Goal: Task Accomplishment & Management: Manage account settings

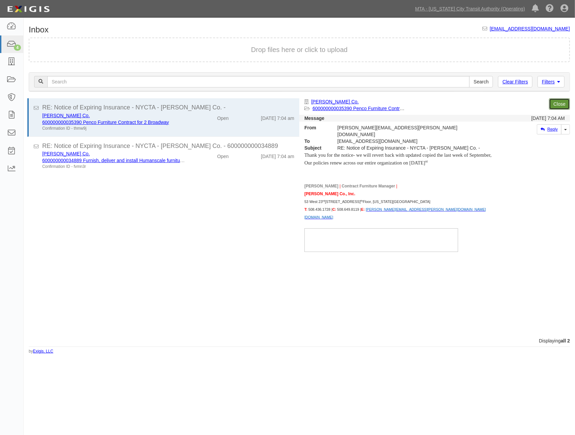
click at [561, 99] on link "Close" at bounding box center [559, 103] width 21 height 11
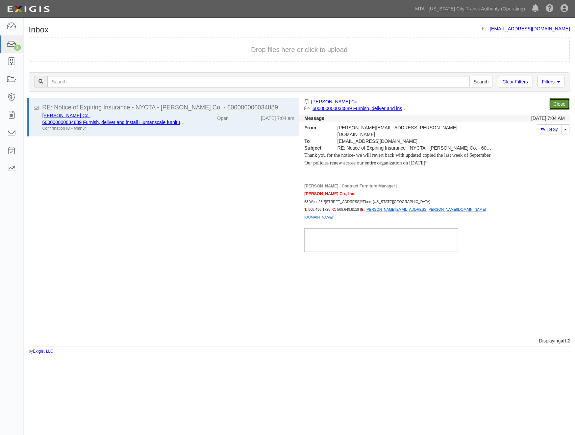
click at [561, 100] on link "Close" at bounding box center [559, 103] width 21 height 11
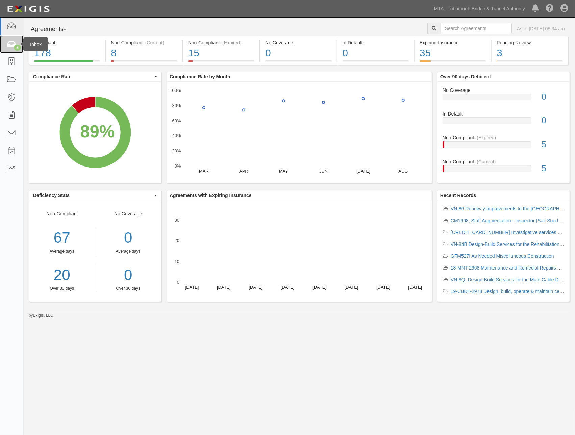
click at [8, 39] on link "8" at bounding box center [11, 44] width 23 height 18
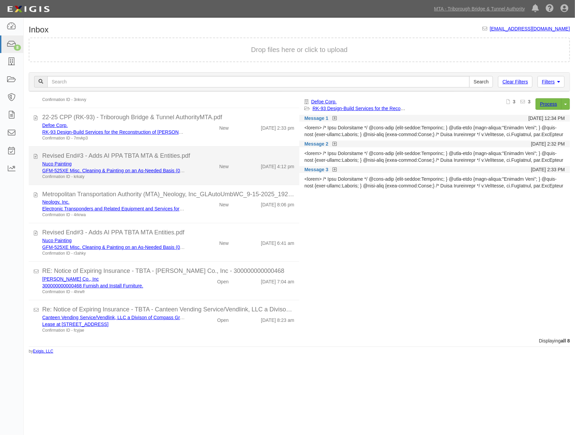
scroll to position [68, 0]
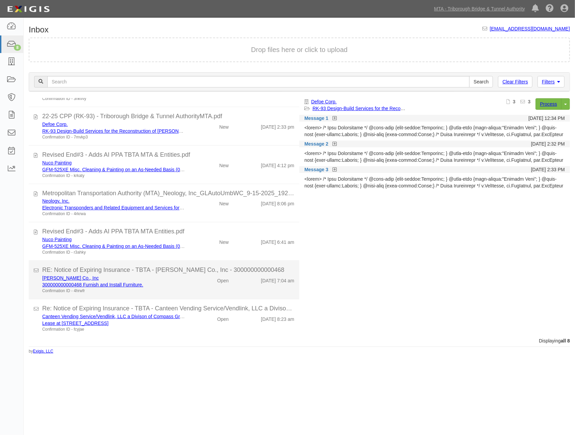
click at [182, 284] on div "W.B. Mason Co., Inc 300000000000468 Furnish and Install Furniture. Confirmation…" at bounding box center [113, 284] width 153 height 19
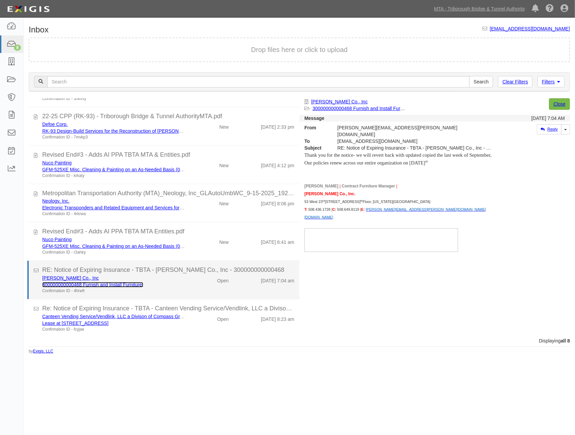
click at [117, 285] on link "300000000000468 Furnish and Install Furniture." at bounding box center [92, 284] width 101 height 5
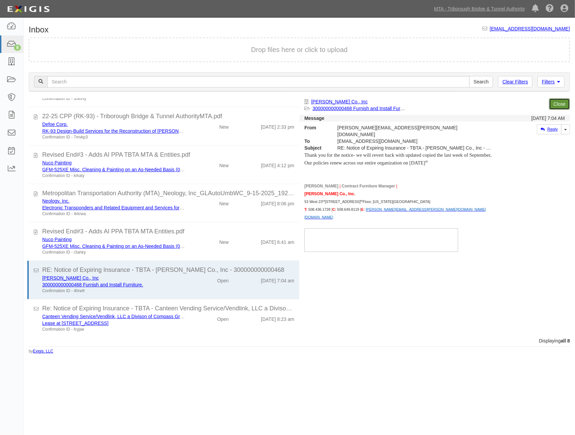
click at [558, 103] on link "Close" at bounding box center [559, 103] width 21 height 11
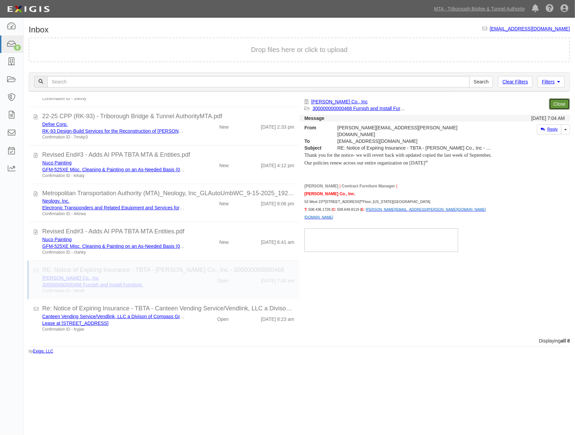
scroll to position [29, 0]
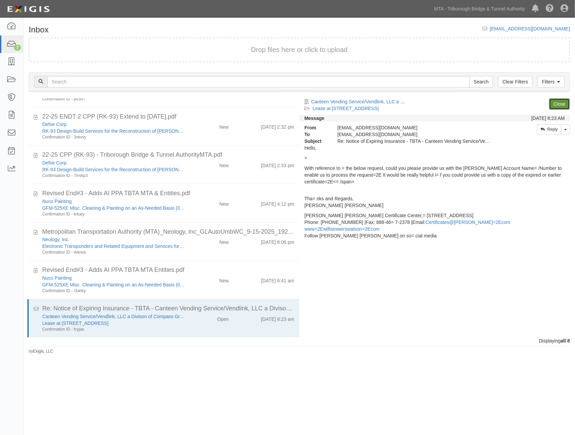
click at [562, 104] on link "Close" at bounding box center [559, 103] width 21 height 11
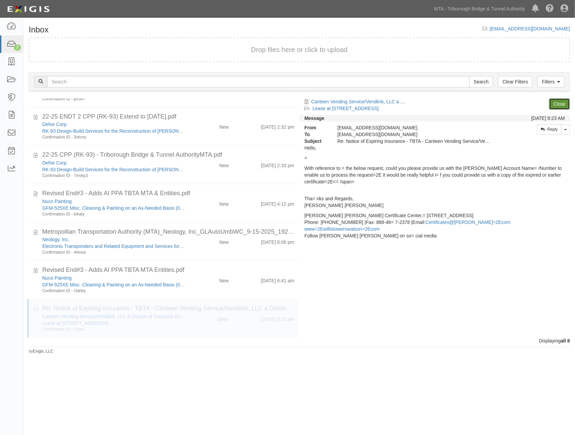
scroll to position [0, 0]
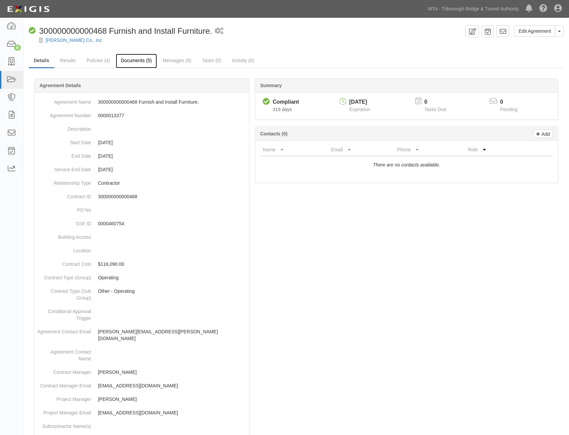
click at [132, 61] on link "Documents (5)" at bounding box center [136, 61] width 41 height 15
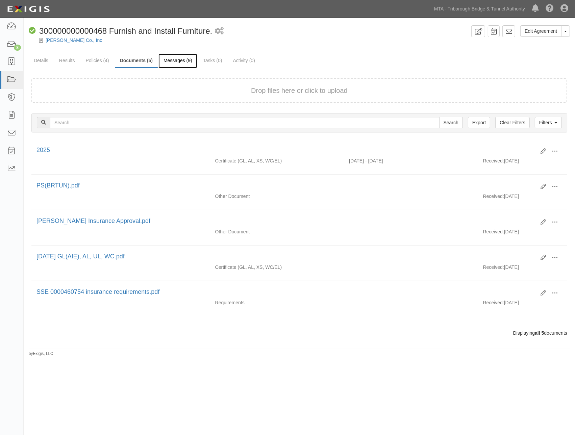
click at [181, 58] on link "Messages (9)" at bounding box center [177, 61] width 39 height 15
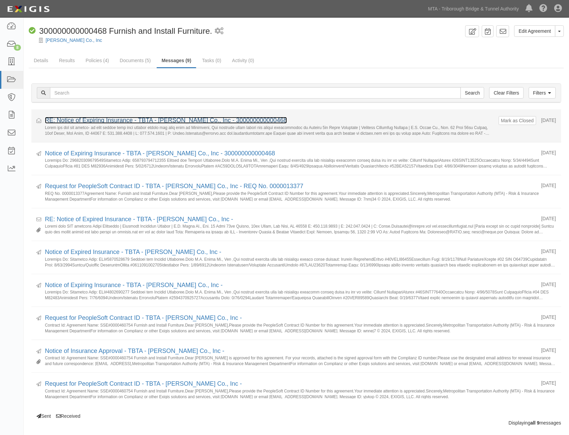
click at [245, 117] on link "RE: Notice of Expiring Insurance - TBTA - [PERSON_NAME] Co., Inc - 300000000000…" at bounding box center [166, 120] width 242 height 7
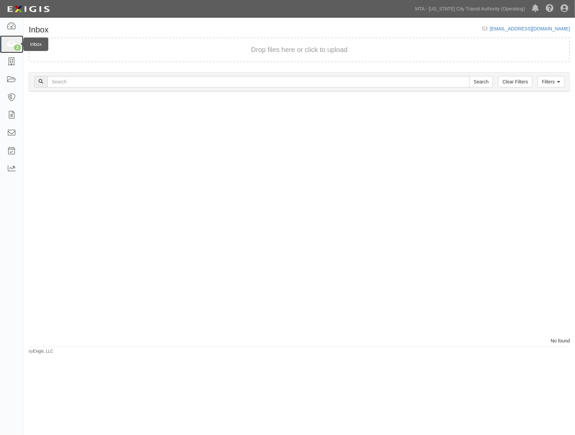
click at [8, 46] on icon at bounding box center [11, 45] width 9 height 8
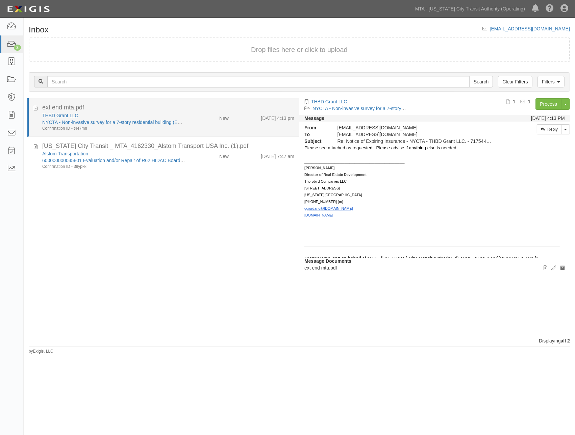
click at [187, 107] on div "ext end mta.pdf" at bounding box center [168, 107] width 252 height 9
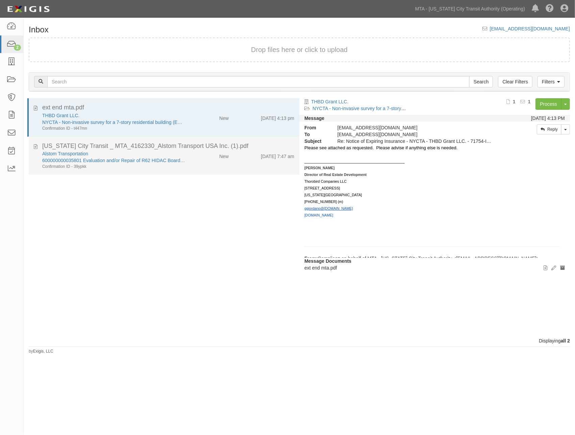
click at [197, 161] on div "Alstom Transportation 600000000035801 Evaluation and/or Repair of R62 HIDAC Boa…" at bounding box center [168, 159] width 262 height 19
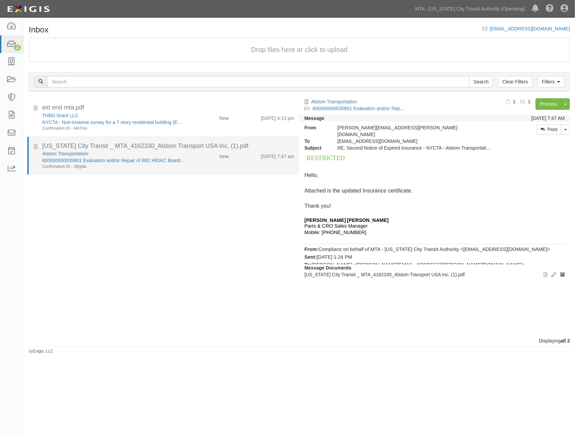
click at [173, 145] on div "New York City Transit _ MTA_4162330_Alstom Transport USA Inc. (1).pdf" at bounding box center [168, 146] width 252 height 9
click at [140, 159] on link "600000000035801 Evaluation and/or Repair of R62 HIDAC Boards (REQ No. 000011846…" at bounding box center [138, 160] width 192 height 5
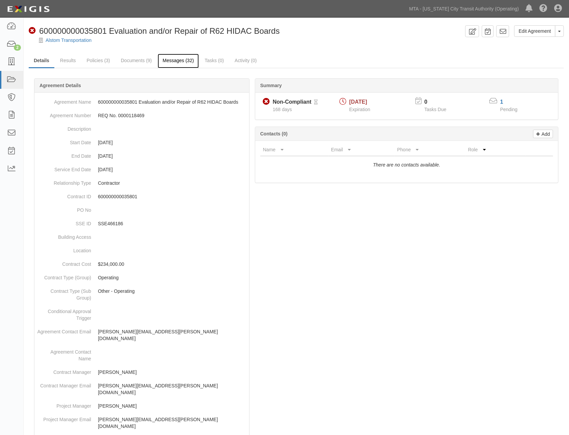
click at [179, 58] on link "Messages (32)" at bounding box center [179, 61] width 42 height 15
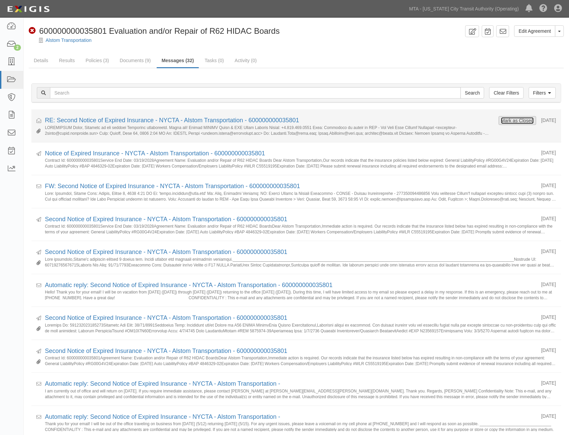
click at [519, 121] on button "Mark as Closed" at bounding box center [517, 120] width 33 height 7
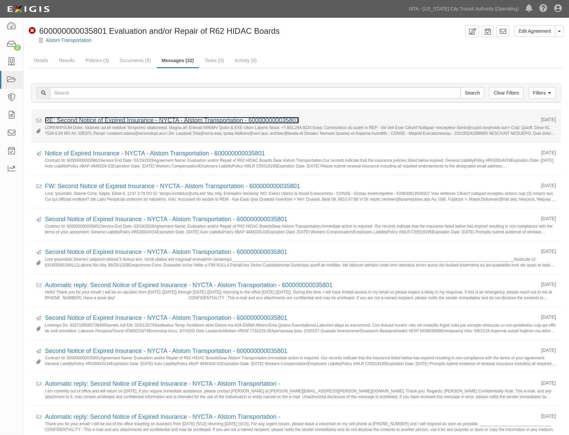
click at [128, 120] on link "RE: Second Notice of Expired Insurance - NYCTA - Alstom Transportation - 600000…" at bounding box center [172, 120] width 254 height 7
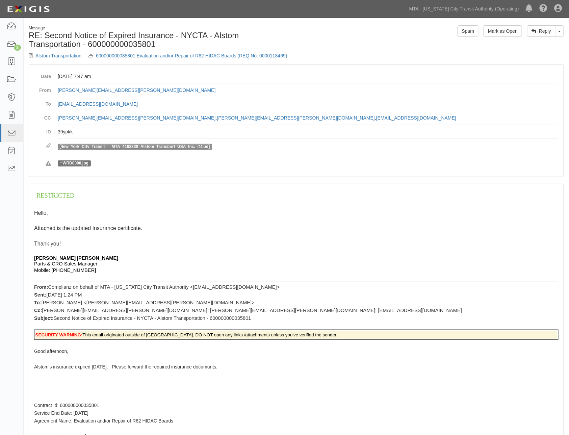
click at [156, 146] on link "New_York_City_Transit___MTA_4162330_Alstom_Transport_USA_Inc._(1).pdf" at bounding box center [135, 146] width 150 height 5
click at [227, 53] on link "600000000035801 Evaluation and/or Repair of R62 HIDAC Boards (REQ No. 000011846…" at bounding box center [192, 55] width 192 height 5
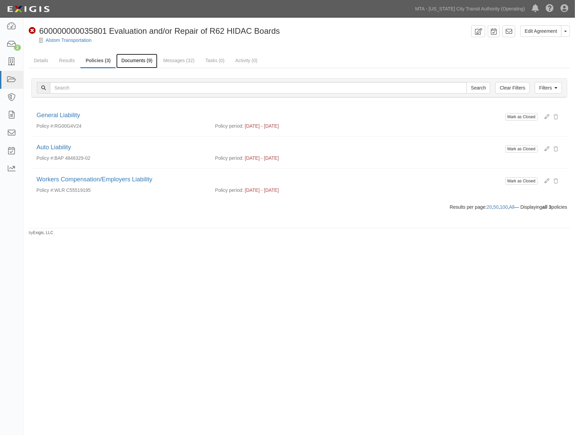
click at [135, 61] on link "Documents (9)" at bounding box center [136, 61] width 41 height 15
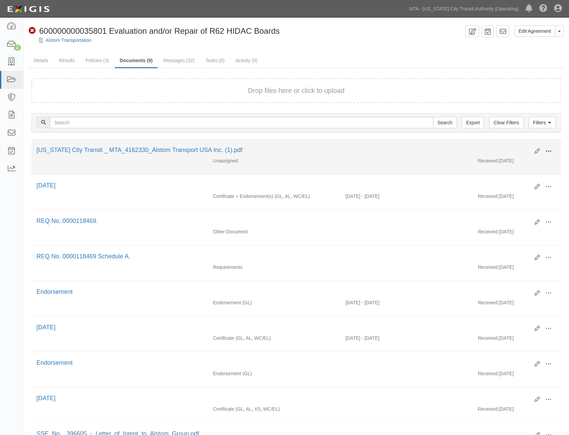
click at [549, 148] on span at bounding box center [549, 151] width 6 height 6
click at [502, 147] on link "Edit" at bounding box center [515, 149] width 53 height 12
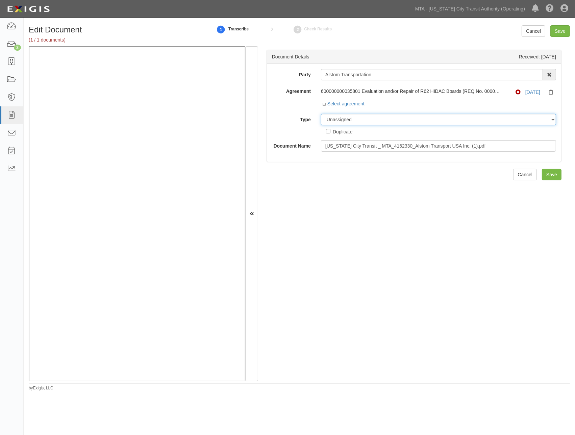
click at [357, 122] on select "Unassigned Binder Cancellation Notice Certificate Contract Endorsement Insuranc…" at bounding box center [438, 119] width 235 height 11
select select "CertificateDetail"
click at [321, 114] on select "Unassigned Binder Cancellation Notice Certificate Contract Endorsement Insuranc…" at bounding box center [438, 119] width 235 height 11
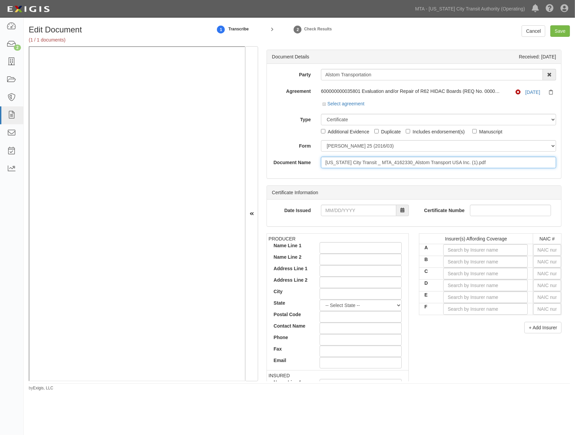
drag, startPoint x: 507, startPoint y: 159, endPoint x: 320, endPoint y: 163, distance: 187.5
click at [320, 163] on div "New York City Transit _ MTA_4162330_Alstom Transport USA Inc. (1).pdf" at bounding box center [438, 162] width 245 height 11
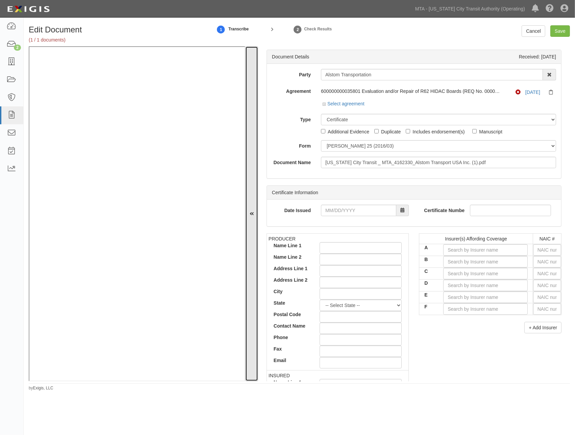
click at [252, 212] on icon at bounding box center [252, 214] width 4 height 5
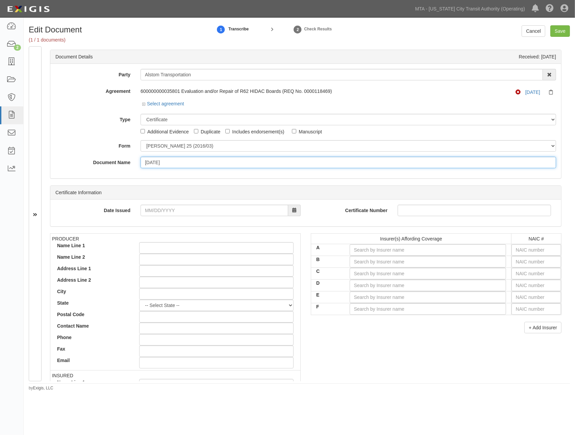
type input "04.01.26"
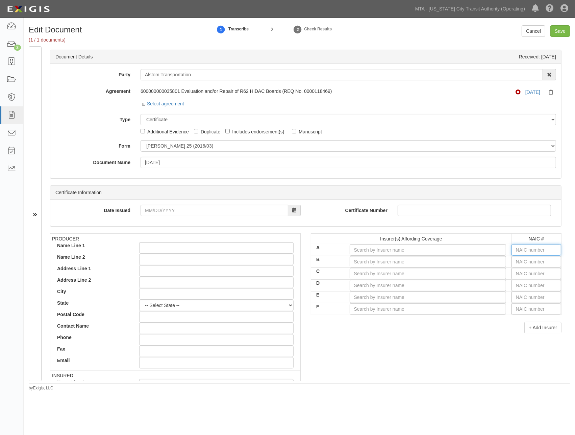
click at [522, 252] on input "text" at bounding box center [536, 249] width 50 height 11
type input "16862"
type input "1"
type input "10750"
type input "107"
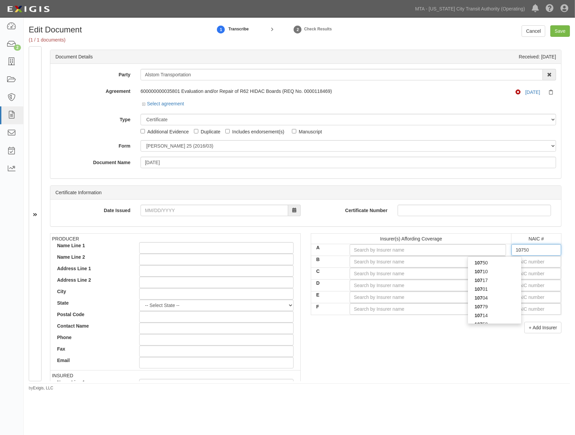
type input "10710"
type input "1071"
type input "10717"
click at [504, 264] on div "10717" at bounding box center [494, 262] width 53 height 9
type input "Aspen Specialty Insurance Company (A XV Rating)"
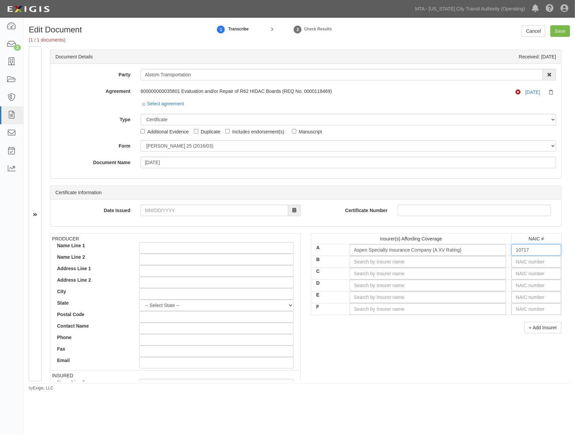
type input "10717"
click at [520, 261] on input "text" at bounding box center [536, 261] width 50 height 11
type input "16862"
type input "16"
type input "16624"
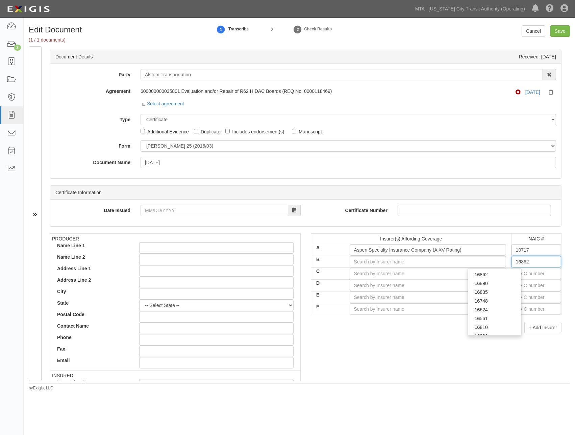
type input "166"
type input "16632"
type input "1663"
type input "16635"
click at [520, 261] on input "16635" at bounding box center [536, 261] width 50 height 11
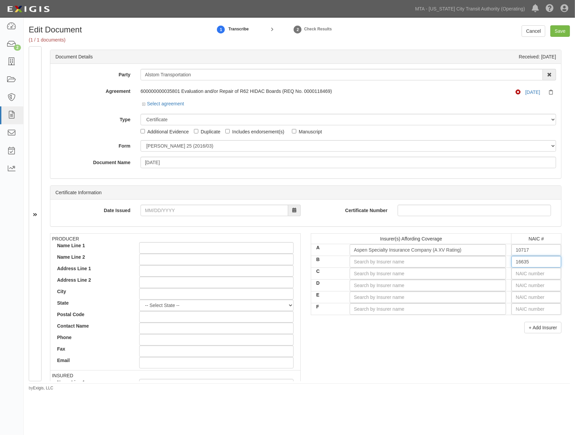
drag, startPoint x: 532, startPoint y: 263, endPoint x: 497, endPoint y: 261, distance: 35.9
click at [497, 261] on tr "B 16635 1663" at bounding box center [436, 262] width 250 height 12
type input "16862"
type input "16"
type input "16561"
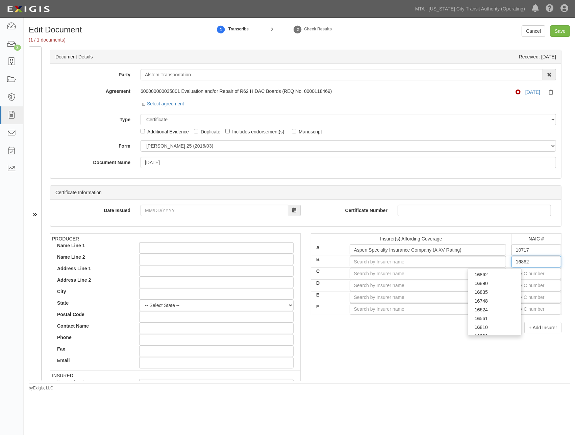
type input "165"
type input "16535"
type input "1653"
type input "16535"
click at [475, 276] on strong "16535" at bounding box center [481, 274] width 13 height 5
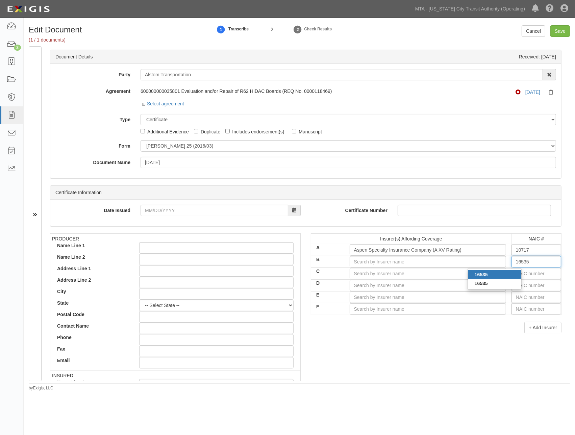
type input "Zurich American Insurance Company (A+ XV Rating)"
type input "16535"
click at [543, 286] on input "text" at bounding box center [536, 285] width 50 height 11
type input "44725"
type input "4"
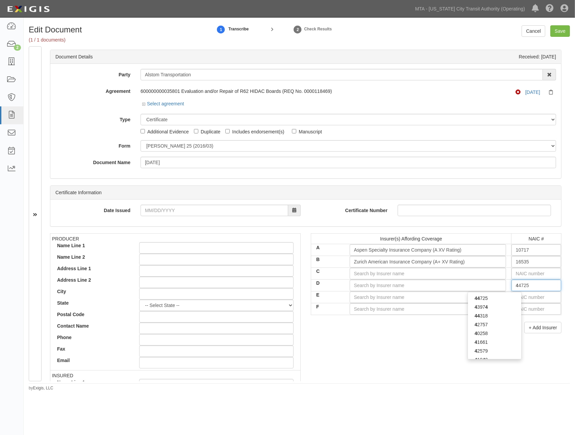
type input "42757"
type input "42"
type input "42625"
type input "426"
type input "4267"
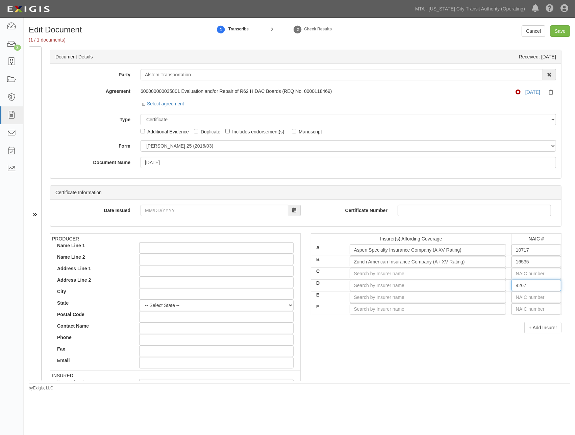
type input "42625"
type input "426"
type input "42757"
type input "42"
type input "42579"
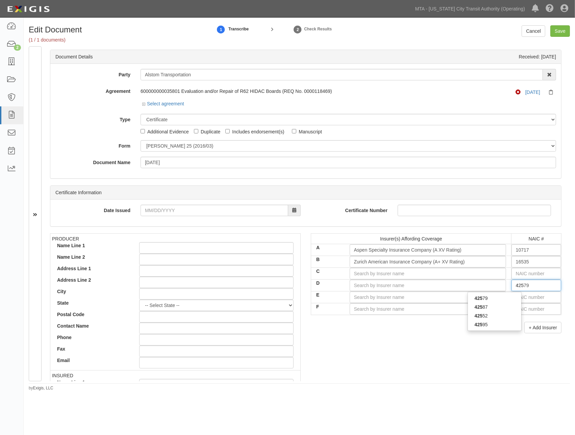
type input "4257"
type input "42575"
type input "42579"
type input "425"
type input "42757"
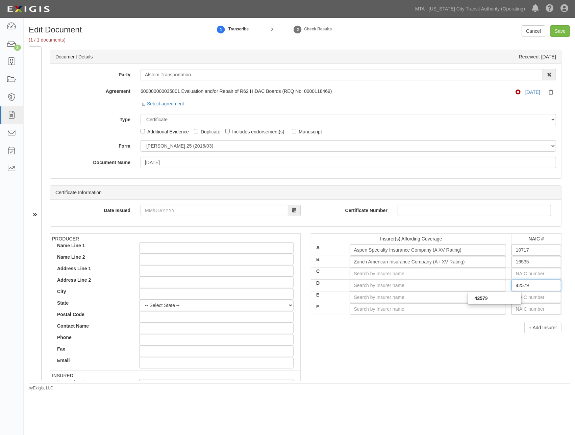
type input "42"
type input "44725"
type input "4"
type input "44725"
type input "4"
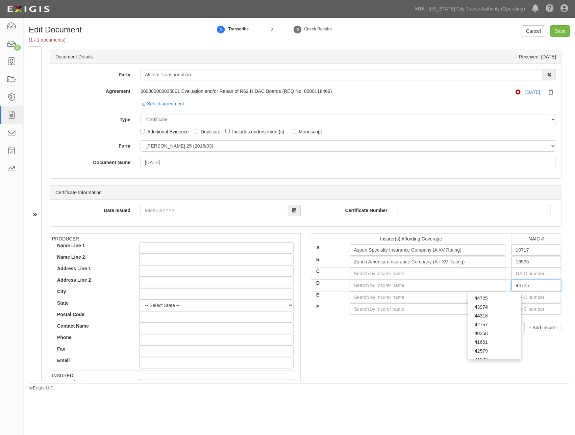
type input "43974"
type input "43"
type input "43575"
type input "4357"
type input "43575"
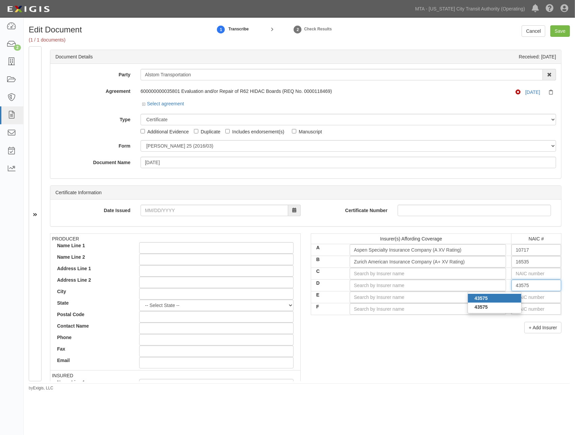
click at [510, 296] on div "43575" at bounding box center [494, 298] width 53 height 9
type input "Indemnity Insurance Co of North America (A++ XV Rating)"
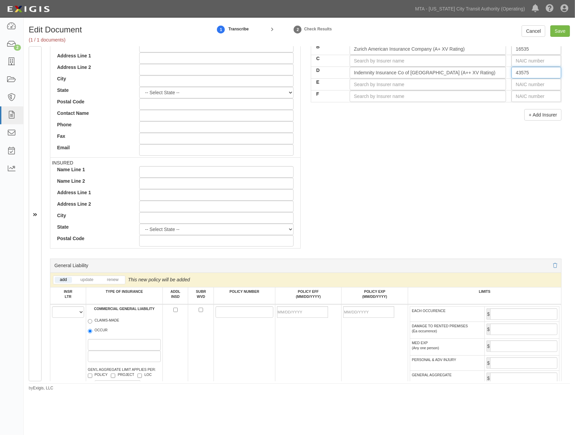
scroll to position [225, 0]
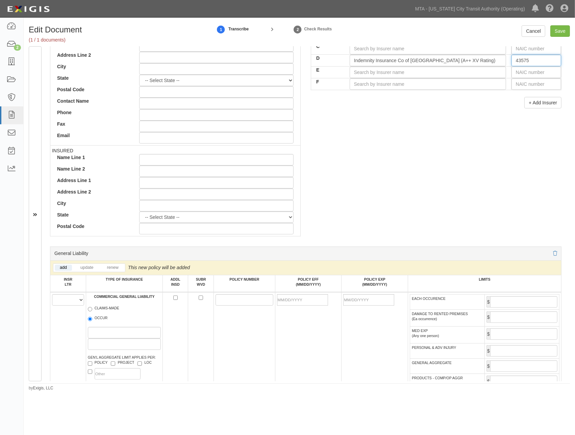
type input "43575"
click at [65, 303] on select "A B C D E F" at bounding box center [68, 299] width 32 height 11
select select "A"
click at [52, 296] on select "A B C D E F" at bounding box center [68, 299] width 32 height 11
click at [100, 319] on label "OCCUR" at bounding box center [98, 319] width 20 height 7
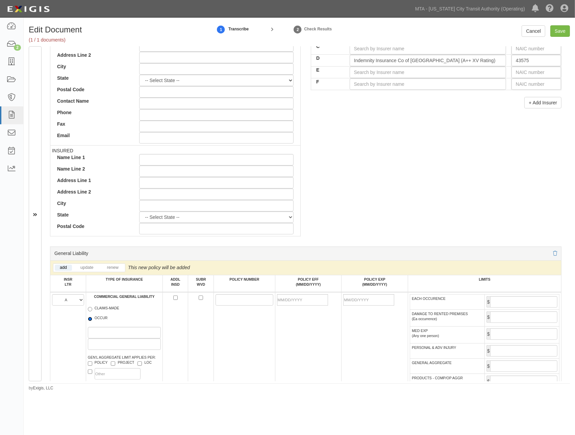
click at [92, 319] on input "OCCUR" at bounding box center [90, 319] width 4 height 4
radio input "true"
drag, startPoint x: 271, startPoint y: 302, endPoint x: 255, endPoint y: 303, distance: 15.9
paste input "RG00G4V25"
type input "RG00G4V25"
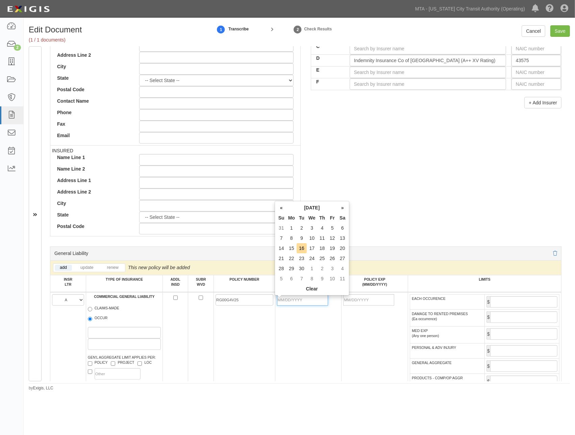
click at [285, 300] on input "POLICY EFF (MM/DD/YYYY)" at bounding box center [302, 299] width 51 height 11
type input "04/01/2025"
type input "04/01/2026"
click at [292, 355] on td "04/01/2025" at bounding box center [308, 352] width 67 height 121
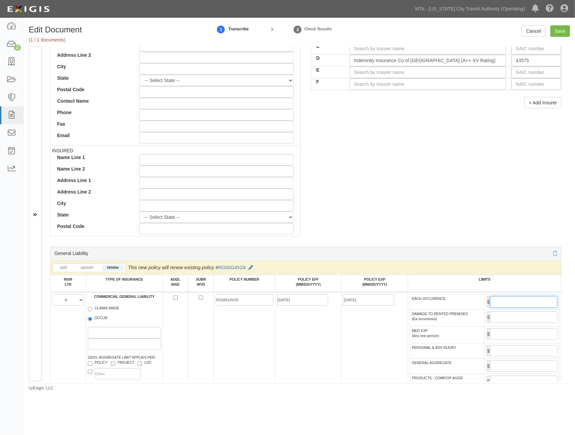
click at [503, 303] on input "EACH OCCURENCE" at bounding box center [523, 301] width 67 height 11
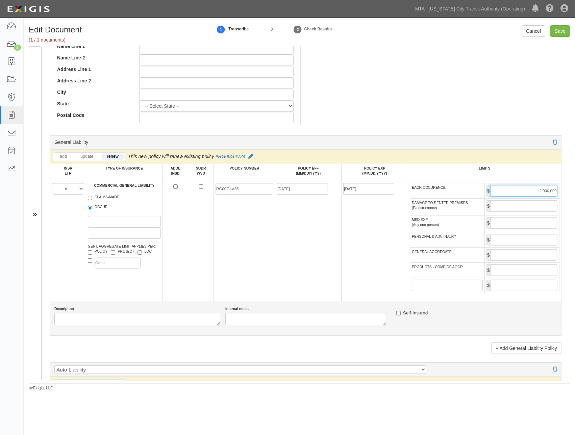
scroll to position [338, 0]
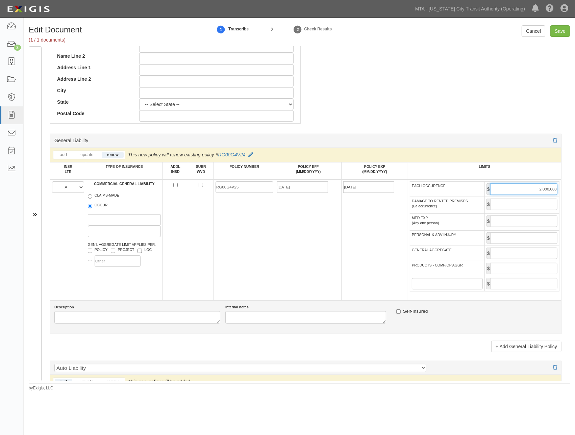
type input "2,000,000"
click at [525, 273] on input "PRODUCTS - COMP/OP AGGR" at bounding box center [523, 268] width 67 height 11
type input "4,000,000"
click at [533, 255] on input "GENERAL AGGREGATE" at bounding box center [523, 253] width 67 height 11
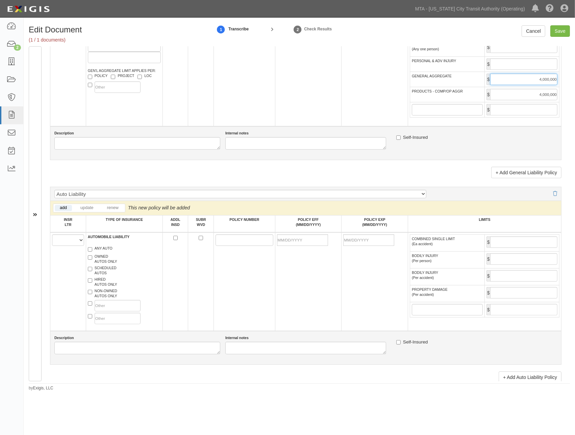
scroll to position [525, 0]
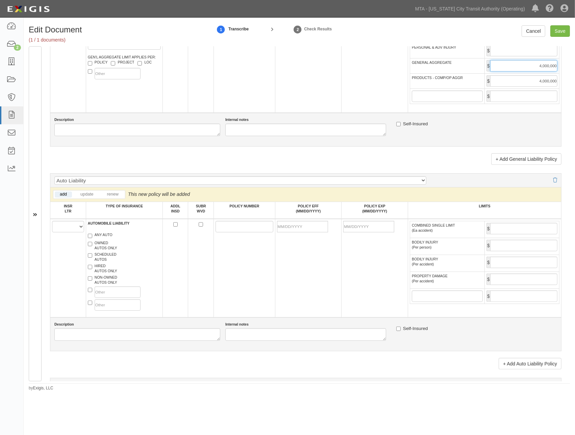
type input "4,000,000"
click at [64, 232] on select "A B C D E F" at bounding box center [68, 226] width 32 height 11
select select "B"
click at [52, 228] on select "A B C D E F" at bounding box center [68, 226] width 32 height 11
click at [103, 239] on label "ANY AUTO" at bounding box center [100, 235] width 25 height 7
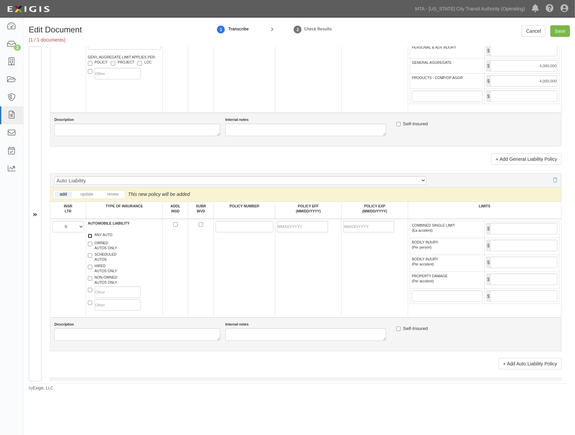
click at [92, 238] on input "ANY AUTO" at bounding box center [90, 236] width 4 height 4
checkbox input "true"
paste input "BAP 4846329-03"
type input "BAP 4846329-03"
click at [282, 232] on input "POLICY EFF (MM/DD/YYYY)" at bounding box center [302, 226] width 51 height 11
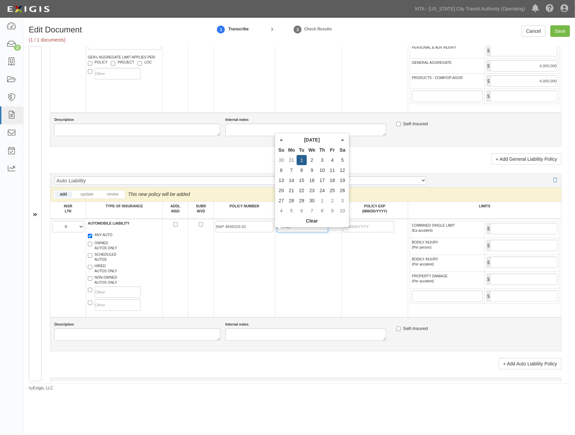
type input "04/01/2025"
type input "04/01/2026"
click at [323, 273] on td "04/01/2025" at bounding box center [308, 268] width 67 height 99
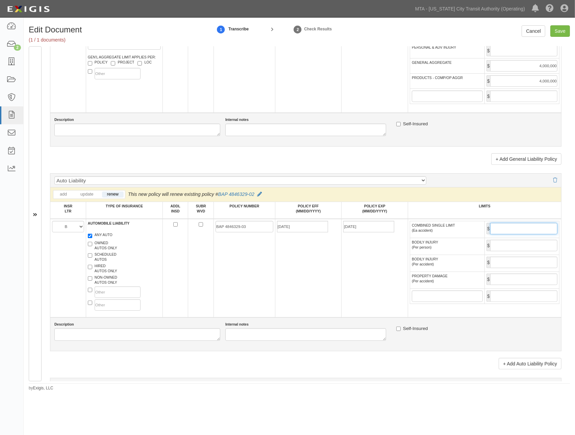
click at [514, 234] on input "COMBINED SINGLE LIMIT (Ea accident)" at bounding box center [523, 228] width 67 height 11
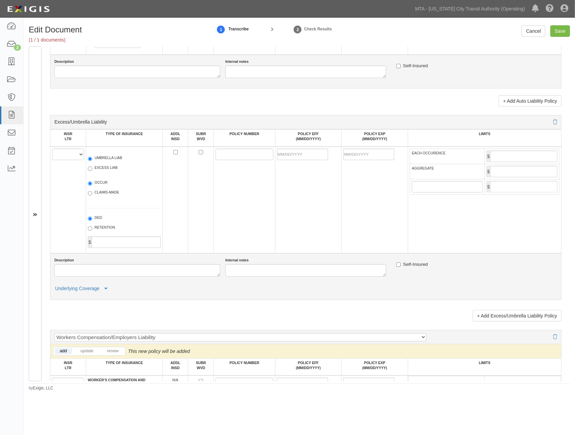
scroll to position [901, 0]
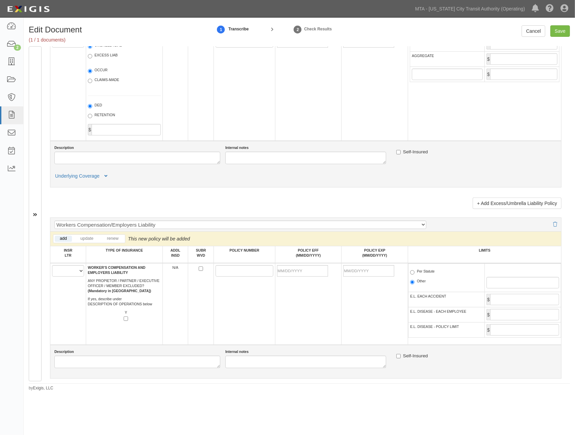
type input "1,000,000"
click at [70, 277] on select "A B C D E F" at bounding box center [68, 270] width 32 height 11
select select "D"
click at [52, 277] on select "A B C D E F" at bounding box center [68, 270] width 32 height 11
paste input "WLR C72629280"
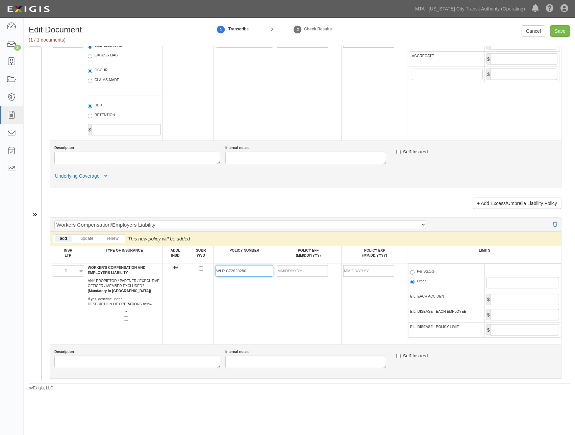
type input "WLR C72629280"
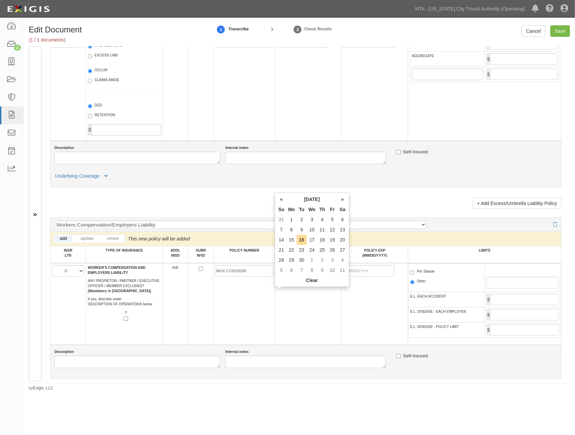
click at [296, 277] on input "POLICY EFF (MM/DD/YYYY)" at bounding box center [302, 270] width 51 height 11
type input "04/01/2025"
type input "04/01/2026"
click at [302, 327] on td "04/01/2025" at bounding box center [308, 304] width 67 height 82
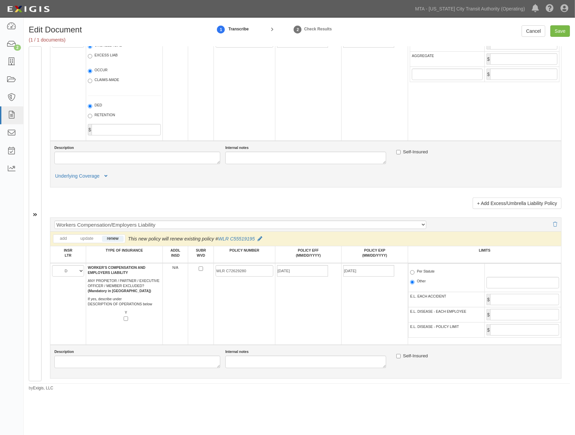
click at [423, 276] on label "Per Statute" at bounding box center [422, 272] width 25 height 7
click at [414, 275] on input "Per Statute" at bounding box center [412, 272] width 4 height 4
radio input "true"
click at [561, 32] on input "Save" at bounding box center [560, 30] width 20 height 11
type input "2000000"
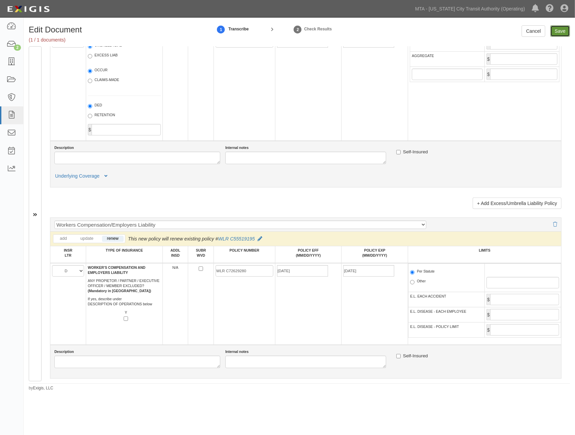
type input "4000000"
type input "1000000"
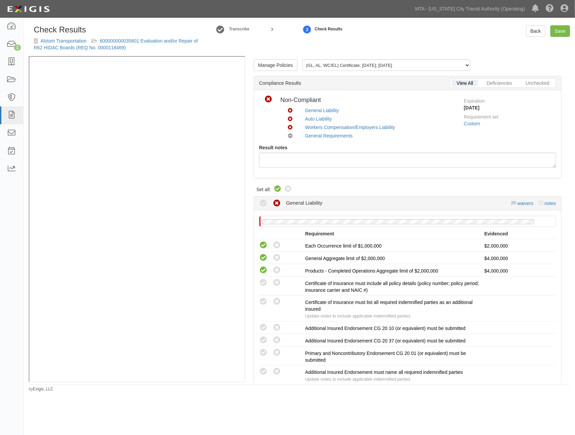
click at [278, 189] on icon at bounding box center [278, 189] width 8 height 8
radio input "true"
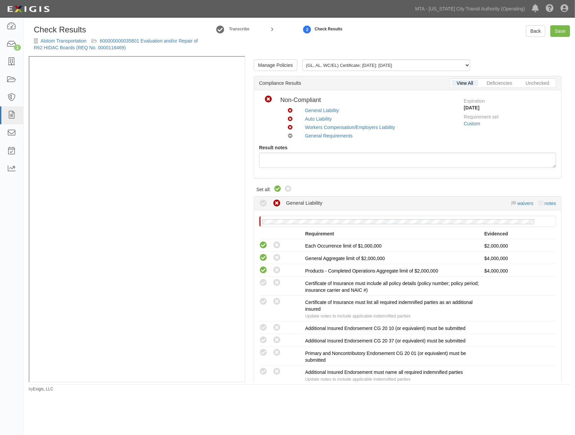
radio input "true"
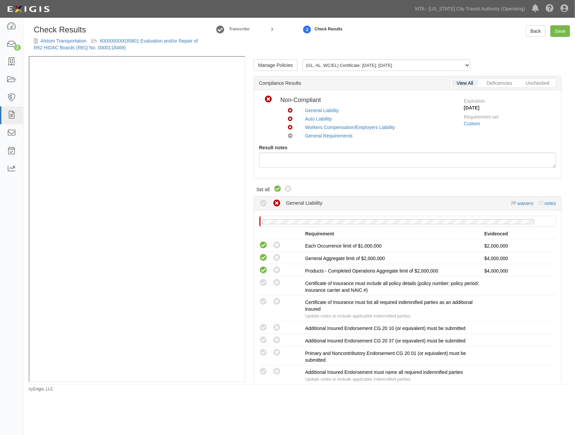
radio input "true"
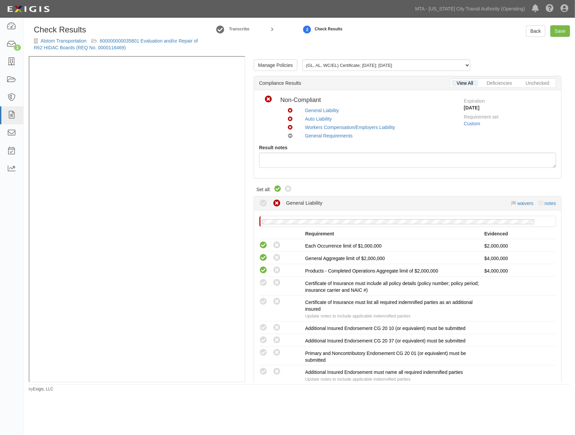
radio input "true"
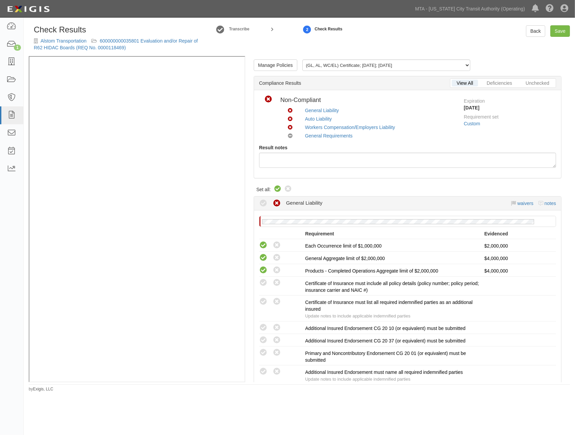
radio input "true"
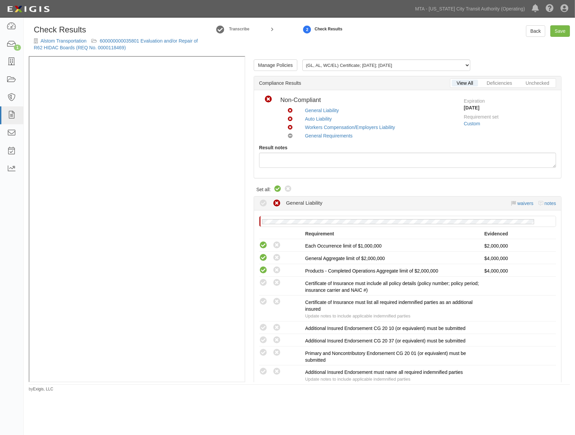
radio input "false"
radio input "true"
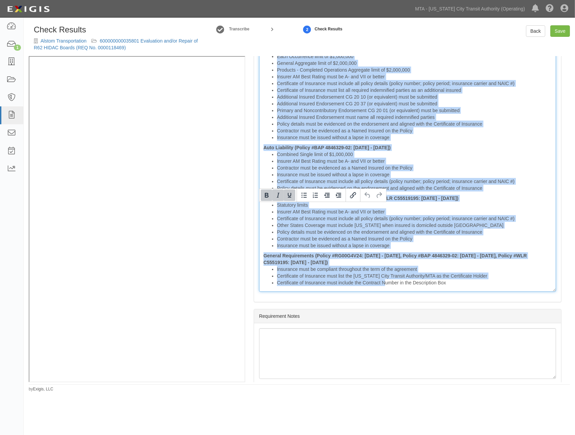
scroll to position [933, 0]
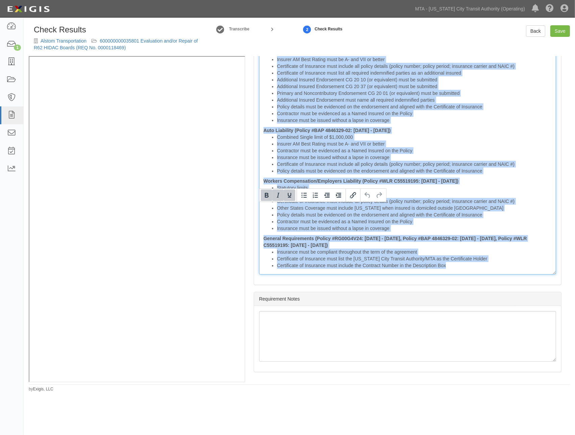
drag, startPoint x: 261, startPoint y: 205, endPoint x: 605, endPoint y: 417, distance: 404.0
click at [575, 412] on html "Toggle navigation Dashboard 1 Inbox Parties Agreements Coverages Documents Mess…" at bounding box center [287, 206] width 575 height 412
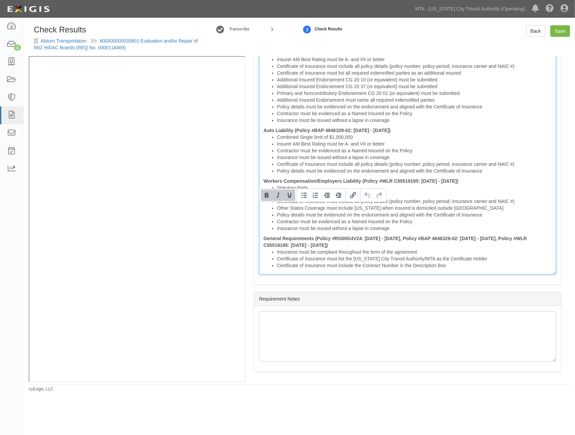
scroll to position [729, 0]
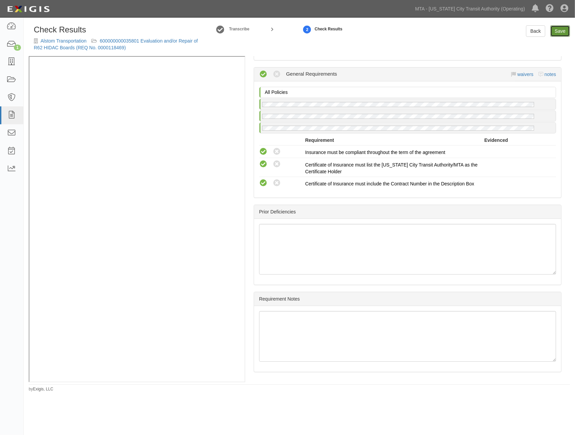
click at [559, 28] on link "Save" at bounding box center [560, 30] width 20 height 11
radio input "true"
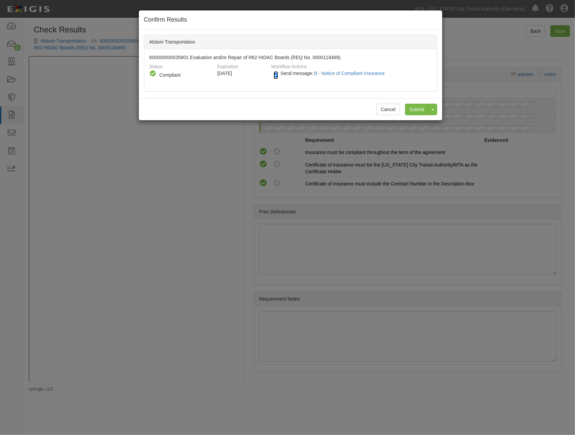
click at [276, 75] on input "Send message: B - Notice of Compliant Insurance" at bounding box center [276, 75] width 4 height 8
checkbox input "false"
click at [417, 107] on input "Submit" at bounding box center [417, 109] width 24 height 11
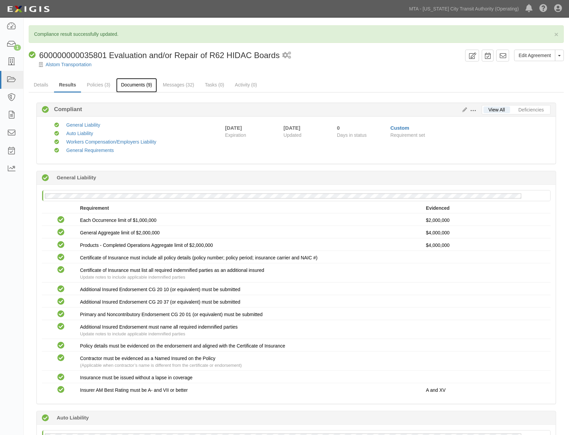
click at [139, 86] on link "Documents (9)" at bounding box center [136, 85] width 41 height 15
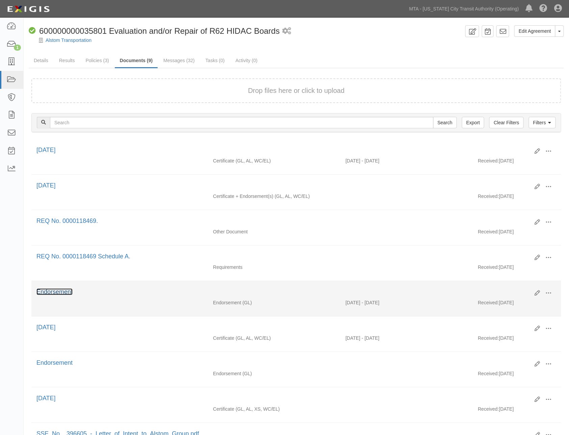
click at [62, 295] on link "Endorsement" at bounding box center [54, 291] width 36 height 7
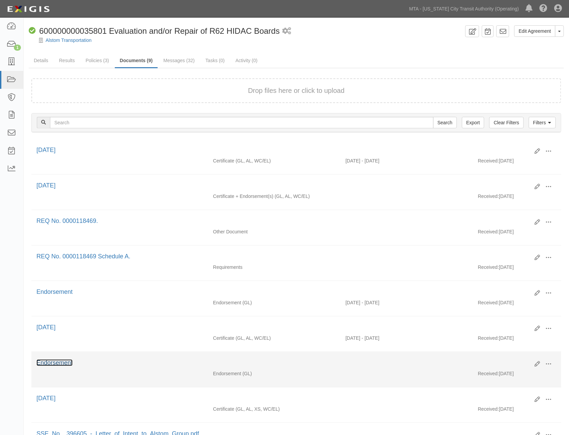
click at [60, 366] on link "Endorsement" at bounding box center [54, 362] width 36 height 7
click at [549, 367] on span at bounding box center [549, 364] width 6 height 6
click at [501, 377] on link "View" at bounding box center [515, 374] width 53 height 12
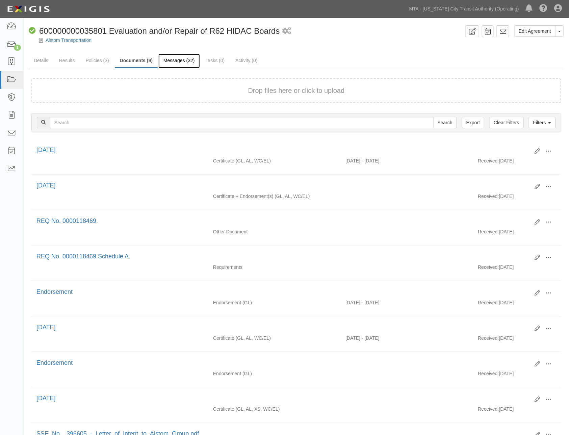
click at [182, 59] on link "Messages (32)" at bounding box center [179, 61] width 42 height 15
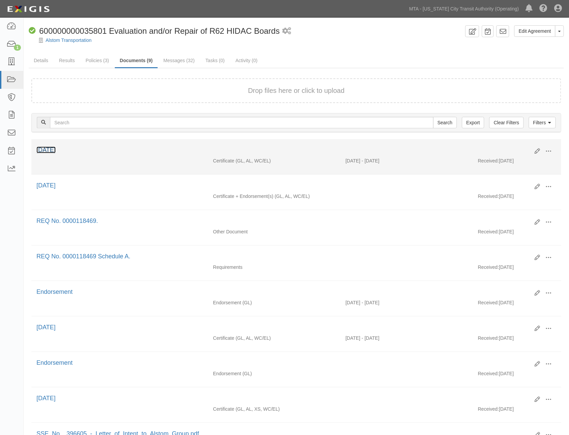
click at [45, 149] on link "04.01.26" at bounding box center [45, 150] width 19 height 7
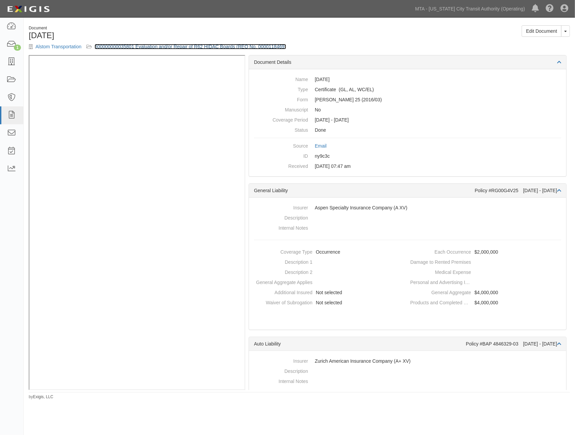
click at [229, 47] on link "600000000035801 Evaluation and/or Repair of R62 HIDAC Boards (REQ No. 000011846…" at bounding box center [191, 46] width 192 height 5
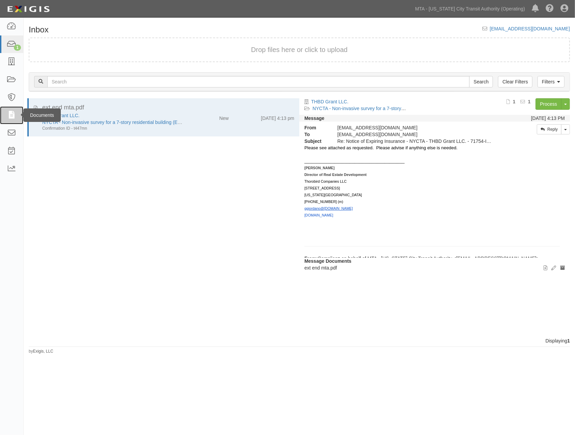
click at [12, 112] on icon at bounding box center [11, 115] width 9 height 8
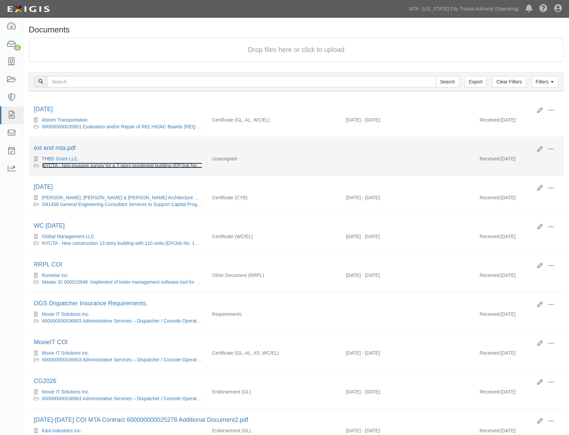
click at [82, 165] on link "NYCTA - Non-invasive survey for a 7-story residential building (EP/Job No. 7175…" at bounding box center [138, 165] width 192 height 5
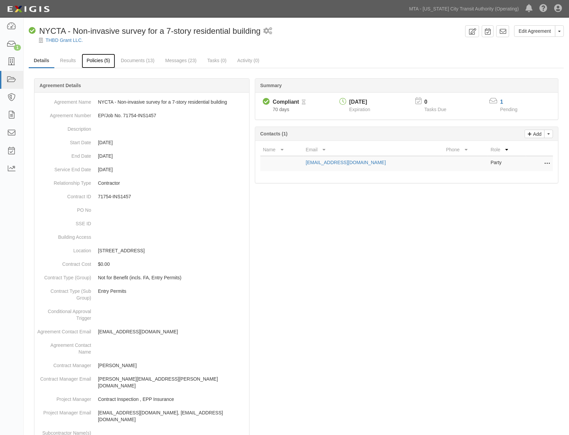
click at [96, 57] on link "Policies (5)" at bounding box center [98, 61] width 33 height 15
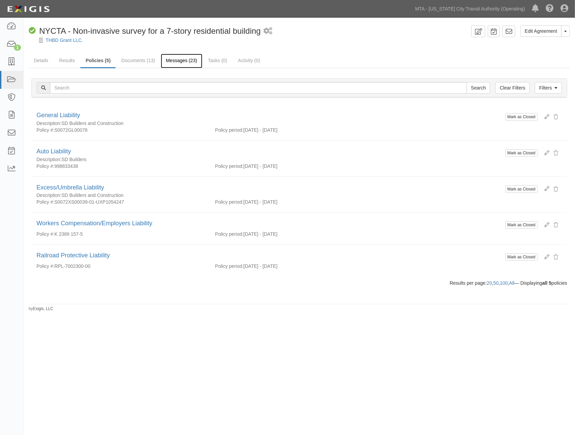
click at [184, 60] on link "Messages (23)" at bounding box center [182, 61] width 42 height 15
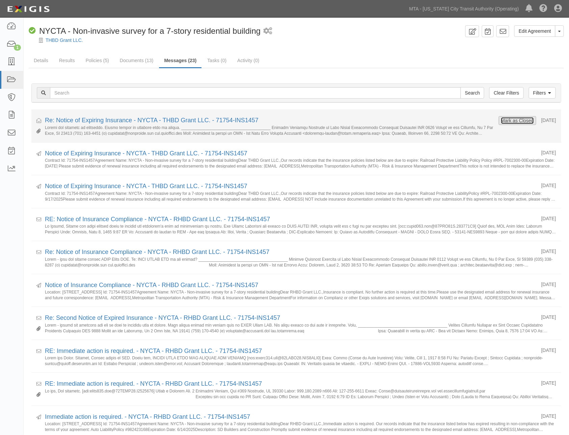
click at [524, 122] on button "Mark as Closed" at bounding box center [517, 120] width 33 height 7
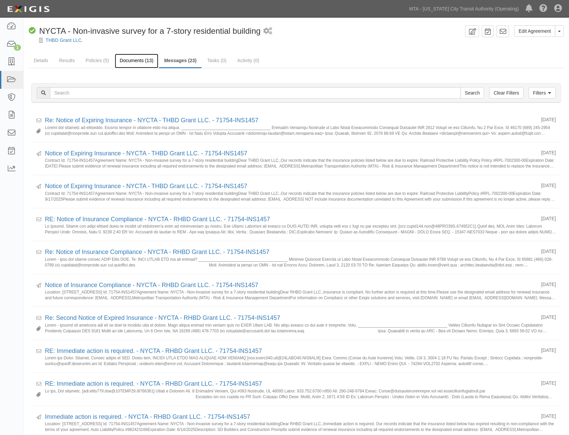
click at [141, 61] on link "Documents (13)" at bounding box center [137, 61] width 44 height 15
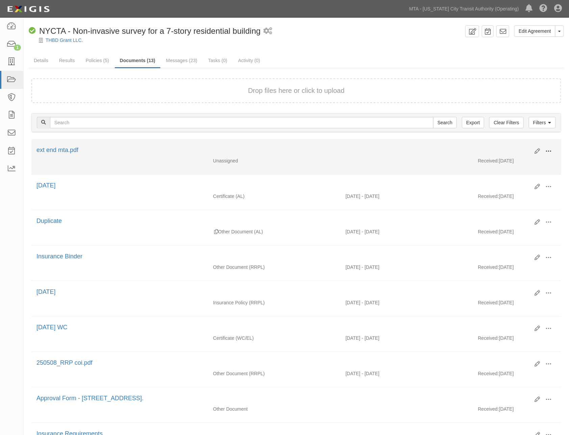
click at [551, 150] on span at bounding box center [549, 151] width 6 height 6
click at [500, 157] on link "View" at bounding box center [515, 161] width 53 height 12
click at [549, 150] on span at bounding box center [549, 151] width 6 height 6
click at [516, 145] on link "Edit" at bounding box center [515, 149] width 53 height 12
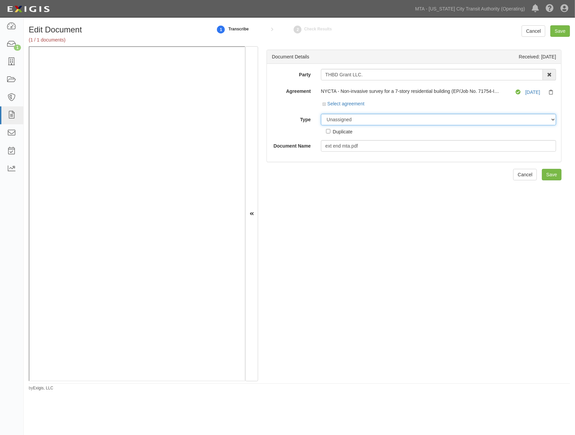
click at [346, 122] on select "Unassigned Binder Cancellation Notice Certificate Contract Endorsement Insuranc…" at bounding box center [438, 119] width 235 height 11
select select "EndorsementDetail"
click at [321, 114] on select "Unassigned Binder Cancellation Notice Certificate Contract Endorsement Insuranc…" at bounding box center [438, 119] width 235 height 11
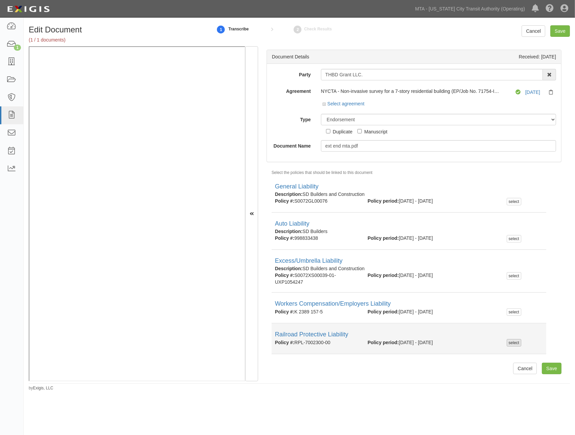
click at [510, 343] on div "select" at bounding box center [514, 342] width 15 height 7
checkbox input "true"
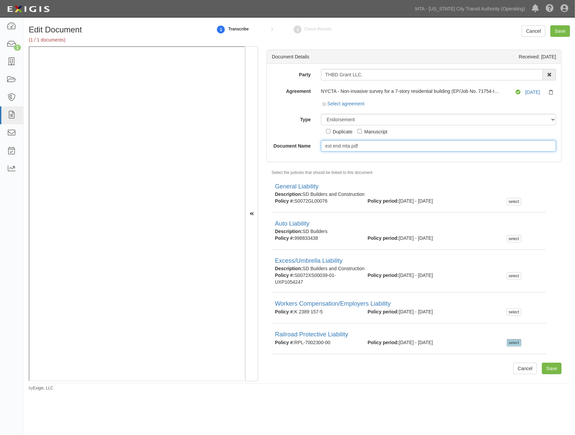
drag, startPoint x: 372, startPoint y: 147, endPoint x: 342, endPoint y: 145, distance: 30.5
click at [342, 145] on input "ext end mta.pdf" at bounding box center [438, 145] width 235 height 11
type input "ext end 2026"
click at [562, 31] on input "Save" at bounding box center [560, 30] width 20 height 11
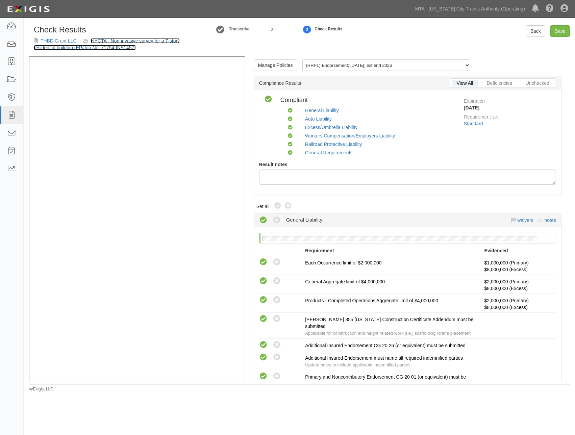
click at [139, 39] on link "NYCTA - Non-invasive survey for a 7-story residential building (EP/Job No. 7175…" at bounding box center [107, 44] width 146 height 12
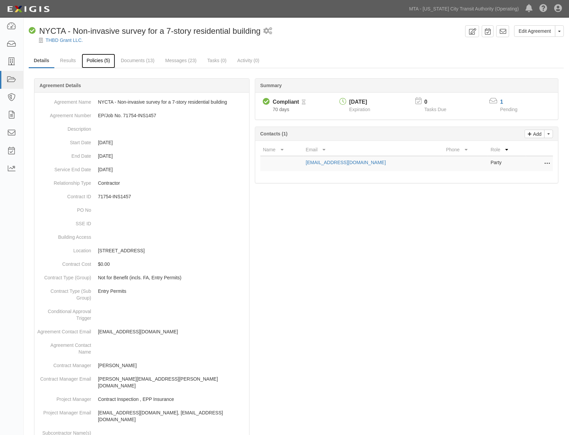
click at [99, 61] on link "Policies (5)" at bounding box center [98, 61] width 33 height 15
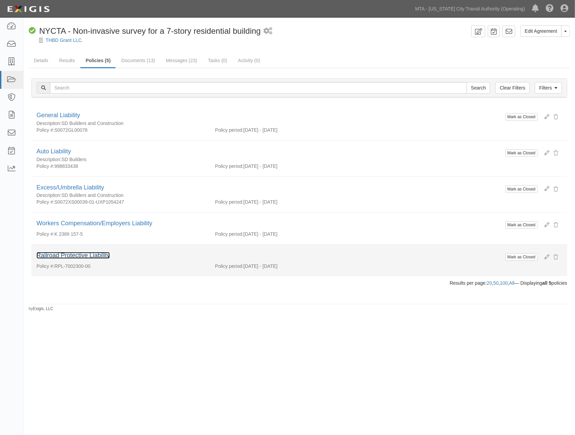
click at [92, 256] on link "Railroad Protective Liability" at bounding box center [72, 255] width 73 height 7
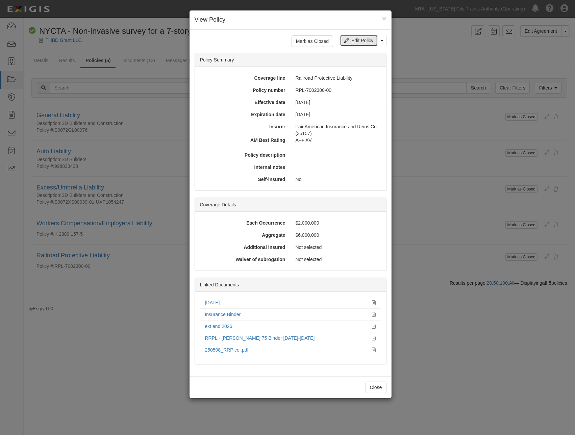
click at [362, 41] on link "Edit Policy" at bounding box center [359, 40] width 38 height 11
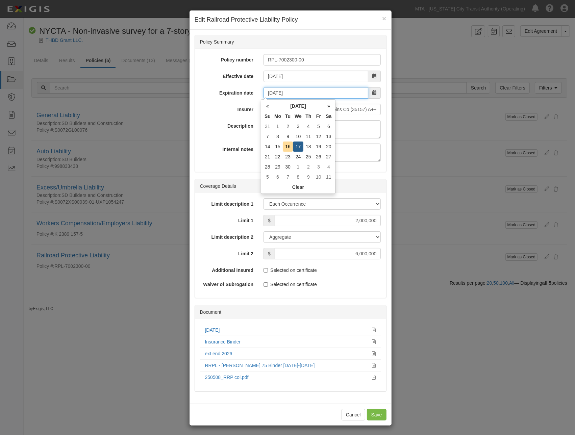
drag, startPoint x: 299, startPoint y: 93, endPoint x: 248, endPoint y: 93, distance: 51.7
click at [248, 93] on div "Expiration date 09/17/2025" at bounding box center [290, 92] width 191 height 11
paste input "6/17/2026"
type input "06/17/2026"
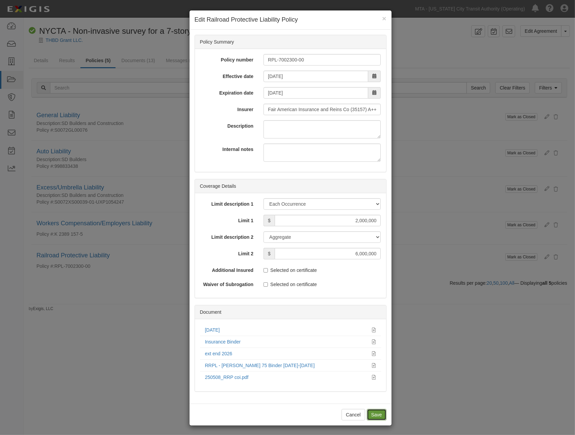
click at [373, 414] on input "Save" at bounding box center [377, 414] width 20 height 11
type input "2000000"
type input "6000000"
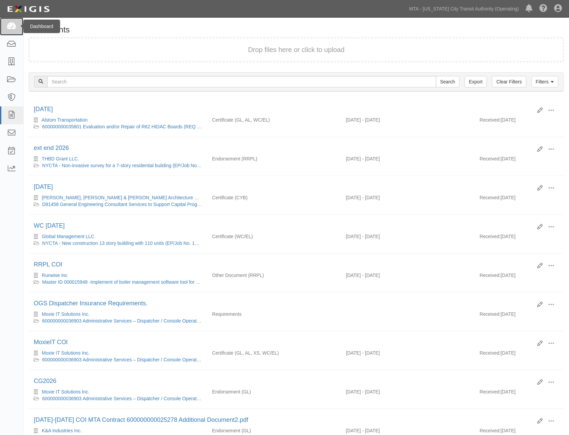
click at [12, 25] on icon at bounding box center [11, 27] width 9 height 8
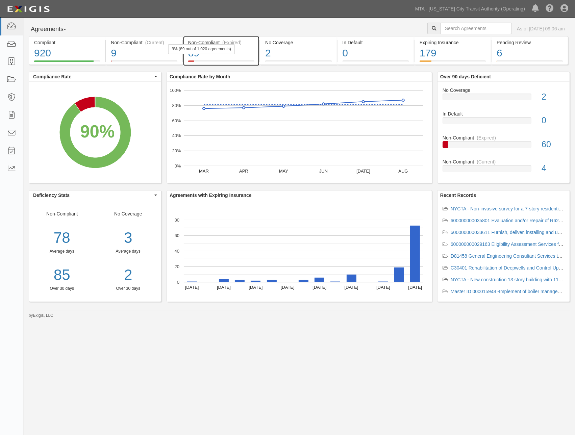
click at [249, 57] on div "89" at bounding box center [221, 53] width 66 height 15
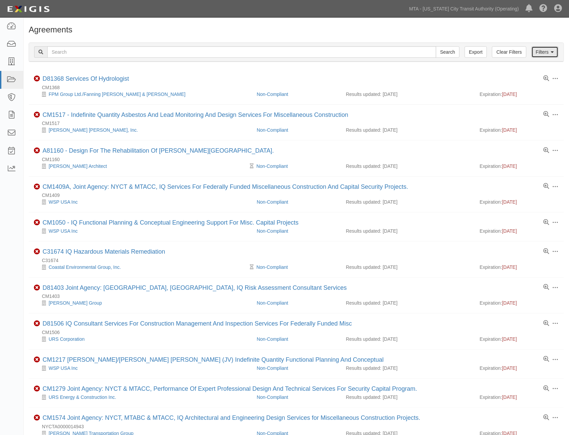
click at [548, 53] on link "Filters" at bounding box center [545, 51] width 27 height 11
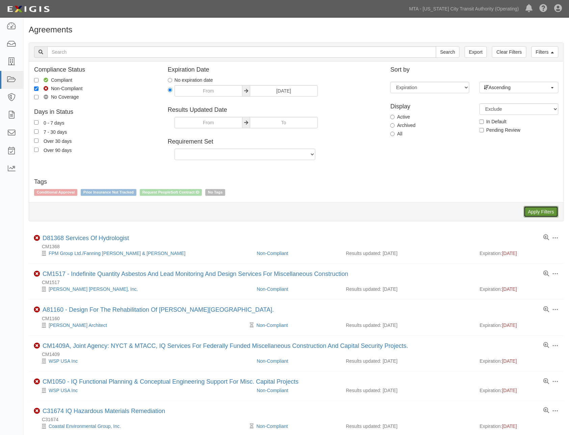
click at [538, 212] on input "Apply Filters" at bounding box center [541, 211] width 35 height 11
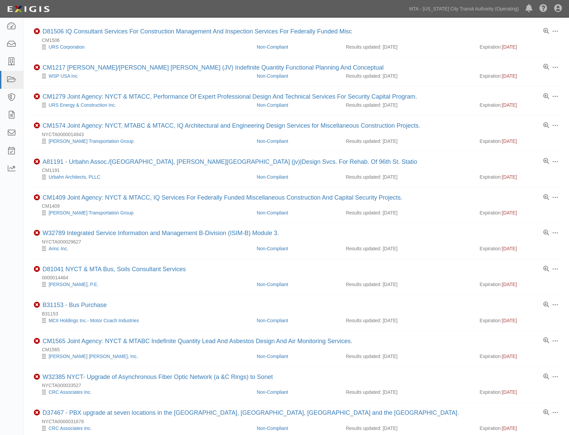
scroll to position [395, 0]
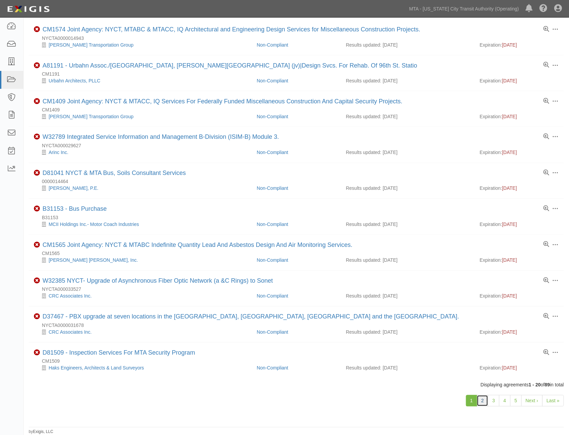
click at [484, 401] on link "2" at bounding box center [482, 400] width 11 height 11
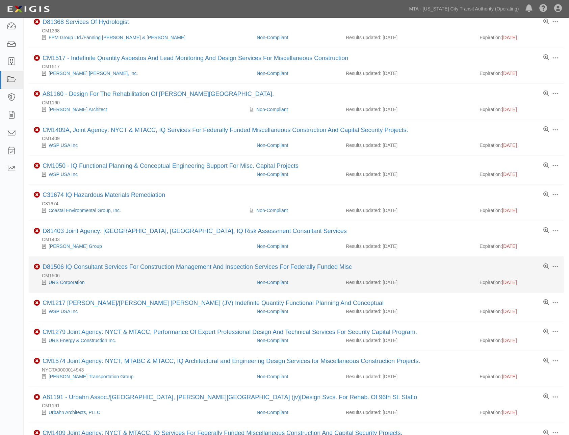
scroll to position [0, 0]
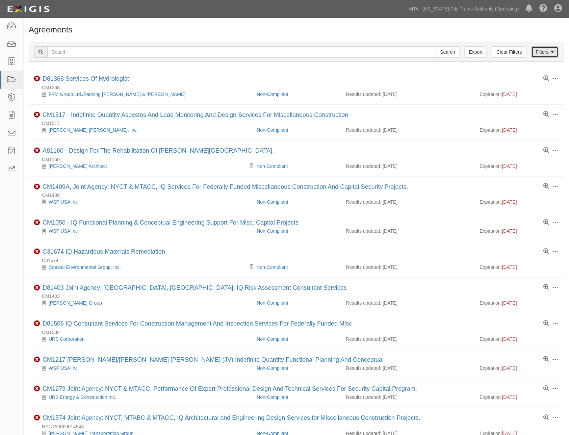
click at [551, 51] on icon at bounding box center [552, 52] width 3 height 5
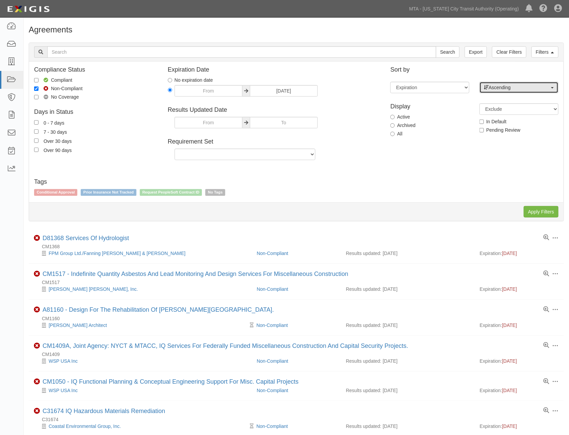
click at [506, 86] on span "Ascending" at bounding box center [517, 87] width 66 height 7
click at [507, 109] on span "Descending" at bounding box center [505, 109] width 25 height 7
select select "desc"
click at [537, 212] on input "Apply Filters" at bounding box center [541, 211] width 35 height 11
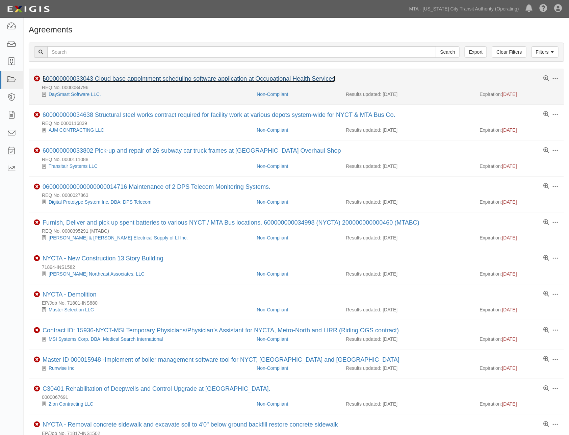
click at [239, 78] on link "600000000033043 Cloud base appointment scheduling software application at Occup…" at bounding box center [189, 78] width 293 height 7
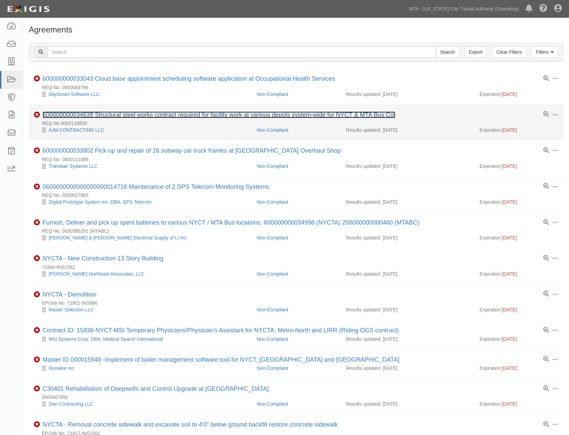
click at [157, 117] on link "600000000034638 Structural steel works contract required for facility work at v…" at bounding box center [219, 114] width 353 height 7
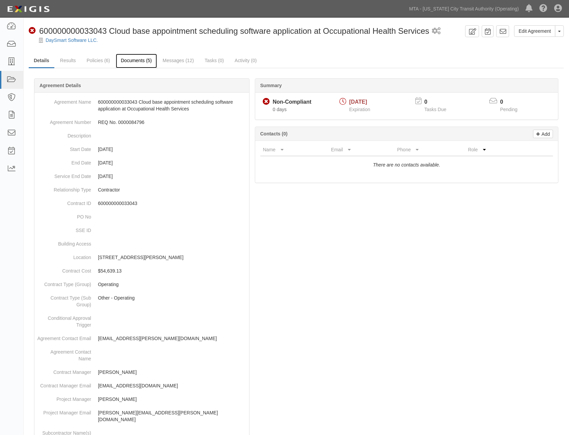
click at [130, 60] on link "Documents (5)" at bounding box center [136, 61] width 41 height 15
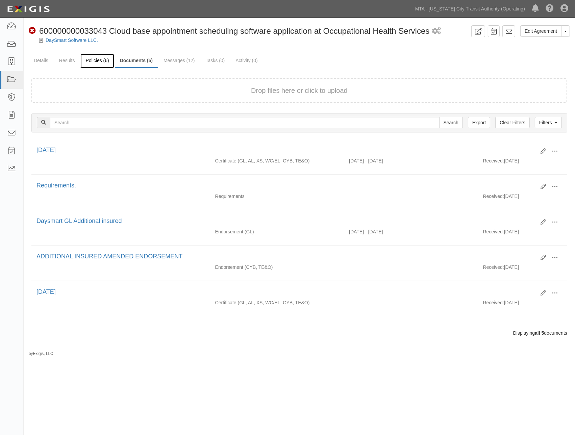
click at [97, 57] on link "Policies (6)" at bounding box center [96, 61] width 33 height 15
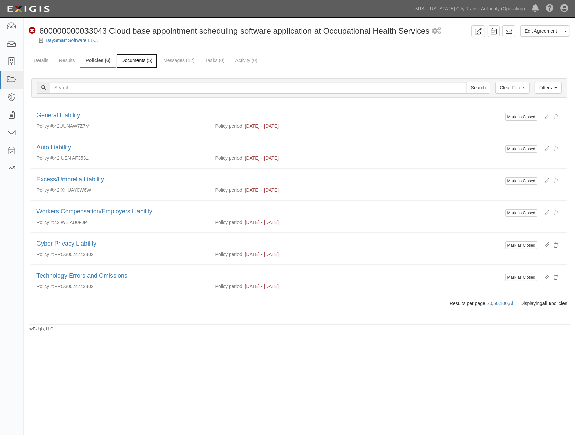
click at [138, 61] on link "Documents (5)" at bounding box center [136, 61] width 41 height 15
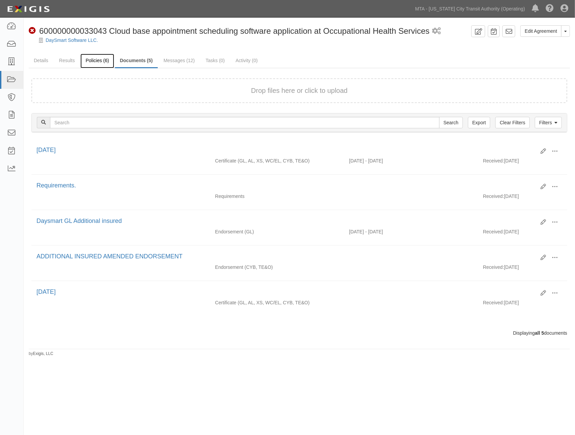
click at [95, 61] on link "Policies (6)" at bounding box center [96, 61] width 33 height 15
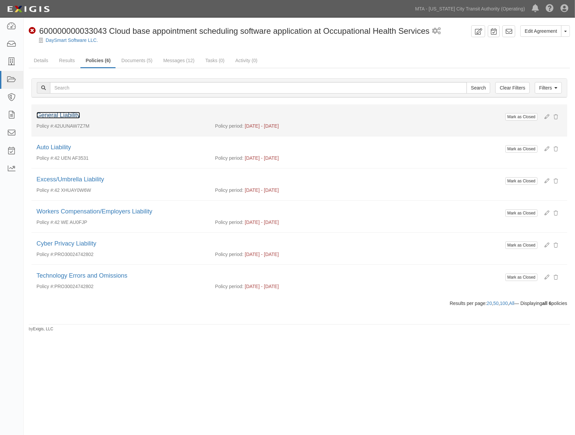
click at [49, 116] on link "General Liability" at bounding box center [58, 115] width 44 height 7
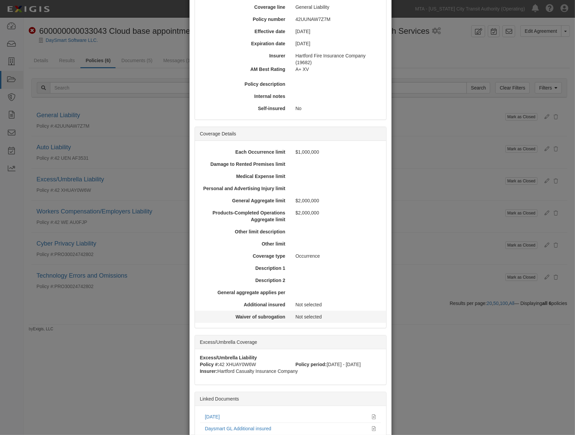
scroll to position [123, 0]
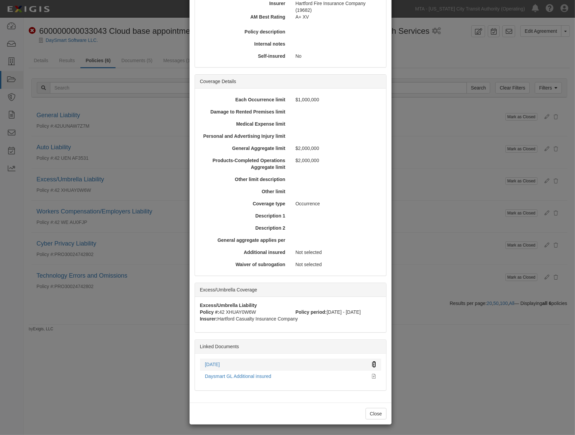
click at [372, 363] on icon at bounding box center [374, 364] width 4 height 5
click at [58, 372] on div "× View Policy Mark as Closed Edit Policy Toggle Dropdown Delete Policy Policy S…" at bounding box center [287, 217] width 575 height 435
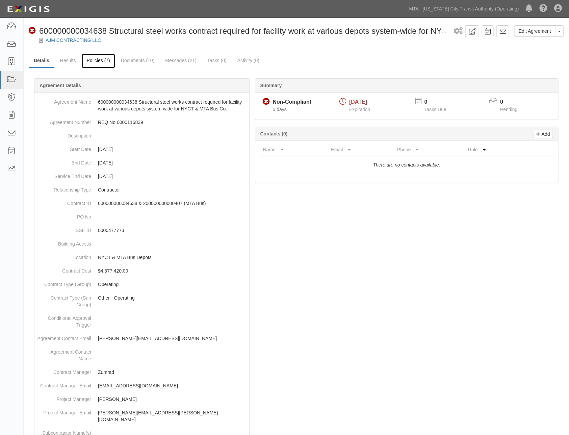
click at [95, 59] on link "Policies (7)" at bounding box center [98, 61] width 33 height 15
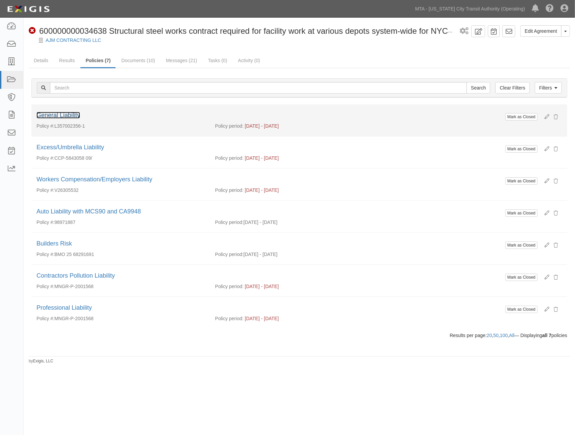
click at [66, 113] on link "General Liability" at bounding box center [58, 115] width 44 height 7
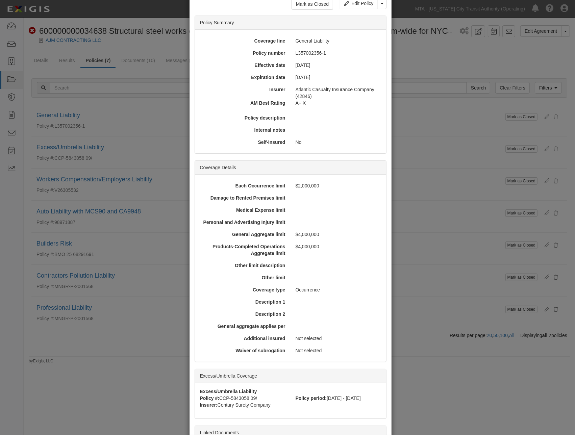
scroll to position [111, 0]
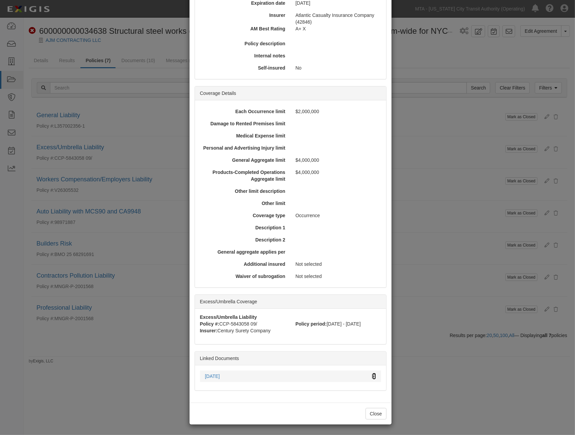
click at [372, 376] on icon at bounding box center [374, 376] width 4 height 5
click at [445, 408] on div "× View Policy Mark as Closed Edit Policy Toggle Dropdown Delete Policy Policy S…" at bounding box center [287, 217] width 575 height 435
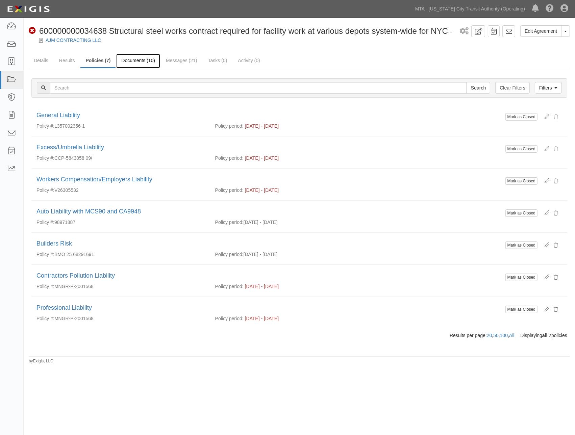
click at [138, 60] on link "Documents (10)" at bounding box center [138, 61] width 44 height 15
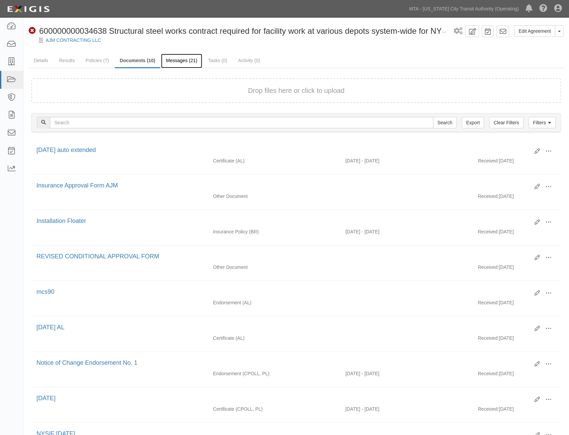
click at [185, 61] on link "Messages (21)" at bounding box center [182, 61] width 42 height 15
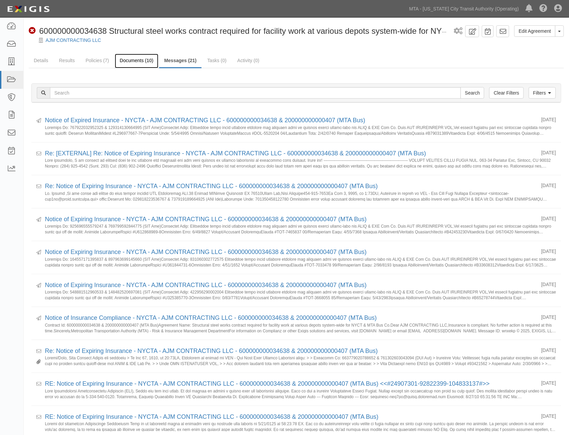
click at [131, 58] on link "Documents (10)" at bounding box center [137, 61] width 44 height 15
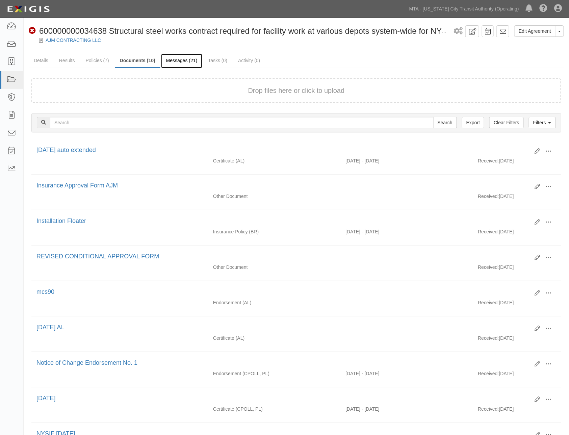
click at [176, 61] on link "Messages (21)" at bounding box center [182, 61] width 42 height 15
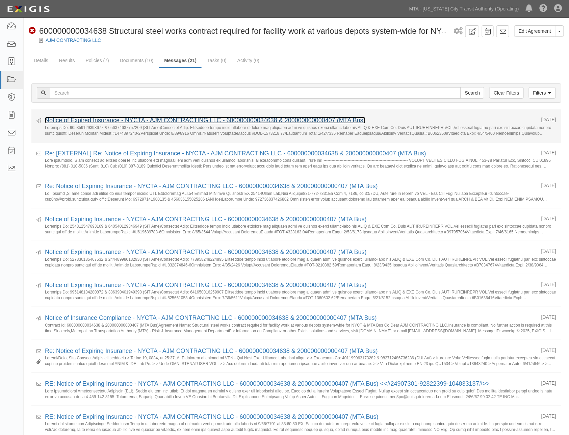
click at [102, 121] on link "Notice of Expired Insurance - NYCTA - AJM CONTRACTING LLC - 600000000034638 & 2…" at bounding box center [205, 120] width 321 height 7
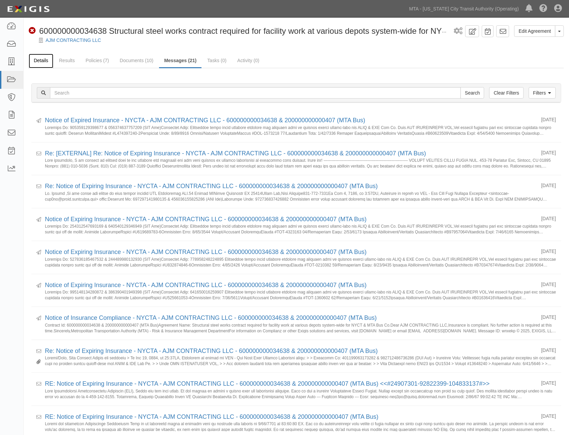
click at [35, 62] on link "Details" at bounding box center [41, 61] width 25 height 15
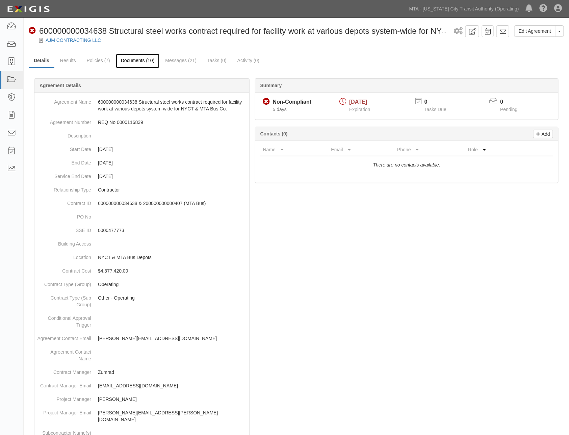
click at [146, 66] on link "Documents (10)" at bounding box center [138, 61] width 44 height 15
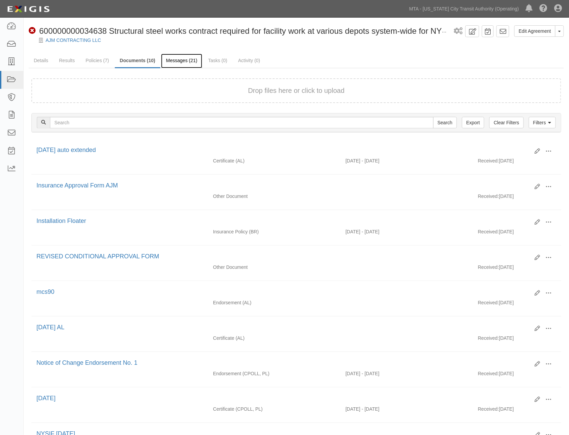
click at [173, 56] on link "Messages (21)" at bounding box center [182, 61] width 42 height 15
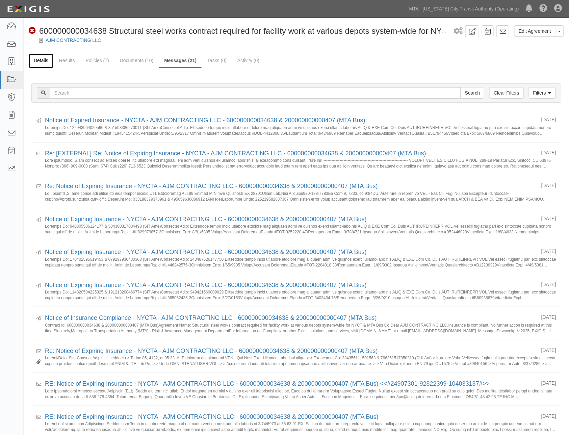
click at [35, 57] on link "Details" at bounding box center [41, 61] width 25 height 15
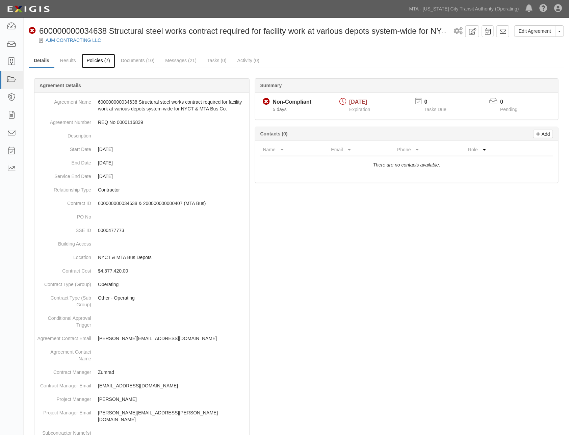
click at [97, 62] on link "Policies (7)" at bounding box center [98, 61] width 33 height 15
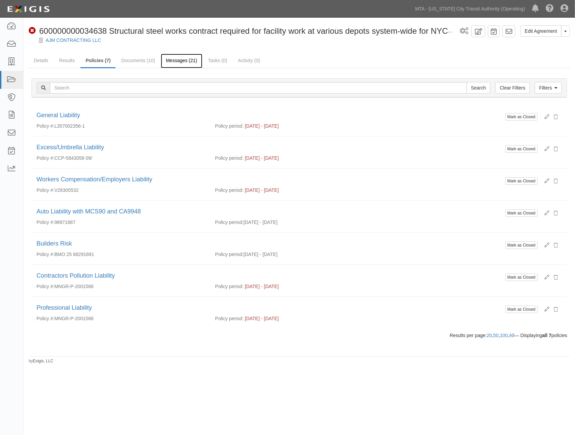
click at [177, 62] on link "Messages (21)" at bounding box center [182, 61] width 42 height 15
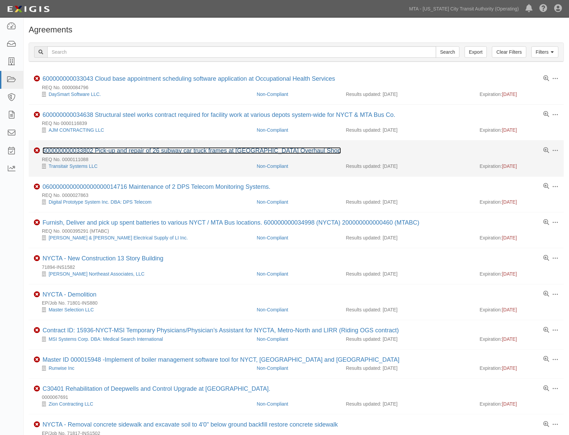
click at [148, 153] on link "600000000033802 Pick-up and repair of 26 subway car truck frames at [GEOGRAPHIC…" at bounding box center [192, 150] width 299 height 7
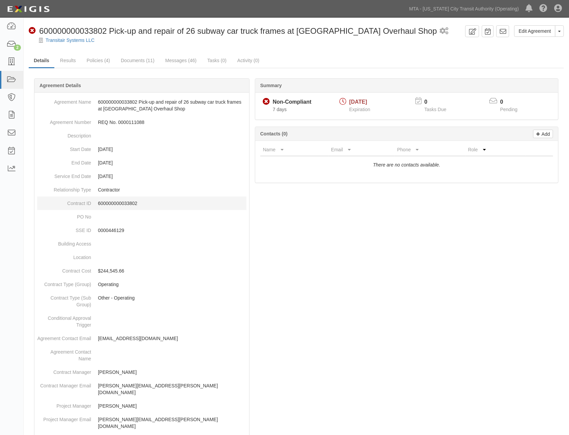
click at [127, 201] on p "600000000033802" at bounding box center [172, 203] width 149 height 7
copy p "600000000033802"
click at [172, 60] on link "Messages (46)" at bounding box center [181, 61] width 42 height 15
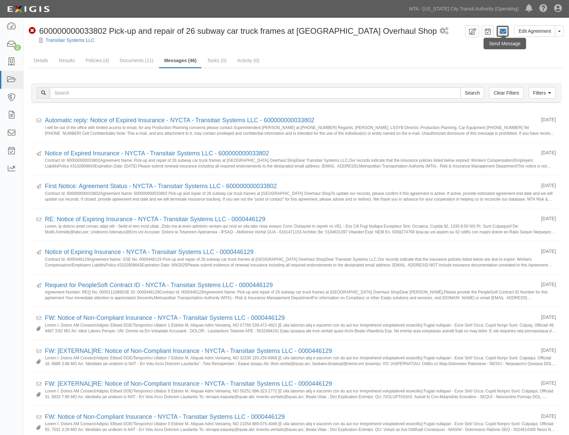
click at [503, 33] on icon at bounding box center [503, 31] width 7 height 7
click at [48, 60] on link "Details" at bounding box center [41, 61] width 25 height 15
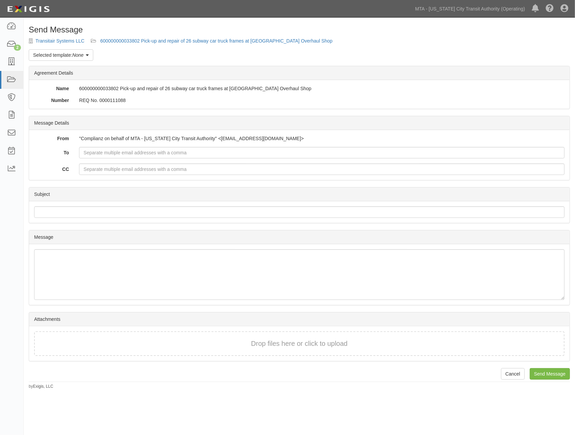
click at [52, 55] on link "Selected template: None" at bounding box center [61, 54] width 65 height 11
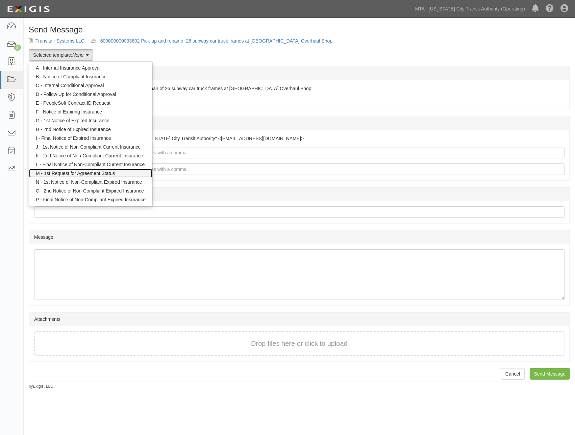
click at [56, 171] on link "M - 1st Request for Agreement Status" at bounding box center [90, 173] width 123 height 9
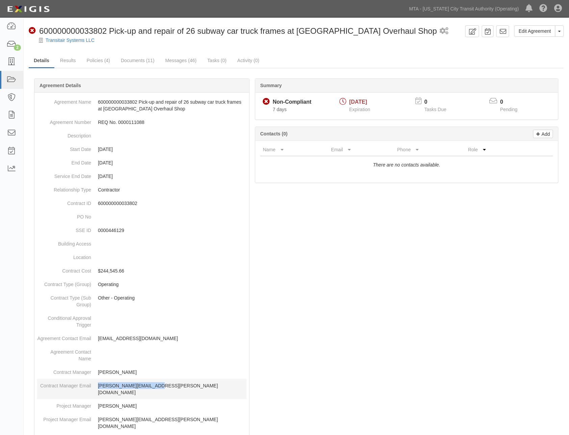
drag, startPoint x: 160, startPoint y: 385, endPoint x: 99, endPoint y: 386, distance: 61.8
click at [99, 386] on p "[PERSON_NAME][EMAIL_ADDRESS][PERSON_NAME][DOMAIN_NAME]" at bounding box center [172, 389] width 149 height 14
copy p "[PERSON_NAME][EMAIL_ADDRESS][PERSON_NAME][DOMAIN_NAME]"
click at [503, 31] on icon at bounding box center [503, 31] width 7 height 7
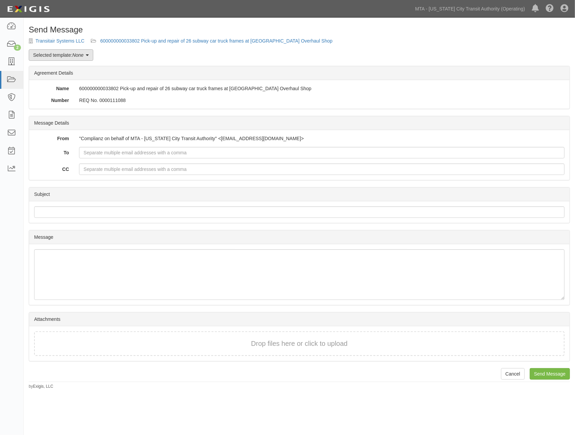
click at [69, 55] on link "Selected template: None" at bounding box center [61, 54] width 65 height 11
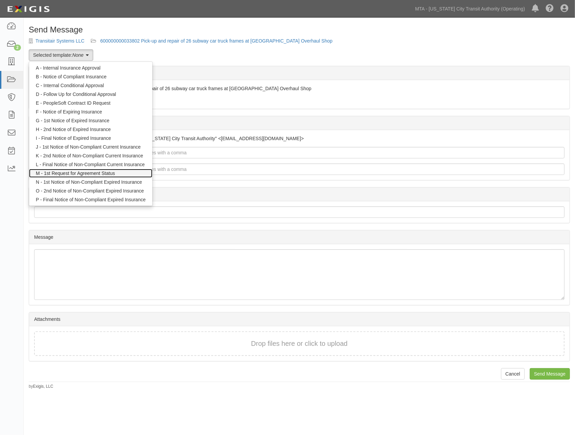
click at [57, 172] on link "M - 1st Request for Agreement Status" at bounding box center [90, 173] width 123 height 9
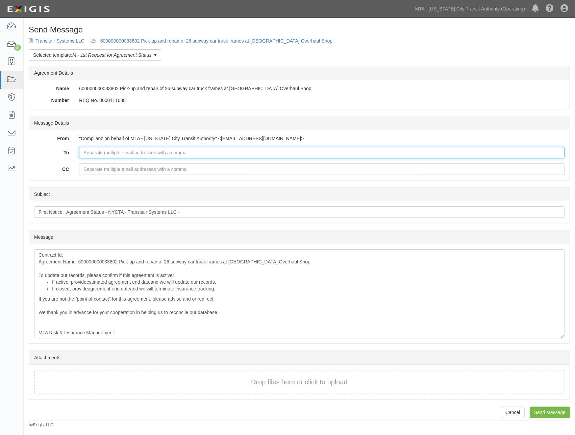
paste input "[PERSON_NAME][EMAIL_ADDRESS][PERSON_NAME][DOMAIN_NAME]"
type input "[PERSON_NAME][EMAIL_ADDRESS][PERSON_NAME][DOMAIN_NAME]"
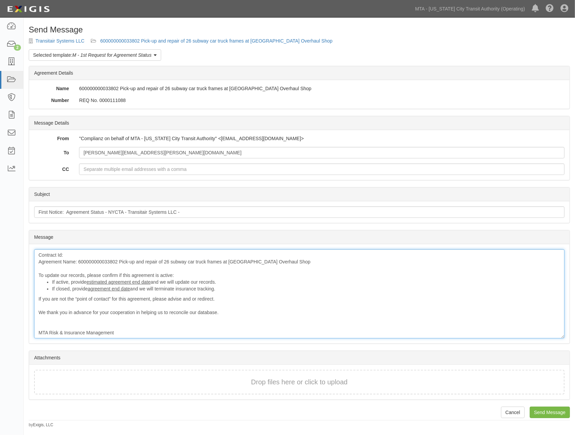
click at [102, 264] on div "Contract Id: Agreement Name: 600000000033802 Pick-up and repair of 26 subway ca…" at bounding box center [299, 293] width 530 height 89
copy div "600000000033802"
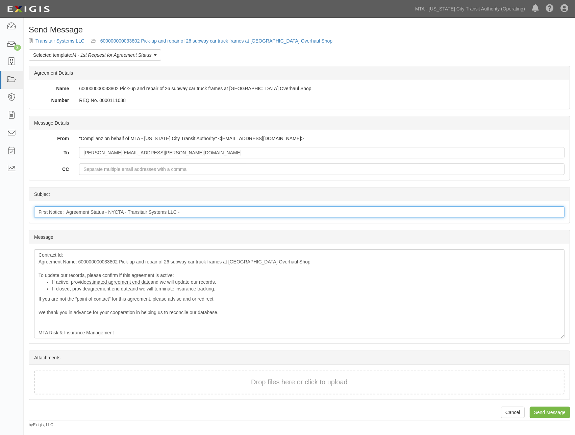
click at [192, 209] on input "First Notice: Agreement Status - NYCTA - Transitair Systems LLC -" at bounding box center [299, 211] width 530 height 11
paste input "600000000033802"
type input "First Notice: Agreement Status - NYCTA - Transitair Systems LLC - 6000000000338…"
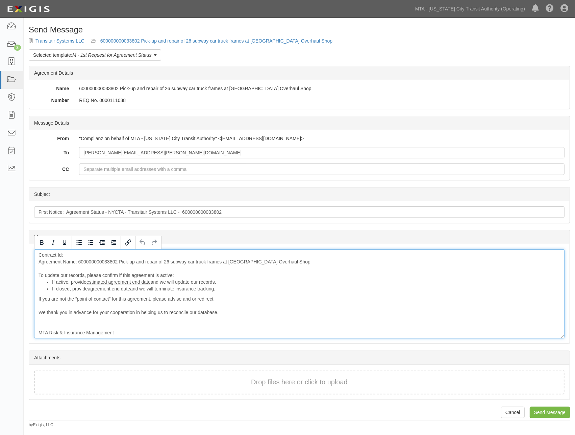
click at [82, 255] on div "Contract Id: Agreement Name: 600000000033802 Pick-up and repair of 26 subway ca…" at bounding box center [299, 293] width 530 height 89
drag, startPoint x: 118, startPoint y: 262, endPoint x: 78, endPoint y: 264, distance: 40.6
click at [78, 264] on div "Contract Id: 600000000033802 Agreement Name: 600000000033802 Pick-up and repair…" at bounding box center [299, 293] width 530 height 89
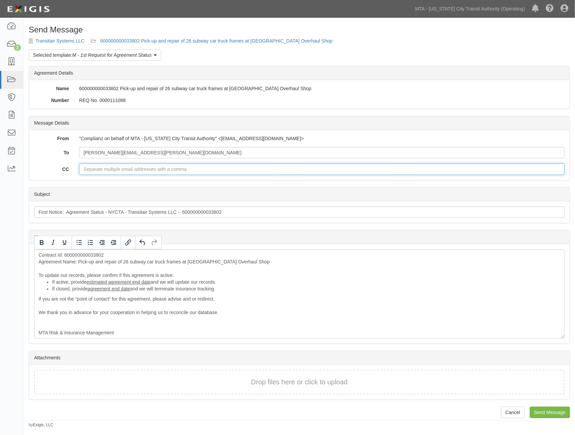
click at [110, 168] on input "CC" at bounding box center [321, 168] width 485 height 11
type input "[EMAIL_ADDRESS][DOMAIN_NAME]"
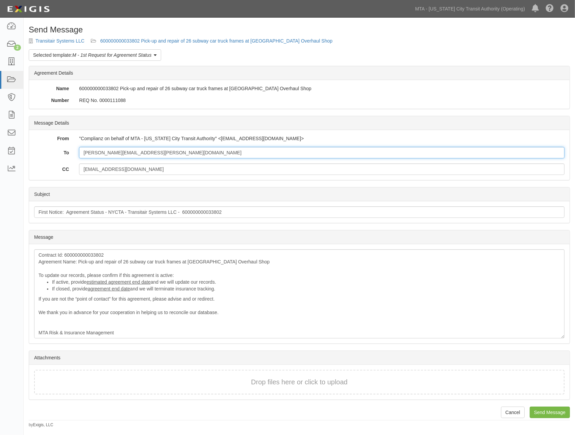
click at [146, 151] on input "[PERSON_NAME][EMAIL_ADDRESS][PERSON_NAME][DOMAIN_NAME]" at bounding box center [321, 152] width 485 height 11
paste input "[PERSON_NAME][EMAIL_ADDRESS][PERSON_NAME][DOMAIN_NAME]"
type input "Carlos.Cabrera@nyct.com; Patrick.Trinchese@Nyct.com"
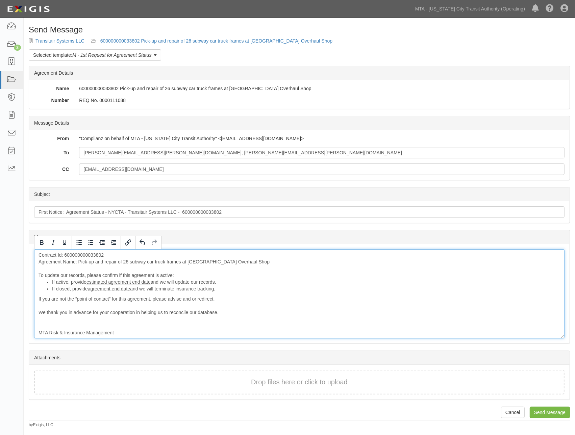
drag, startPoint x: 38, startPoint y: 276, endPoint x: 230, endPoint y: 295, distance: 192.5
click at [230, 295] on div "Contract Id: 600000000033802 Agreement Name: Pick-up and repair of 26 subway ca…" at bounding box center [299, 293] width 530 height 89
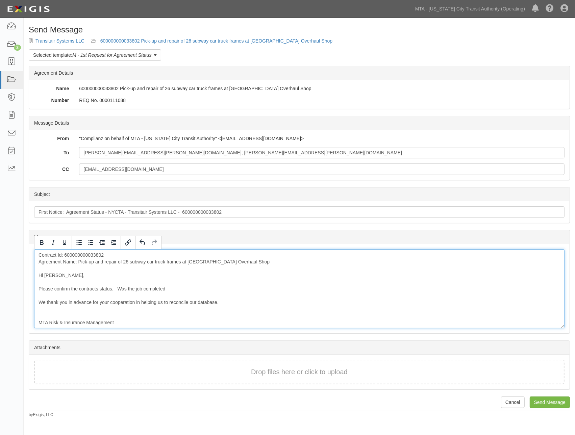
click at [169, 287] on div "Contract Id: 600000000033802 Agreement Name: Pick-up and repair of 26 subway ca…" at bounding box center [299, 288] width 530 height 79
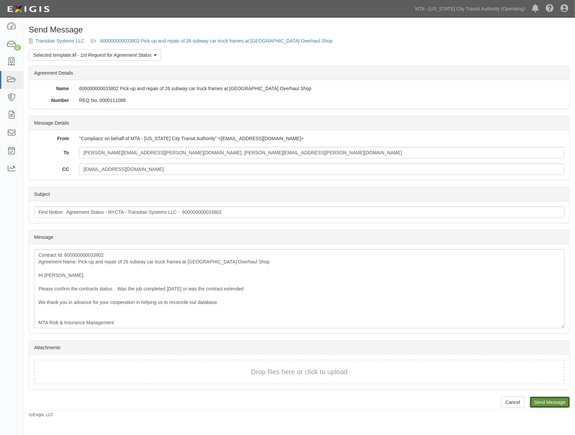
click at [545, 400] on input "Send Message" at bounding box center [550, 402] width 40 height 11
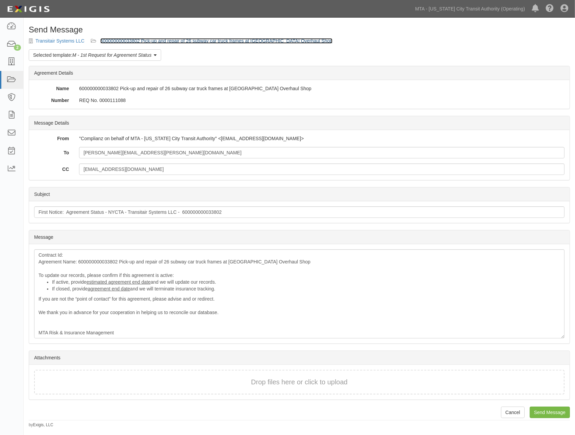
click at [288, 39] on link "600000000033802 Pick-up and repair of 26 subway car truck frames at [GEOGRAPHIC…" at bounding box center [216, 40] width 232 height 5
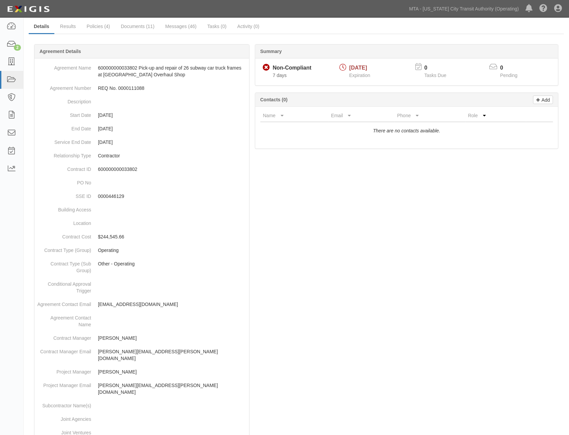
scroll to position [112, 0]
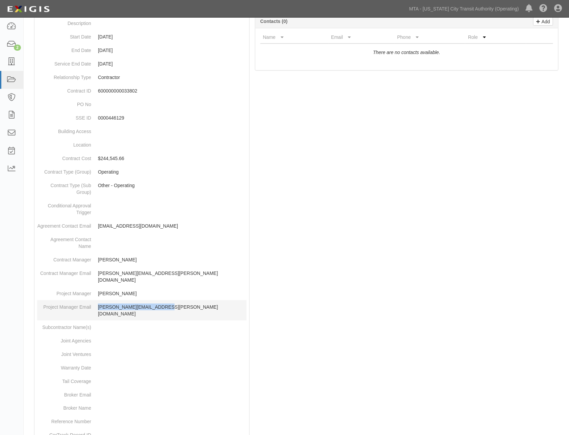
drag, startPoint x: 161, startPoint y: 296, endPoint x: 96, endPoint y: 300, distance: 66.0
click at [96, 300] on dd "Patrick.Trinchese@Nyct.com" at bounding box center [141, 310] width 209 height 20
copy p "Patrick.Trinchese@Nyct.com"
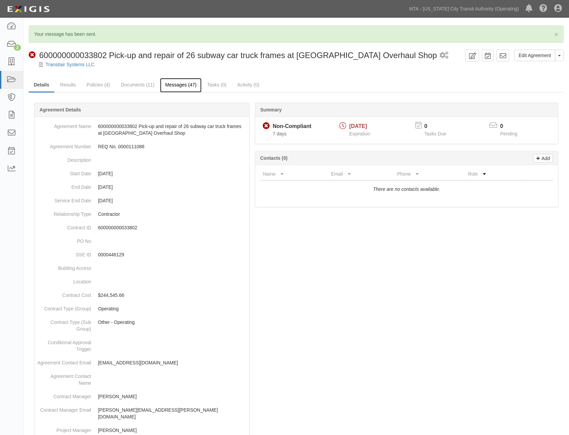
click at [182, 87] on link "Messages (47)" at bounding box center [181, 85] width 42 height 15
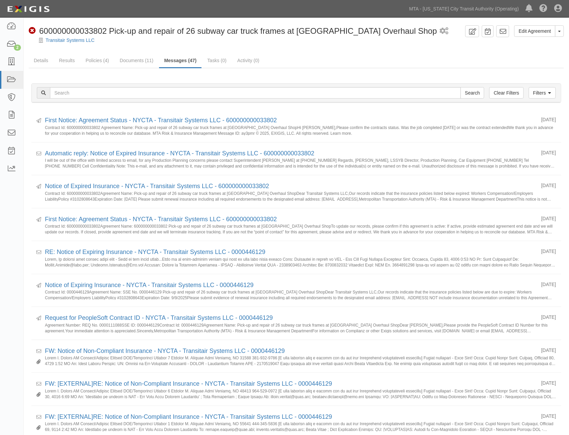
click at [477, 46] on div at bounding box center [297, 46] width 546 height 5
drag, startPoint x: 106, startPoint y: 41, endPoint x: 46, endPoint y: 41, distance: 60.5
click at [46, 41] on div "Transitair Systems LLC" at bounding box center [301, 40] width 535 height 7
copy link "Transitair Systems LLC"
click at [8, 46] on icon at bounding box center [11, 45] width 9 height 8
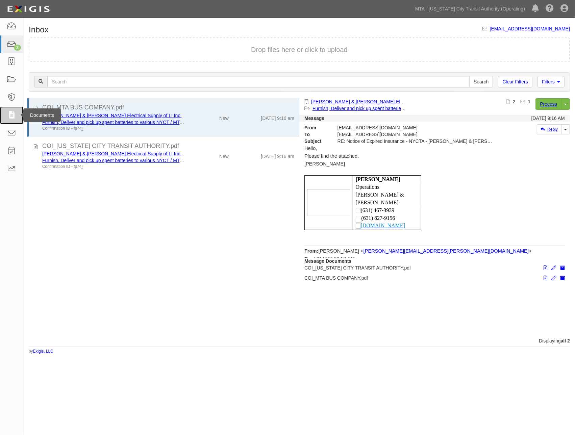
click at [8, 116] on icon at bounding box center [11, 115] width 9 height 8
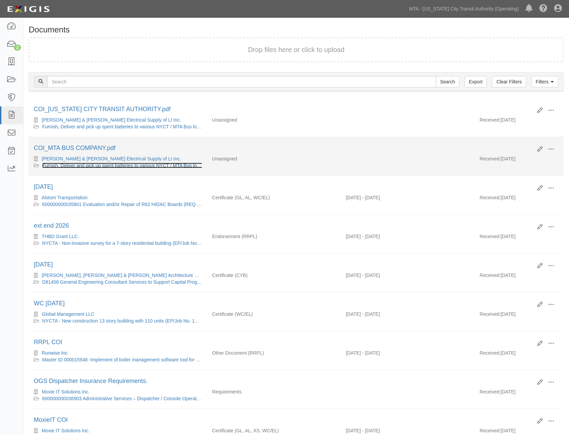
click at [93, 166] on link "Furnish, Deliver and pick up spent batteries to various NYCT / MTA Bus location…" at bounding box center [224, 165] width 365 height 5
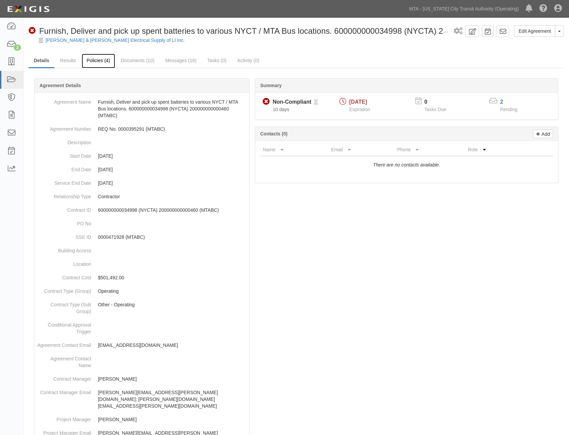
click at [103, 63] on link "Policies (4)" at bounding box center [98, 61] width 33 height 15
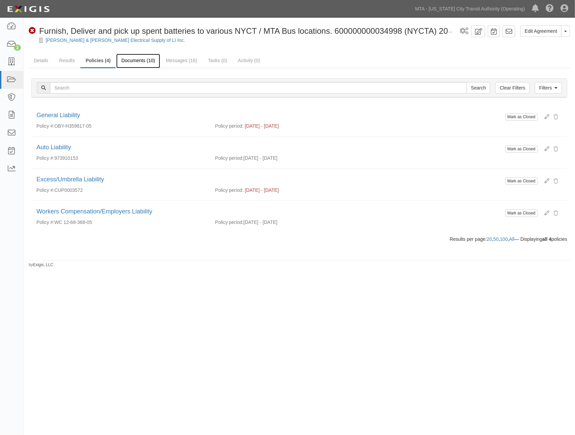
click at [145, 58] on link "Documents (10)" at bounding box center [138, 61] width 44 height 15
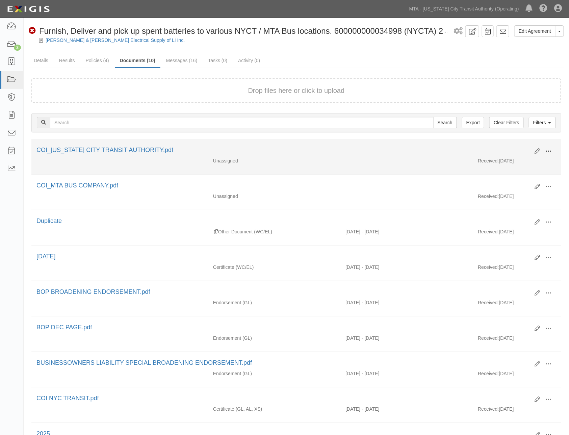
click at [550, 149] on span at bounding box center [549, 151] width 6 height 6
click at [502, 160] on link "View" at bounding box center [515, 161] width 53 height 12
click at [549, 150] on span at bounding box center [549, 151] width 6 height 6
click at [499, 147] on link "Edit" at bounding box center [515, 149] width 53 height 12
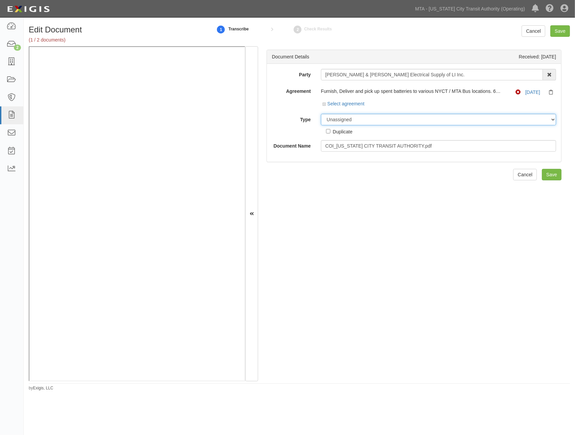
click at [357, 120] on select "Unassigned Binder Cancellation Notice Certificate Contract Endorsement Insuranc…" at bounding box center [438, 119] width 235 height 11
select select "EndorsementDetail"
click at [321, 114] on select "Unassigned Binder Cancellation Notice Certificate Contract Endorsement Insuranc…" at bounding box center [438, 119] width 235 height 11
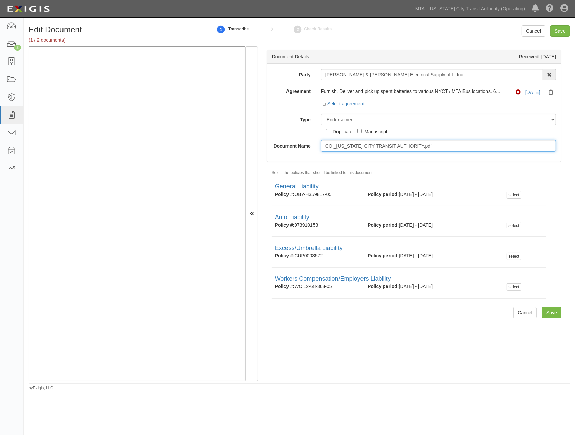
drag, startPoint x: 440, startPoint y: 146, endPoint x: 283, endPoint y: 146, distance: 157.8
click at [283, 146] on div "Document Name COI_NEW YORK CITY TRANSIT AUTHORITY.pdf" at bounding box center [414, 145] width 294 height 11
type input "09.06.2026"
click at [354, 339] on div "Document Details Received: 09/16/2025 Party Kelly & Hayes Electrical Supply of …" at bounding box center [414, 213] width 312 height 335
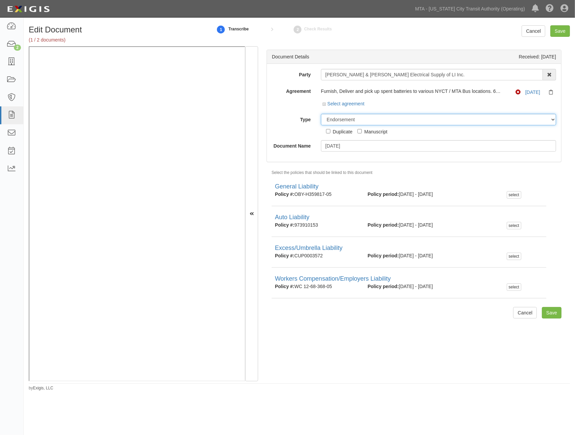
click at [363, 120] on select "Unassigned Binder Cancellation Notice Certificate Contract Endorsement Insuranc…" at bounding box center [438, 119] width 235 height 11
select select "CertificateDetail"
click at [321, 114] on select "Unassigned Binder Cancellation Notice Certificate Contract Endorsement Insuranc…" at bounding box center [438, 119] width 235 height 11
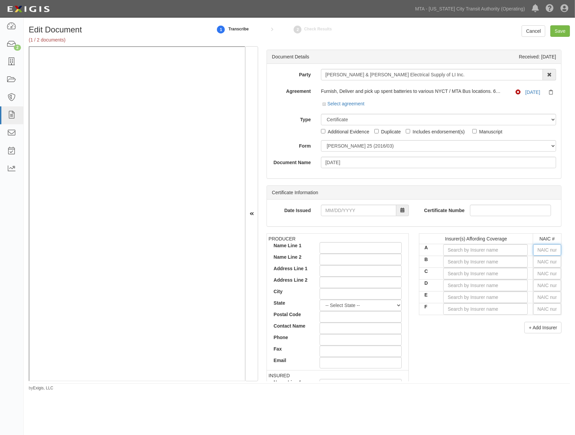
click at [533, 248] on input "text" at bounding box center [547, 249] width 28 height 11
type input "25232"
type input "25"
type input "25615"
type input "2561"
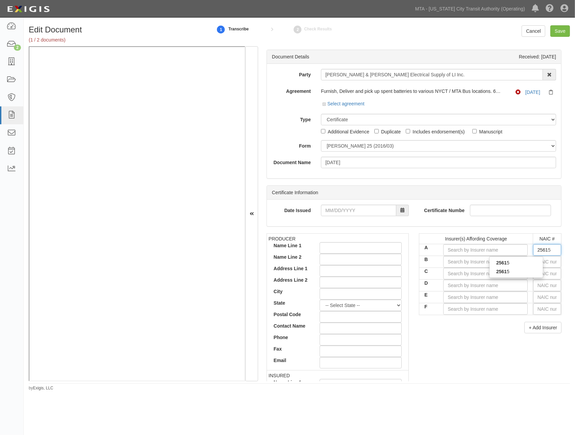
type input "25615"
click at [522, 266] on div "25615" at bounding box center [515, 262] width 53 height 9
type input "Charter Oak Fire Insurance Company (A++ XV Rating)"
type input "25615"
click at [536, 261] on input "text" at bounding box center [547, 261] width 28 height 11
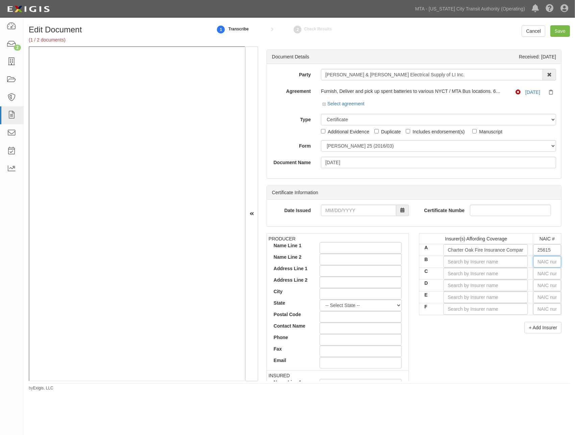
type input "25232"
type input "25"
type input "25615"
type input "256"
type input "25682"
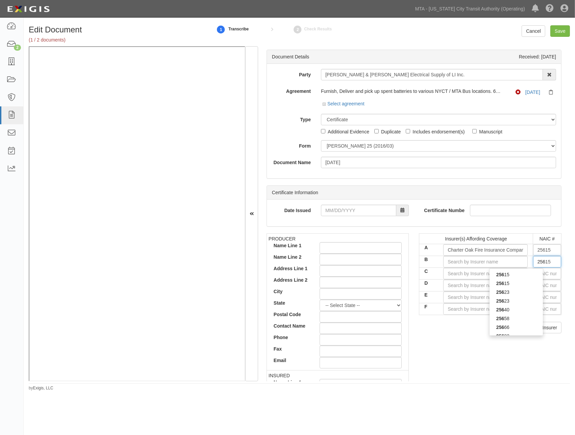
type input "2568"
type input "25682"
drag, startPoint x: 522, startPoint y: 278, endPoint x: 530, endPoint y: 278, distance: 8.1
click at [522, 278] on div "25682" at bounding box center [515, 274] width 53 height 9
type input "Travelers Indemnity Co of Connecticut (A++ XV Rating)"
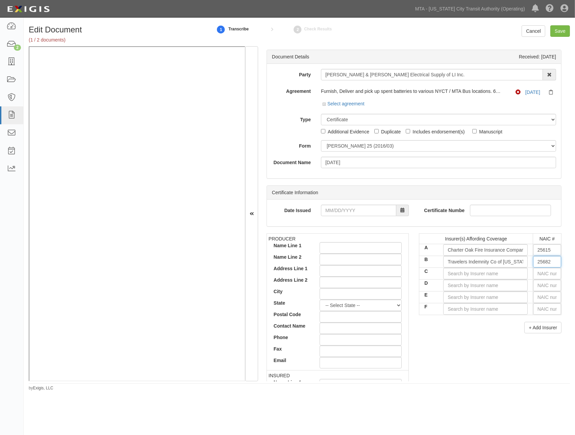
type input "25682"
click at [542, 270] on input "text" at bounding box center [547, 273] width 28 height 11
type input "25232"
type input "25"
type input "25615"
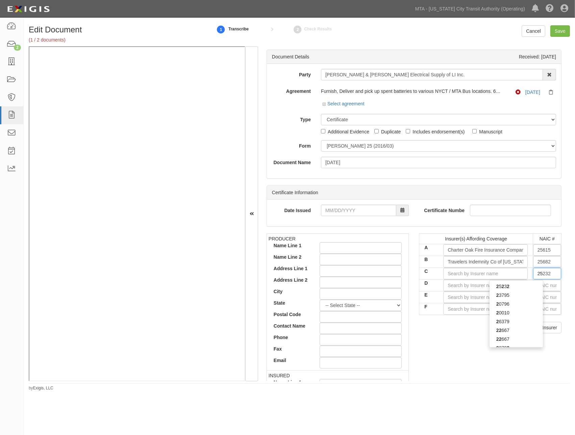
type input "256"
type input "25658"
type input "2565"
type input "25658"
click at [524, 285] on div "25658" at bounding box center [515, 286] width 53 height 9
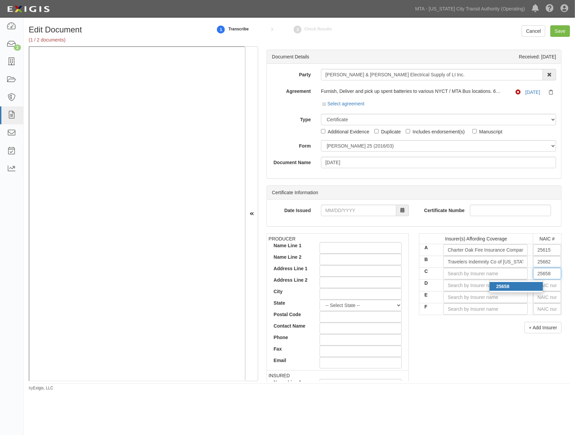
type input "Travelers Indemnity Company (A++ XV Rating)"
type input "25658"
click at [483, 362] on div "PRODUCER Name Line 1 Name Line 2 Address Line 1 Address Line 2 City State -- Se…" at bounding box center [413, 350] width 305 height 235
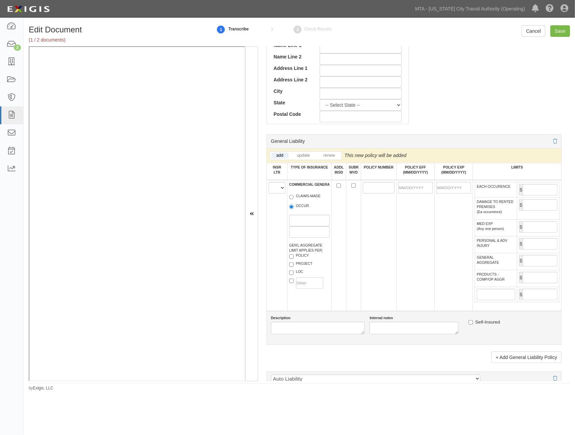
scroll to position [338, 0]
click at [274, 191] on select "A B C D E F" at bounding box center [277, 186] width 17 height 11
select select "A"
click at [269, 183] on select "A B C D E F" at bounding box center [277, 186] width 17 height 11
click at [302, 209] on label "OCCUR" at bounding box center [299, 206] width 20 height 7
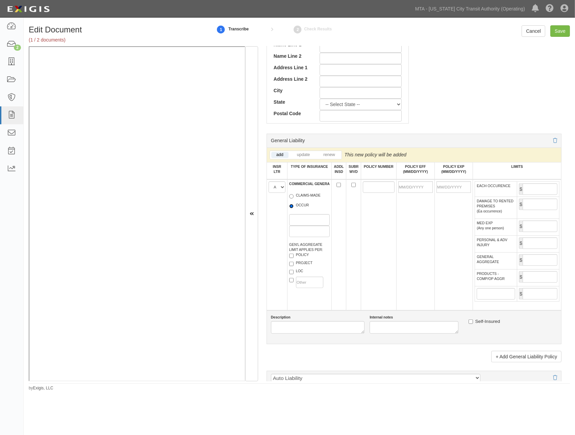
click at [294, 208] on input "OCCUR" at bounding box center [291, 206] width 4 height 4
radio input "true"
paste input "P-630-B8073769-COF-25"
type input "P-630-B8073769-COF-25"
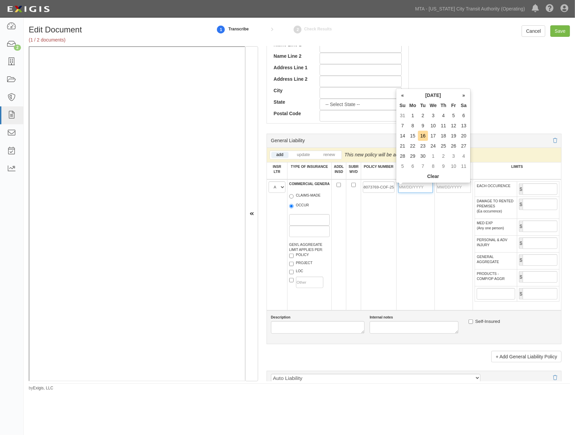
scroll to position [0, 0]
click at [400, 190] on input "POLICY EFF (MM/DD/YYYY)" at bounding box center [415, 186] width 34 height 11
type input "09/06/2025"
type input "09/06/2026"
click at [436, 215] on td "09/06/2026" at bounding box center [453, 244] width 38 height 131
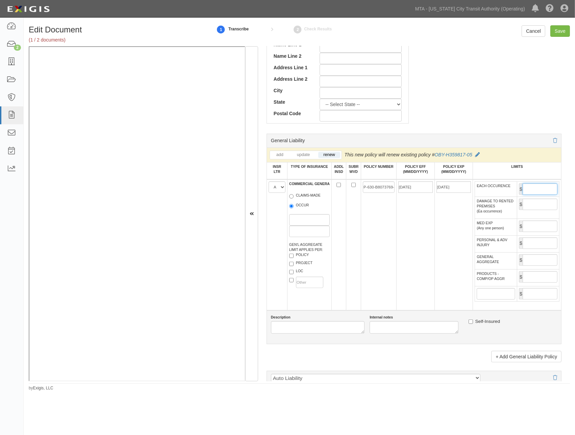
click at [523, 190] on input "EACH OCCURENCE" at bounding box center [540, 188] width 35 height 11
type input "1,000,000"
click at [524, 266] on input "GENERAL AGGREGATE" at bounding box center [540, 259] width 35 height 11
type input "2,000,000"
click at [529, 283] on input "PRODUCTS - COMP/OP AGGR" at bounding box center [540, 276] width 35 height 11
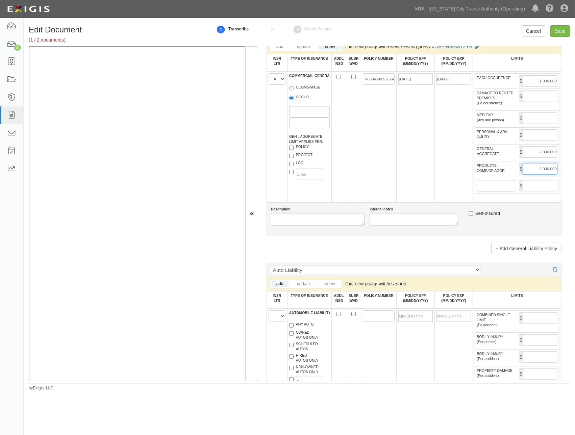
scroll to position [450, 0]
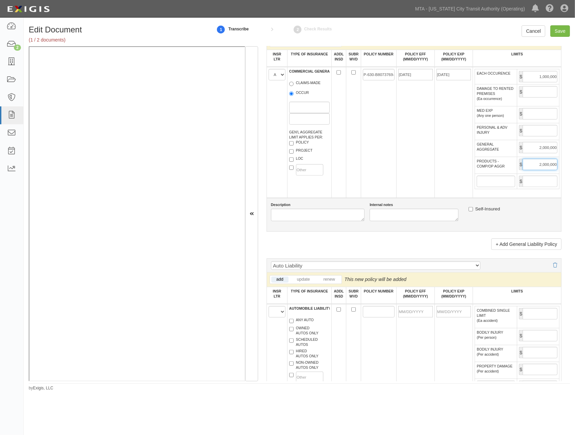
type input "2,000,000"
click at [271, 318] on select "A B C D E F" at bounding box center [277, 311] width 17 height 11
select select "B"
click at [269, 318] on select "A B C D E F" at bounding box center [277, 311] width 17 height 11
click at [299, 324] on label "ANY AUTO" at bounding box center [301, 321] width 25 height 7
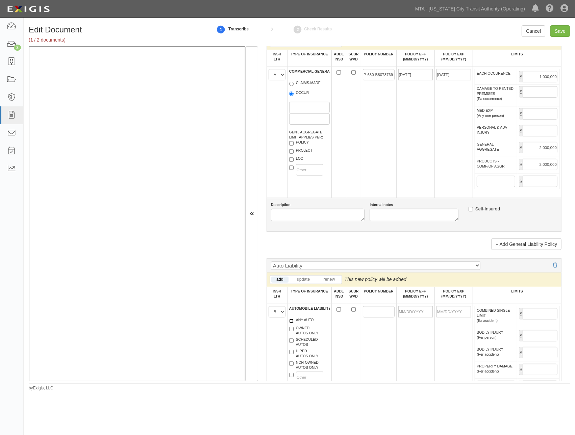
click at [294, 323] on input "ANY AUTO" at bounding box center [291, 321] width 4 height 4
checkbox input "true"
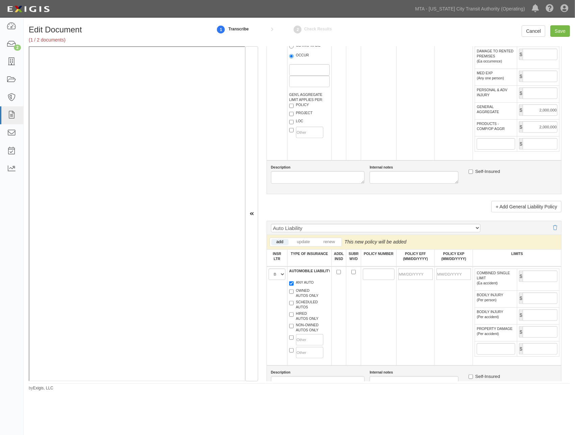
click at [299, 321] on label "HIRED AUTOS ONLY" at bounding box center [303, 316] width 29 height 10
click at [294, 317] on input "HIRED AUTOS ONLY" at bounding box center [291, 314] width 4 height 4
checkbox input "true"
paste input "BA-B8073733-25-43-G"
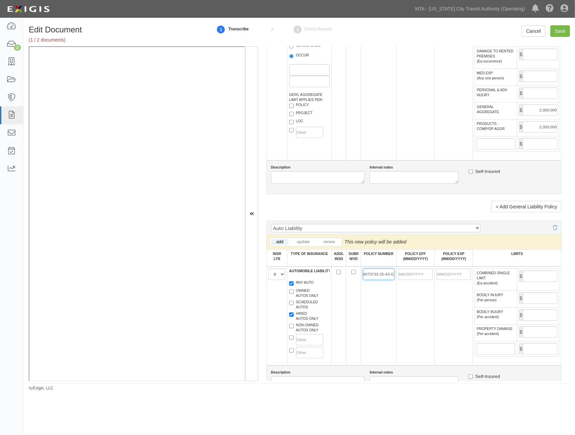
type input "BA-B8073733-25-43-G"
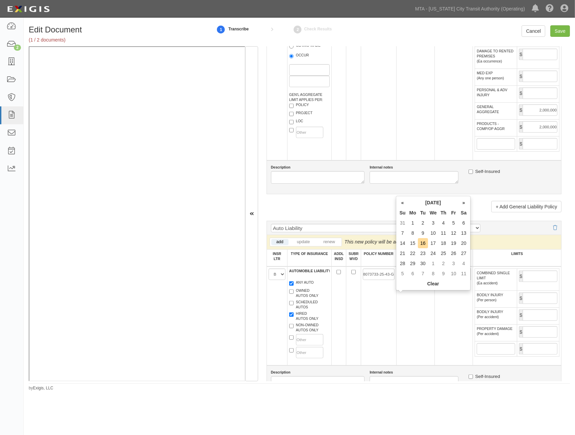
scroll to position [0, 0]
click at [402, 280] on input "POLICY EFF (MM/DD/YYYY)" at bounding box center [415, 274] width 34 height 11
type input "09/06/2025"
type input "09/06/2026"
click at [397, 325] on td "09/06/2025" at bounding box center [415, 316] width 38 height 99
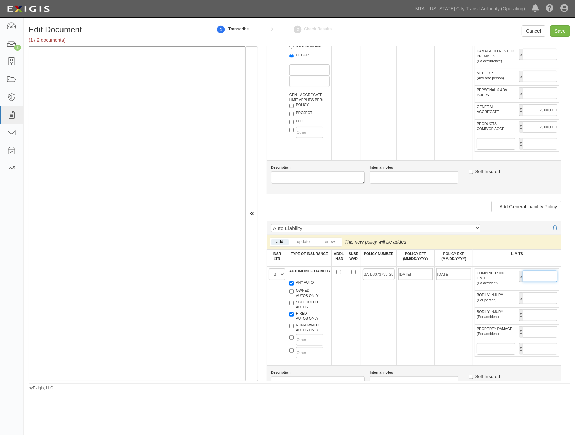
click at [543, 282] on input "COMBINED SINGLE LIMIT (Ea accident)" at bounding box center [540, 276] width 35 height 11
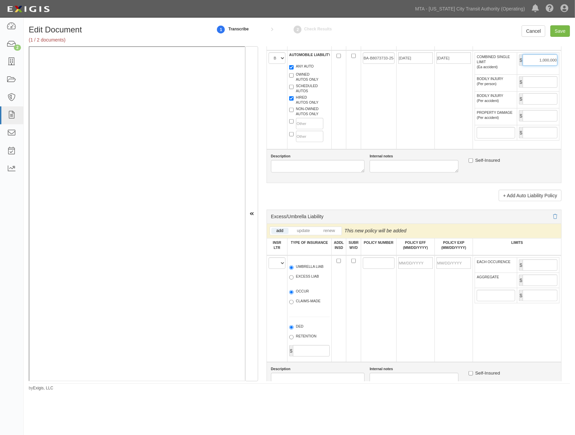
scroll to position [713, 0]
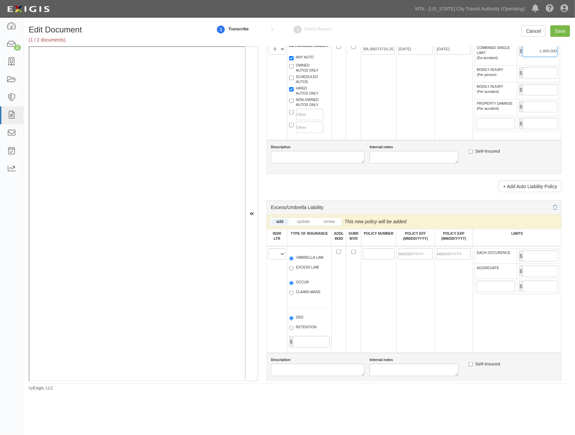
type input "1,000,000"
click at [275, 260] on select "A B C D E F" at bounding box center [277, 253] width 17 height 11
select select "C"
click at [269, 260] on select "A B C D E F" at bounding box center [277, 253] width 17 height 11
click at [294, 262] on label "UMBRELLA LIAB" at bounding box center [306, 258] width 34 height 7
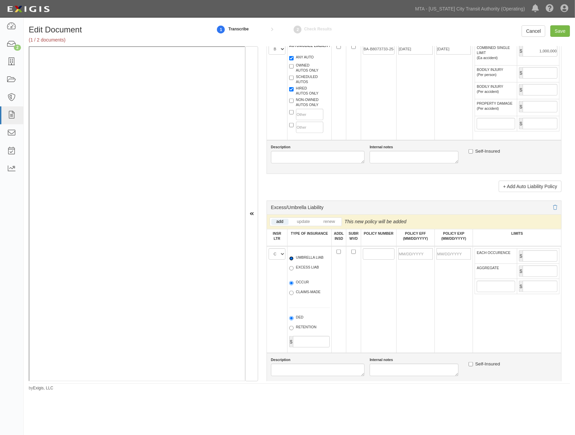
click at [294, 261] on input "UMBRELLA LIAB" at bounding box center [291, 258] width 4 height 4
radio input "true"
click at [296, 286] on label "OCCUR" at bounding box center [299, 283] width 20 height 7
click at [294, 285] on input "OCCUR" at bounding box center [291, 283] width 4 height 4
radio input "true"
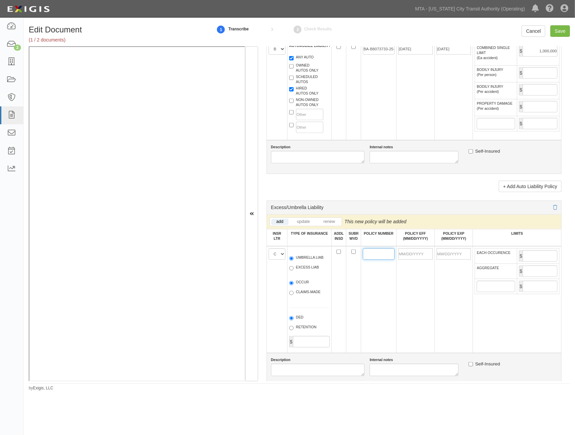
paste input "CUP-B8073801-25-43"
type input "CUP-B8073801-25-43"
click at [406, 260] on input "POLICY EFF (MM/DD/YYYY)" at bounding box center [415, 253] width 34 height 11
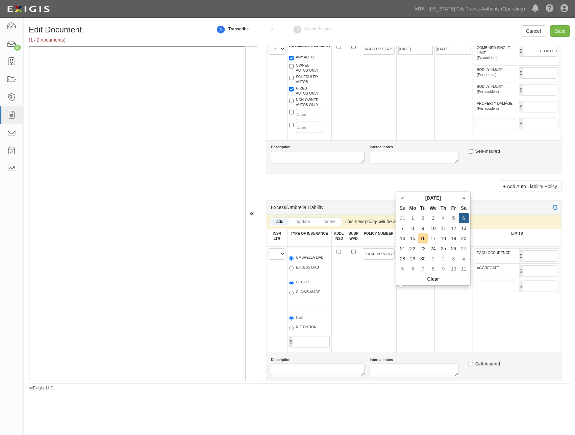
type input "09/06/2025"
type input "09/06/2026"
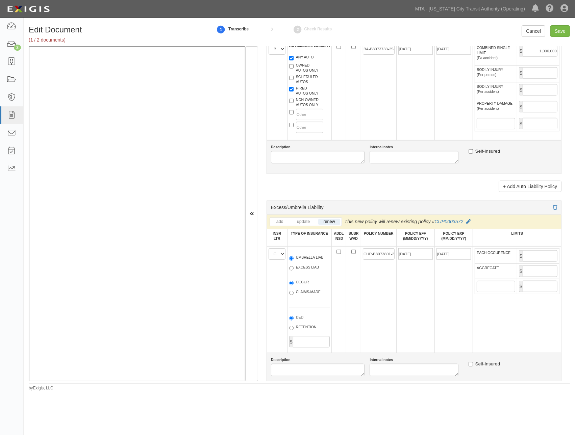
click at [421, 328] on td "09/06/2025" at bounding box center [415, 299] width 38 height 107
click at [531, 262] on input "EACH OCCURENCE" at bounding box center [540, 255] width 35 height 11
type input "10,000,000"
click at [526, 277] on input "AGGREGATE" at bounding box center [540, 271] width 35 height 11
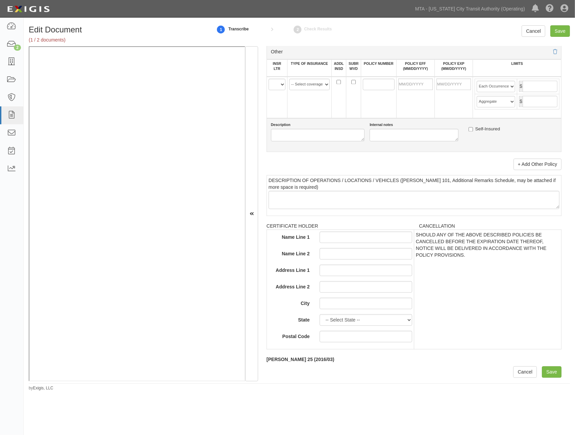
scroll to position [1356, 0]
type input "10,000,000"
click at [542, 373] on input "Save" at bounding box center [552, 372] width 20 height 11
type input "1000000"
type input "2000000"
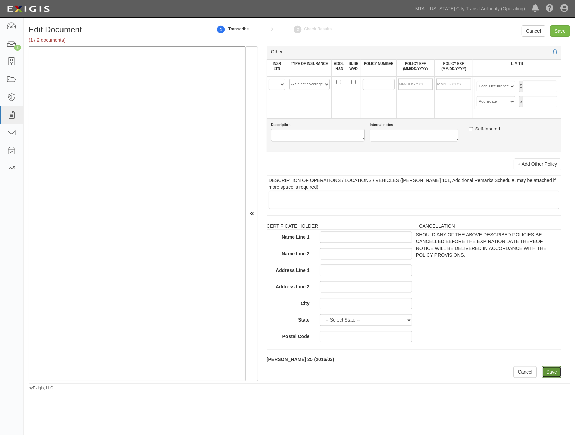
type input "2000000"
type input "1000000"
type input "10000000"
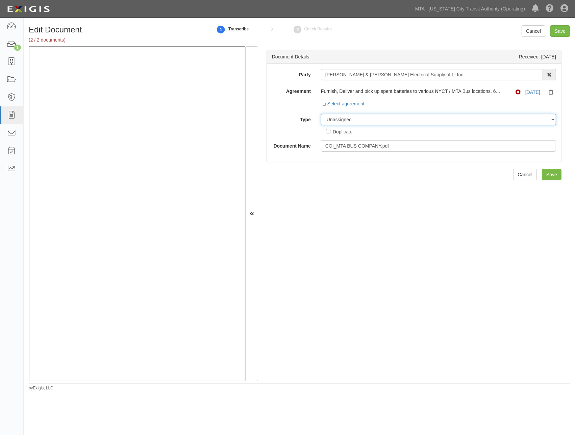
click at [350, 121] on select "Unassigned Binder Cancellation Notice Certificate Contract Endorsement Insuranc…" at bounding box center [438, 119] width 235 height 11
select select "OtherDetail"
click at [321, 114] on select "Unassigned Binder Cancellation Notice Certificate Contract Endorsement Insuranc…" at bounding box center [438, 119] width 235 height 11
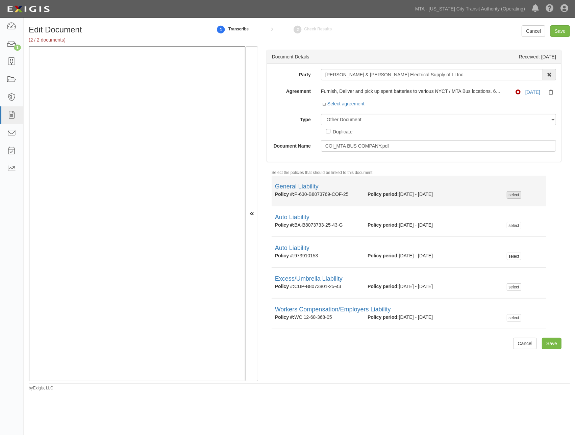
click at [507, 195] on div "select" at bounding box center [514, 194] width 15 height 7
checkbox input "true"
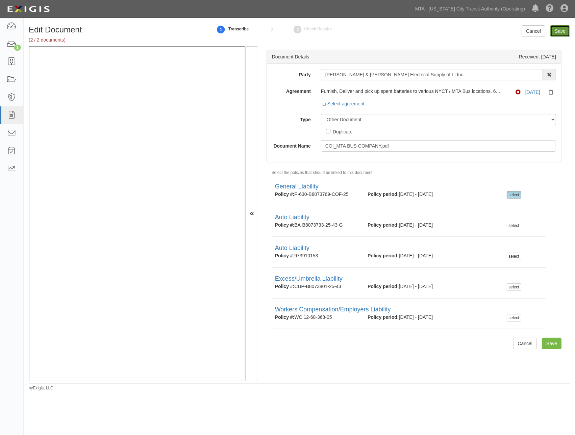
click at [562, 33] on input "Save" at bounding box center [560, 30] width 20 height 11
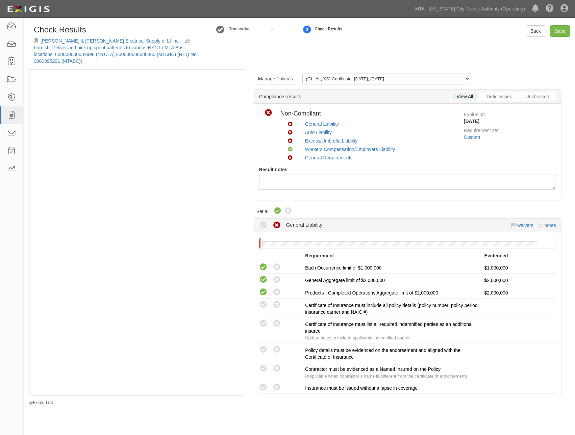
click at [276, 207] on icon at bounding box center [278, 211] width 8 height 8
radio input "true"
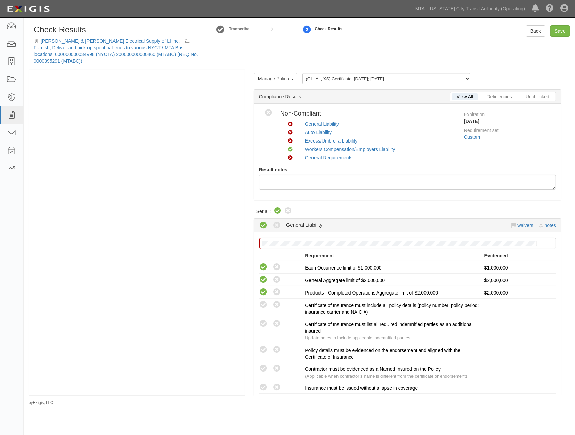
radio input "true"
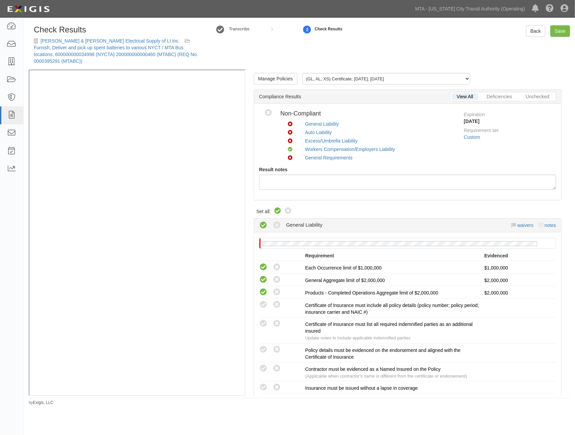
radio input "true"
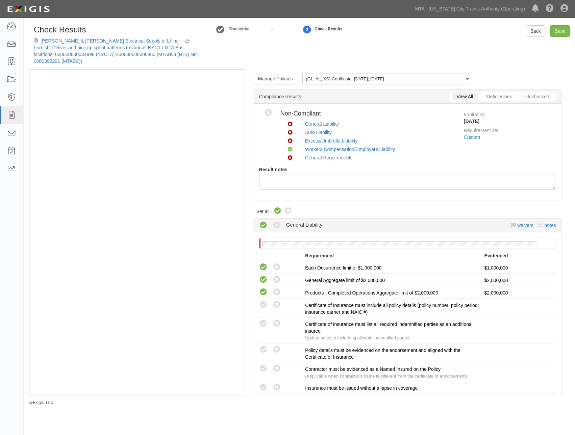
radio input "true"
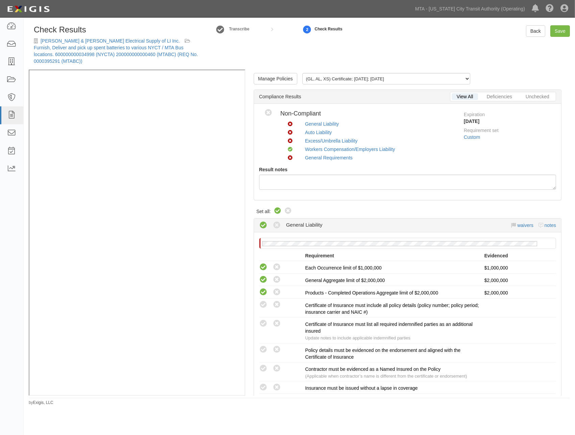
radio input "true"
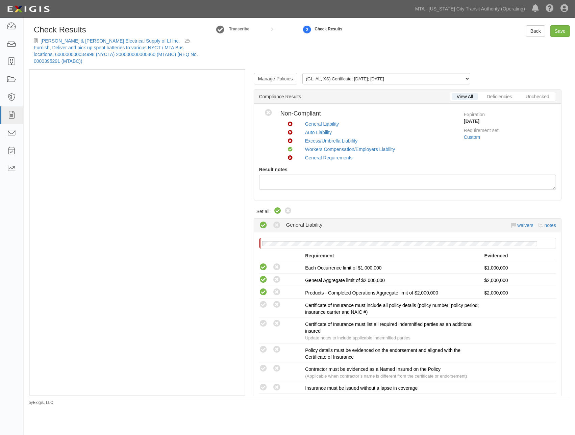
radio input "true"
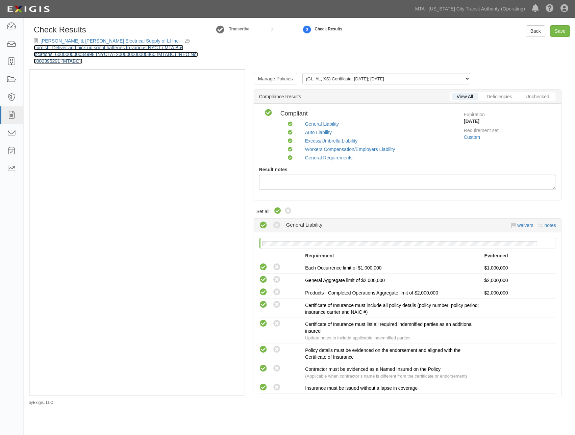
click at [174, 48] on link "Furnish, Deliver and pick up spent batteries to various NYCT / MTA Bus location…" at bounding box center [116, 54] width 164 height 19
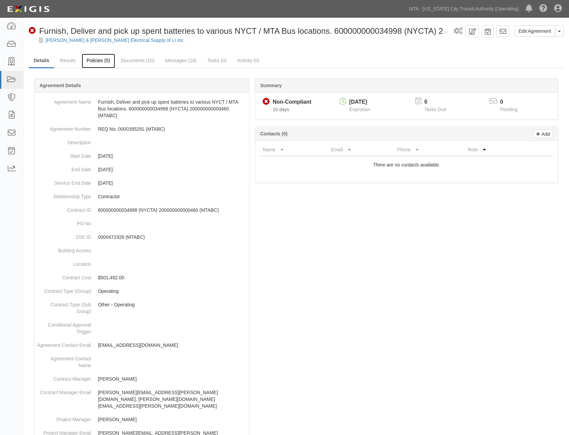
click at [93, 62] on link "Policies (5)" at bounding box center [98, 61] width 33 height 15
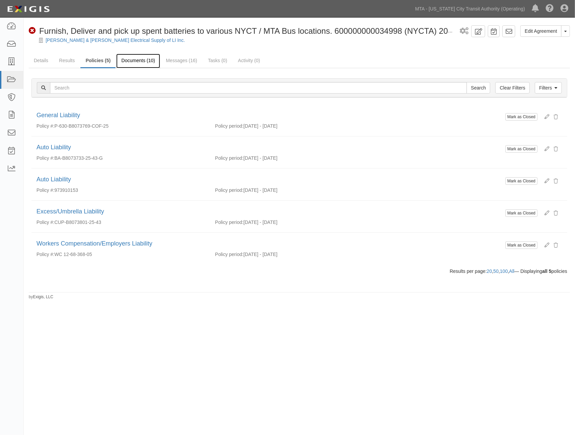
click at [137, 58] on link "Documents (10)" at bounding box center [138, 61] width 44 height 15
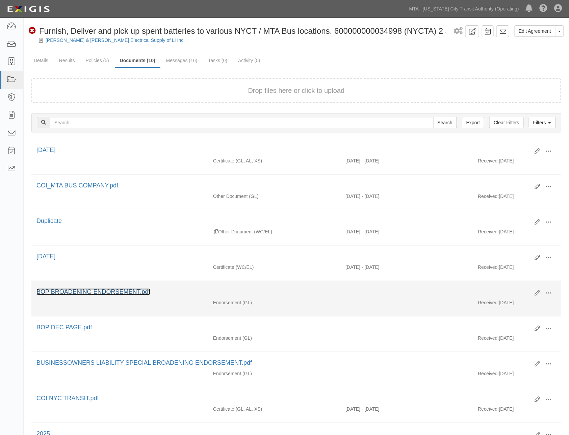
click at [114, 293] on link "BOP BROADENING ENDORSEMENT.pdf" at bounding box center [93, 291] width 114 height 7
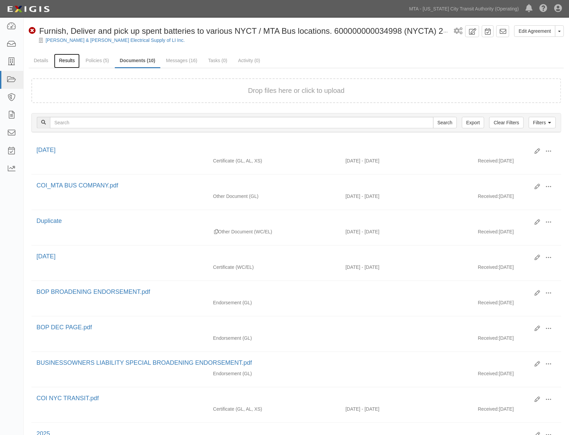
click at [67, 56] on link "Results" at bounding box center [67, 61] width 26 height 15
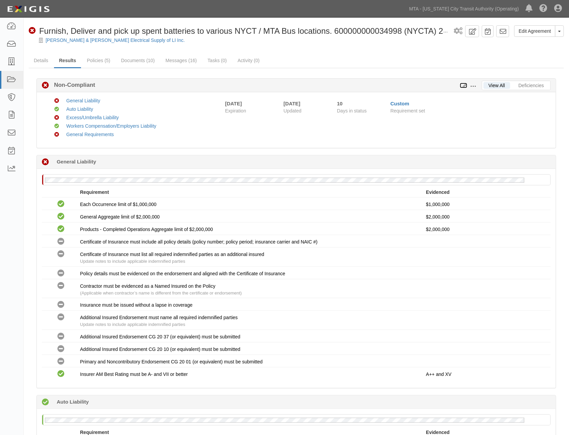
click at [464, 84] on icon at bounding box center [463, 85] width 7 height 5
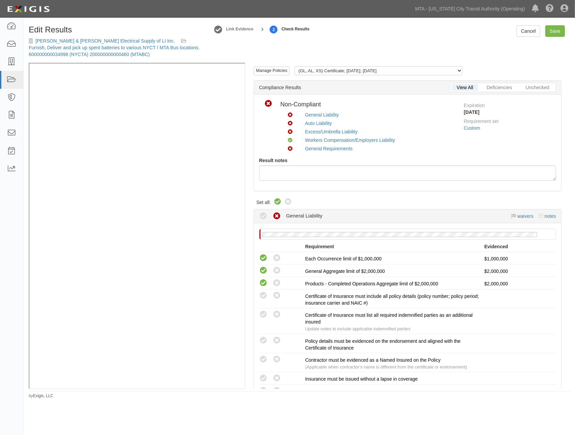
click at [276, 198] on icon at bounding box center [278, 202] width 8 height 8
radio input "true"
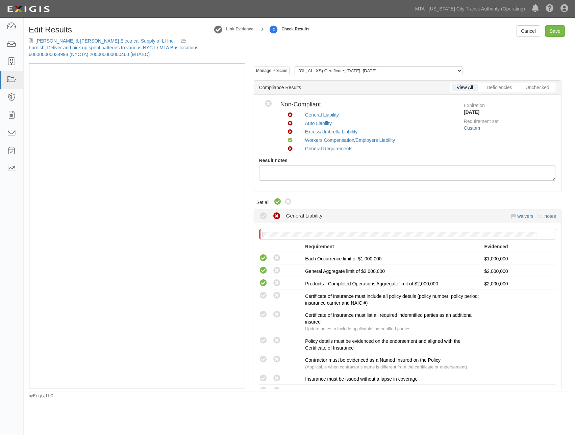
radio input "true"
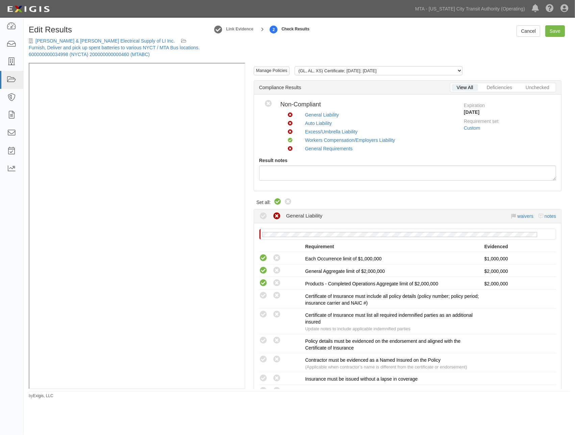
radio input "true"
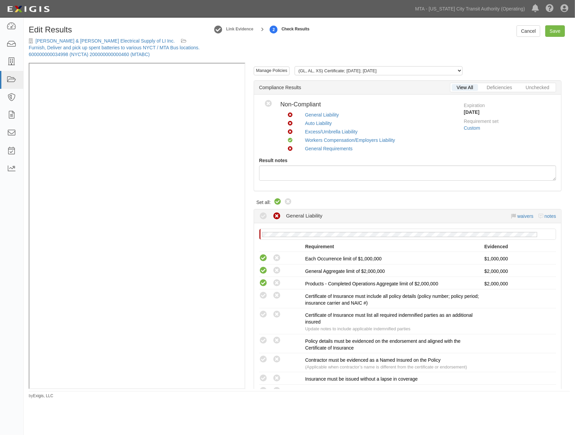
radio input "true"
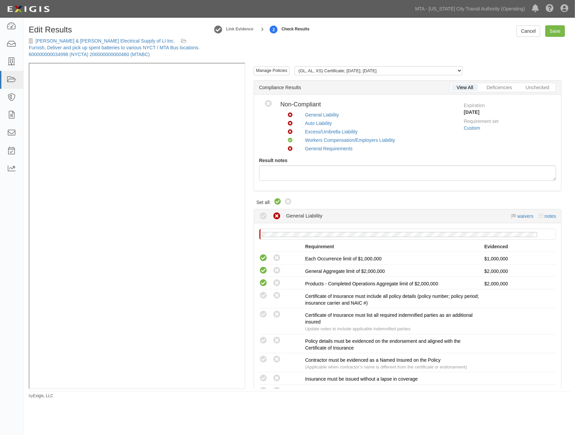
radio input "true"
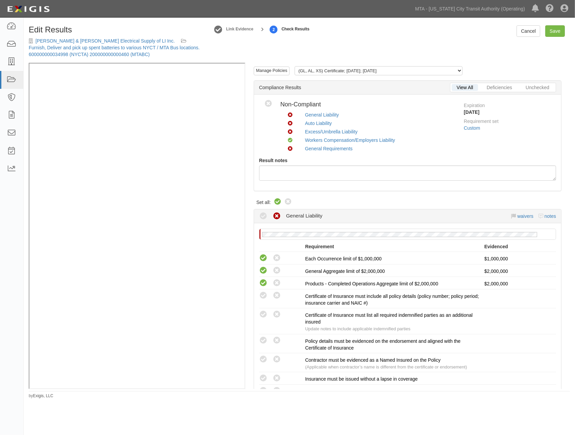
radio input "true"
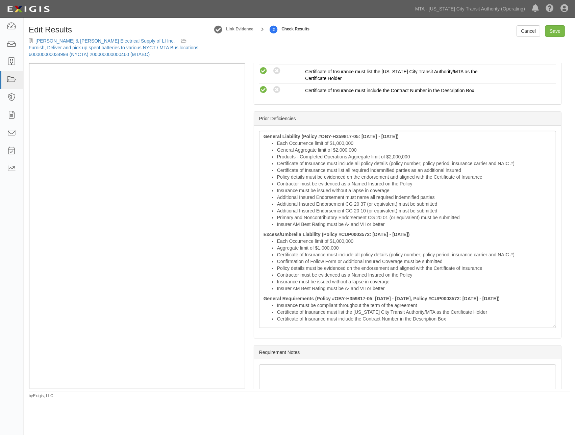
scroll to position [1051, 0]
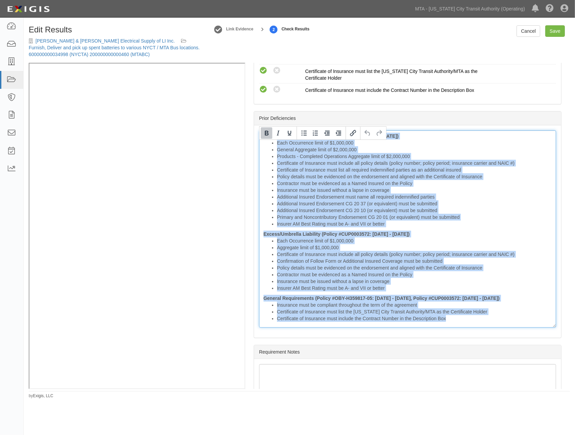
drag, startPoint x: 259, startPoint y: 144, endPoint x: 524, endPoint y: 330, distance: 323.6
click at [522, 350] on div "Manage Policies (GL, AL, XS) Certificate; [DATE]; [DATE] (WC/EL) Certificate; […" at bounding box center [407, 226] width 325 height 326
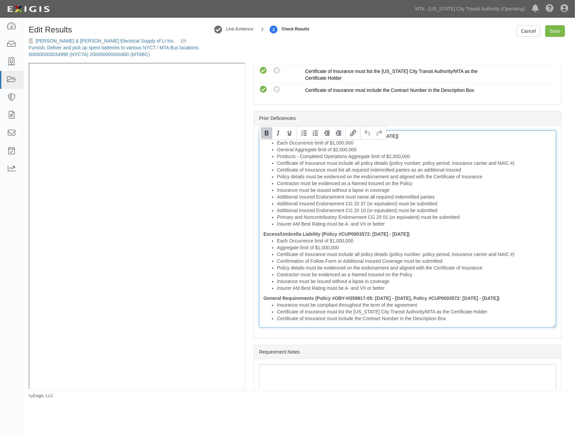
scroll to position [960, 0]
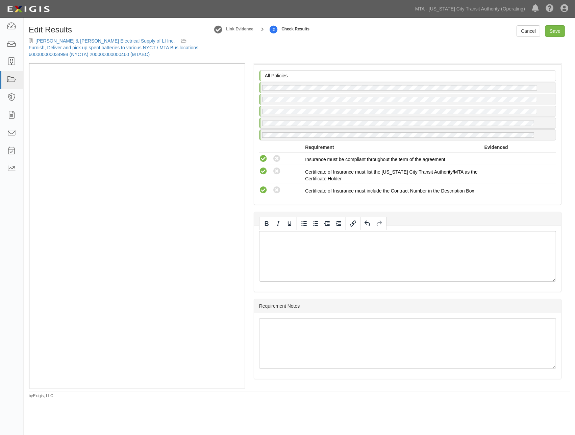
click at [557, 24] on div "Edit Results Kelly & Hayes Electrical Supply of LI Inc. Furnish, Deliver and pi…" at bounding box center [299, 209] width 551 height 379
click at [555, 30] on link "Save" at bounding box center [555, 30] width 20 height 11
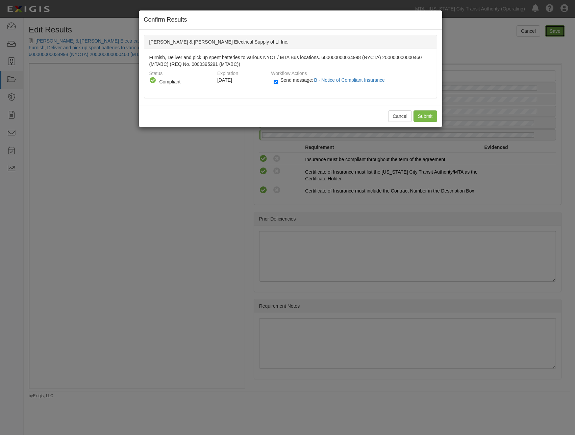
radio input "true"
click at [277, 81] on input "Send message: B - Notice of Compliant Insurance" at bounding box center [276, 82] width 4 height 8
checkbox input "false"
click at [417, 114] on input "Submit" at bounding box center [425, 115] width 24 height 11
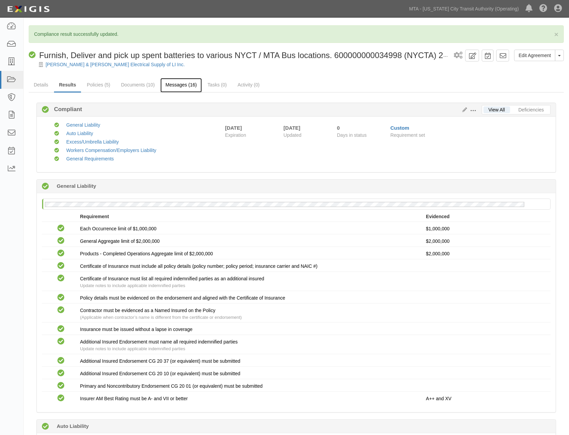
click at [183, 85] on link "Messages (16)" at bounding box center [181, 85] width 42 height 15
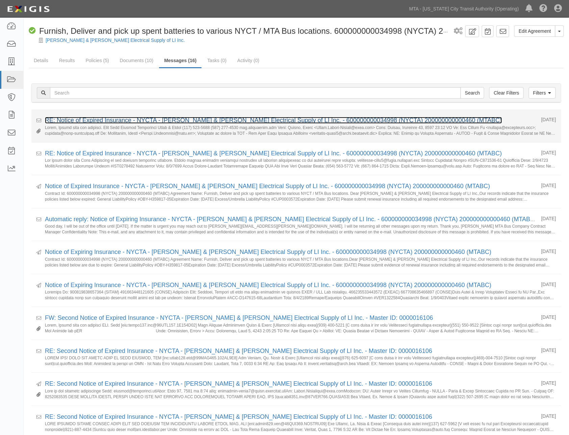
click at [287, 120] on link "RE: Notice of Expired Insurance - NYCTA - [PERSON_NAME] & [PERSON_NAME] Electri…" at bounding box center [273, 120] width 457 height 7
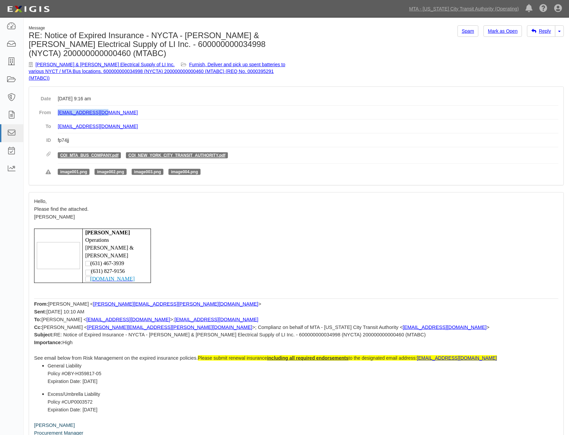
drag, startPoint x: 136, startPoint y: 106, endPoint x: 58, endPoint y: 106, distance: 77.4
click at [58, 106] on dd "[EMAIL_ADDRESS][DOMAIN_NAME]" at bounding box center [308, 113] width 501 height 14
copy link "[EMAIL_ADDRESS][DOMAIN_NAME]"
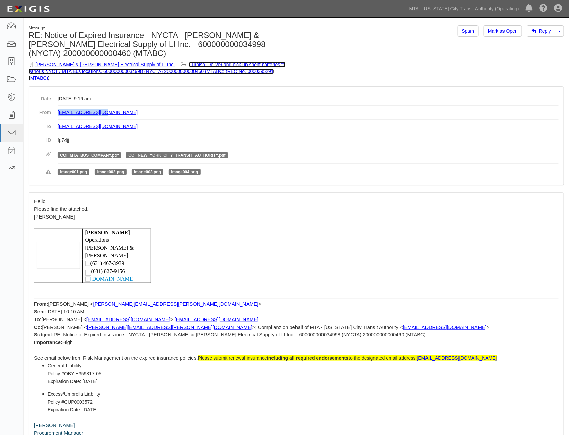
click at [224, 64] on link "Furnish, Deliver and pick up spent batteries to various NYCT / MTA Bus location…" at bounding box center [157, 71] width 257 height 19
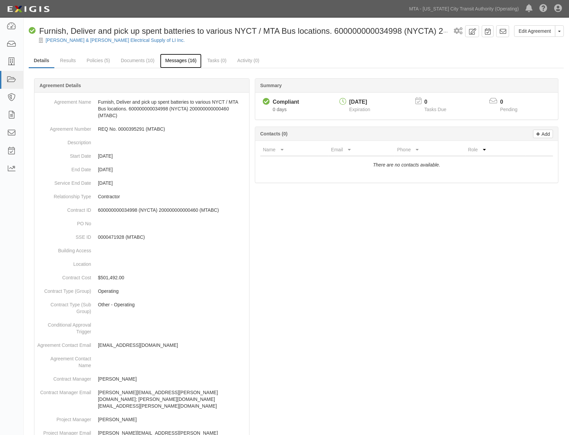
click at [183, 61] on link "Messages (16)" at bounding box center [181, 61] width 42 height 15
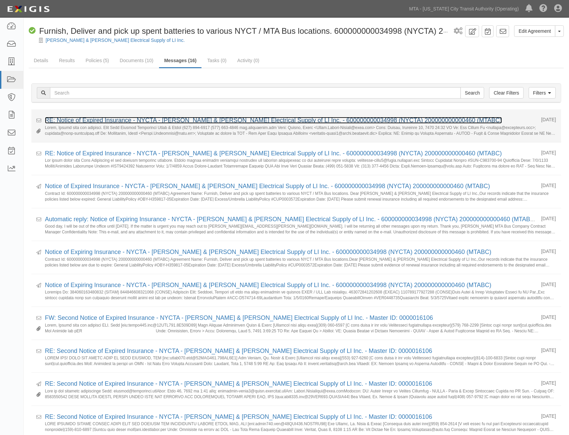
click at [146, 120] on link "RE: Notice of Expired Insurance - NYCTA - [PERSON_NAME] & [PERSON_NAME] Electri…" at bounding box center [273, 120] width 457 height 7
click at [104, 120] on link "RE: Notice of Expired Insurance - NYCTA - [PERSON_NAME] & [PERSON_NAME] Electri…" at bounding box center [273, 120] width 457 height 7
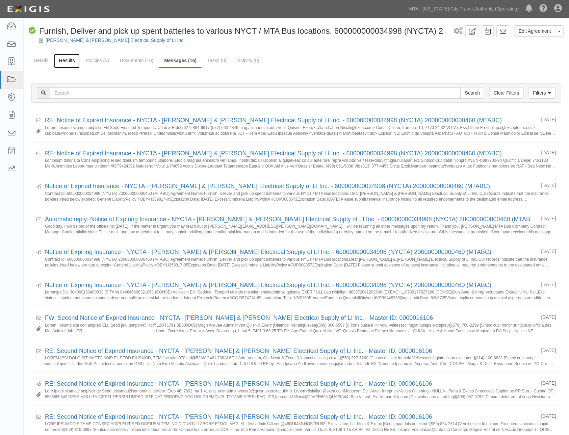
click at [69, 62] on link "Results" at bounding box center [67, 61] width 26 height 15
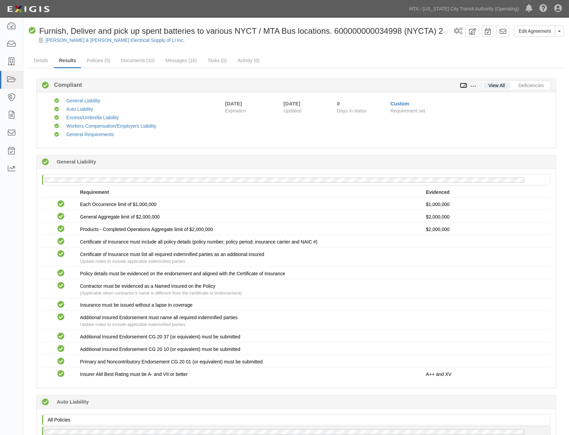
click at [464, 85] on icon at bounding box center [463, 85] width 7 height 5
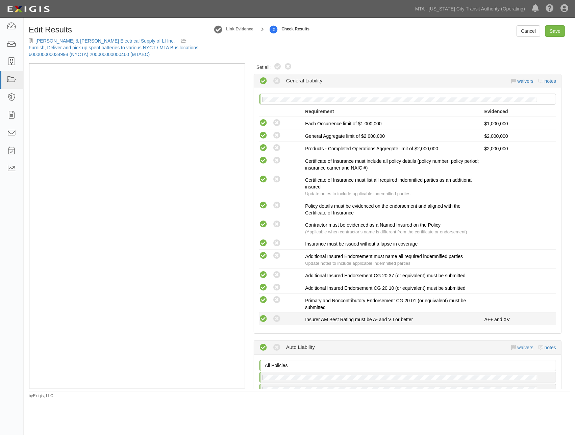
scroll to position [150, 0]
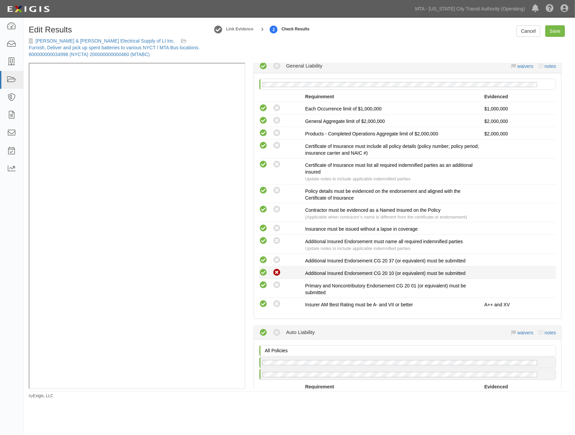
click at [275, 271] on icon at bounding box center [277, 273] width 8 height 8
radio input "true"
radio input "false"
radio input "true"
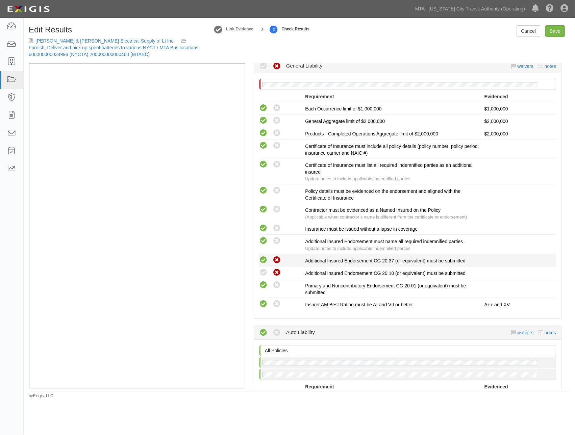
click at [275, 260] on icon at bounding box center [277, 260] width 8 height 8
radio input "false"
radio input "true"
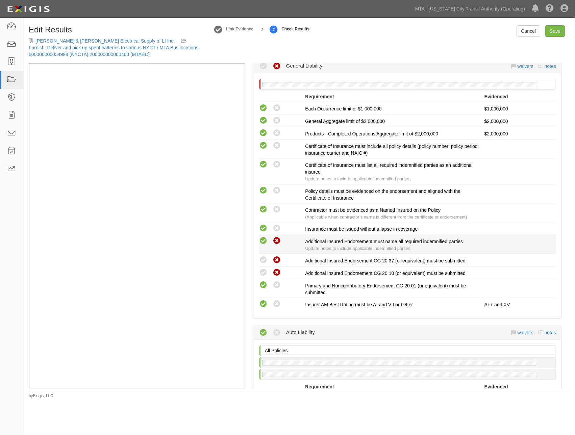
click at [278, 242] on icon at bounding box center [277, 241] width 8 height 8
radio input "false"
radio input "true"
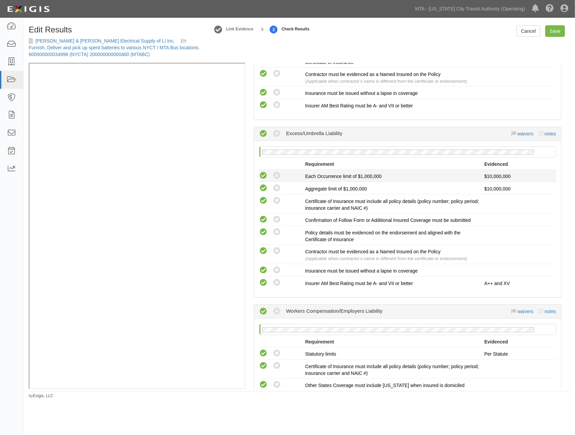
scroll to position [525, 0]
click at [558, 33] on link "Save" at bounding box center [555, 30] width 20 height 11
radio input "true"
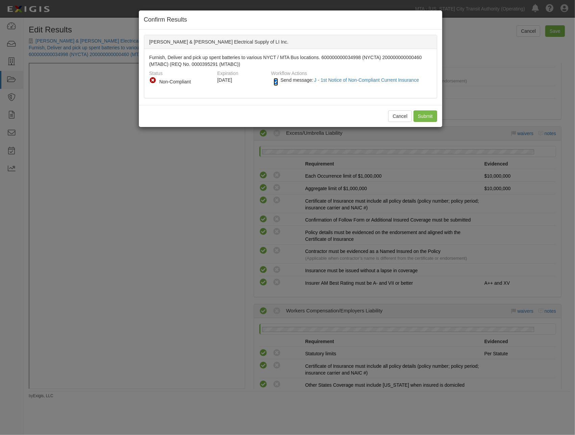
click at [276, 81] on input "Send message: J - 1st Notice of Non-Compliant Current Insurance" at bounding box center [276, 82] width 4 height 8
checkbox input "false"
click at [422, 116] on input "Submit" at bounding box center [425, 115] width 24 height 11
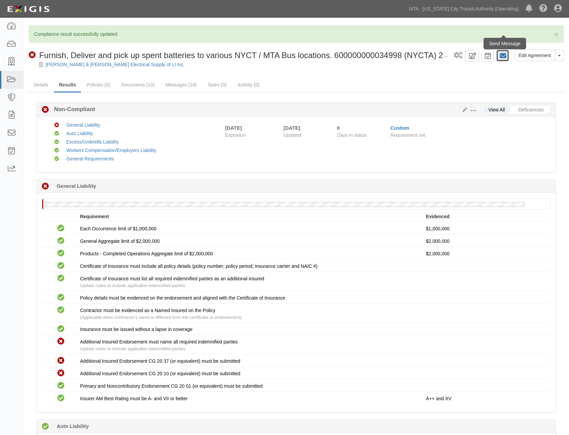
click at [506, 57] on icon at bounding box center [503, 55] width 7 height 7
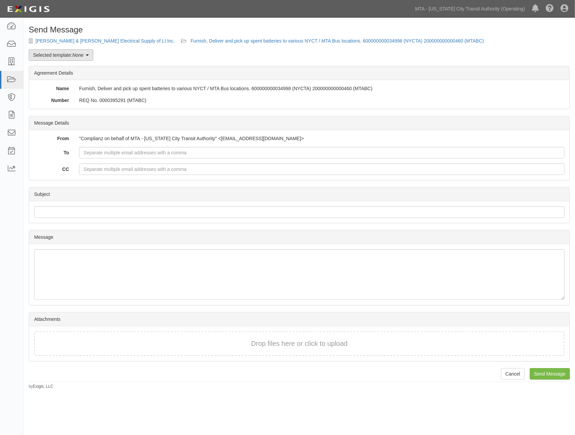
click at [60, 54] on link "Selected template: None" at bounding box center [61, 54] width 65 height 11
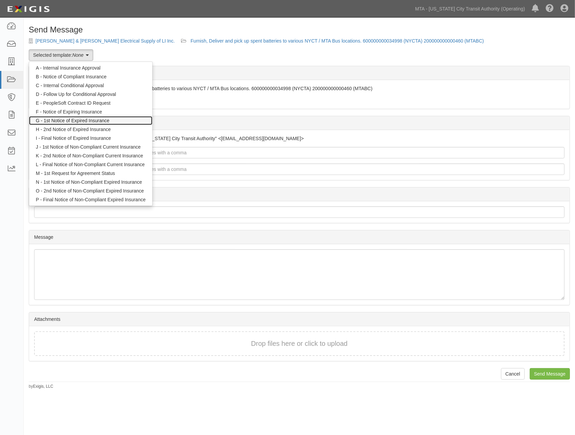
click at [65, 122] on link "G - 1st Notice of Expired Insurance" at bounding box center [90, 120] width 123 height 9
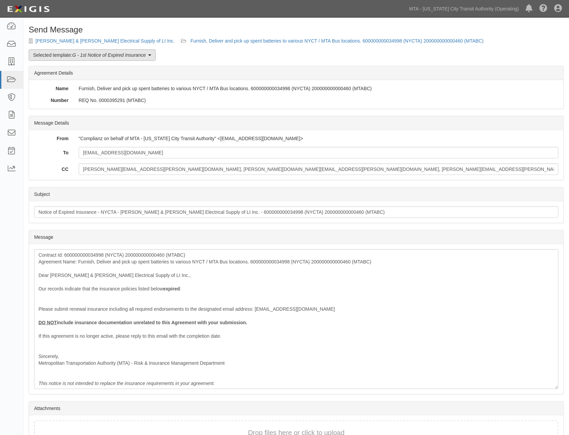
click at [76, 55] on em "G - 1st Notice of Expired Insurance" at bounding box center [109, 54] width 74 height 5
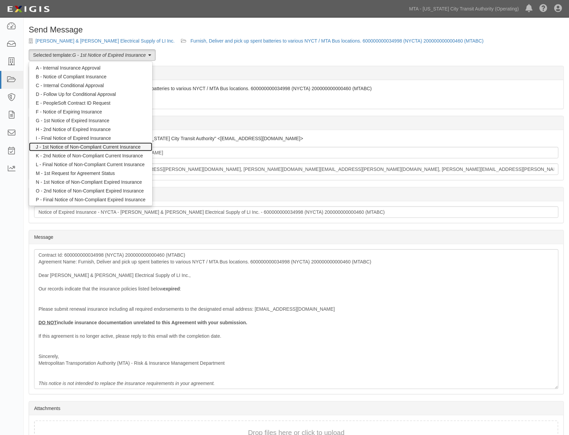
click at [67, 143] on link "J - 1st Notice of Non-Compliant Current Insurance" at bounding box center [90, 147] width 123 height 9
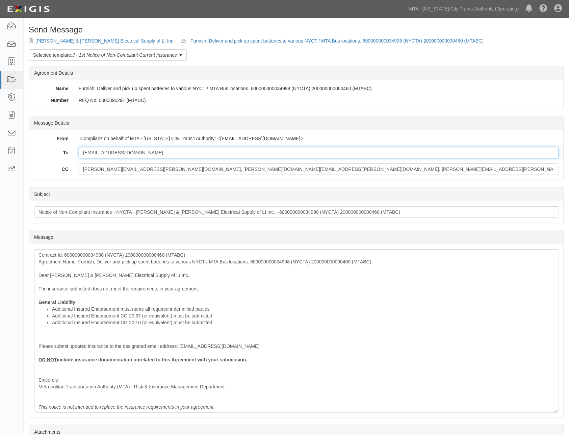
click at [147, 154] on input "[EMAIL_ADDRESS][DOMAIN_NAME]" at bounding box center [319, 152] width 480 height 11
paste input "[EMAIL_ADDRESS][DOMAIN_NAME]"
click at [215, 153] on input "[EMAIL_ADDRESS][DOMAIN_NAME]; [EMAIL_ADDRESS][DOMAIN_NAME]" at bounding box center [319, 152] width 480 height 11
paste input "[EMAIL_ADDRESS][DOMAIN_NAME]"
type input "[EMAIL_ADDRESS][DOMAIN_NAME]; [EMAIL_ADDRESS][DOMAIN_NAME]; [EMAIL_ADDRESS][DOM…"
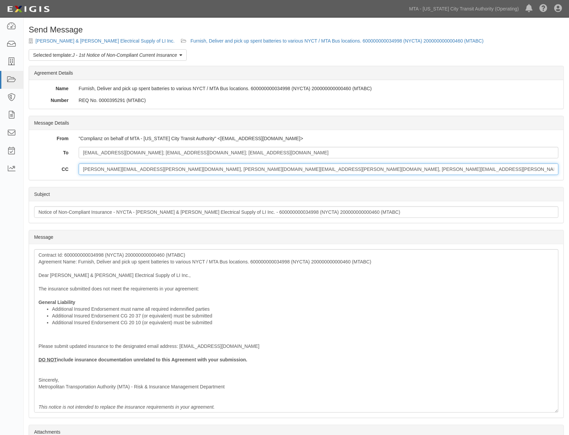
drag, startPoint x: 175, startPoint y: 173, endPoint x: 24, endPoint y: 176, distance: 150.7
click at [25, 174] on div "Send Message [PERSON_NAME] & [PERSON_NAME] Electrical Supply of LI Inc. Furnish…" at bounding box center [297, 263] width 546 height 477
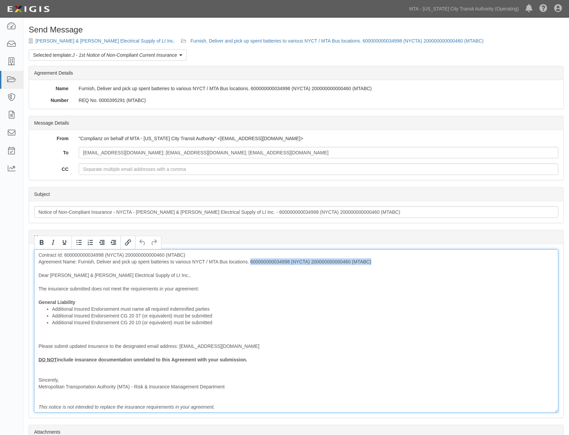
drag, startPoint x: 381, startPoint y: 256, endPoint x: 251, endPoint y: 261, distance: 129.8
click at [251, 261] on div "Contract Id: 600000000034998 (NYCTA) 200000000000460 (MTABC) Agreement Name: Fu…" at bounding box center [296, 330] width 525 height 163
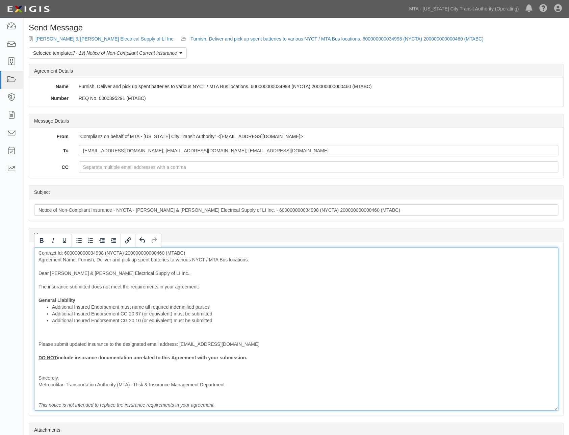
scroll to position [67, 0]
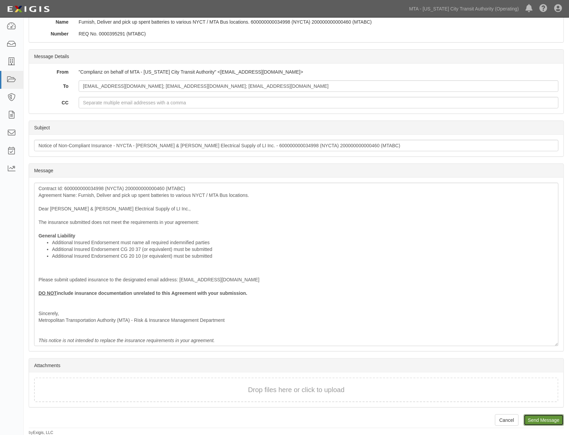
click at [552, 420] on input "Send Message" at bounding box center [544, 419] width 40 height 11
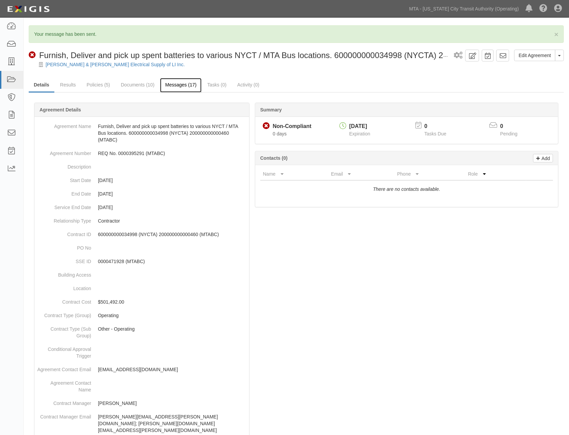
click at [185, 87] on link "Messages (17)" at bounding box center [181, 85] width 42 height 15
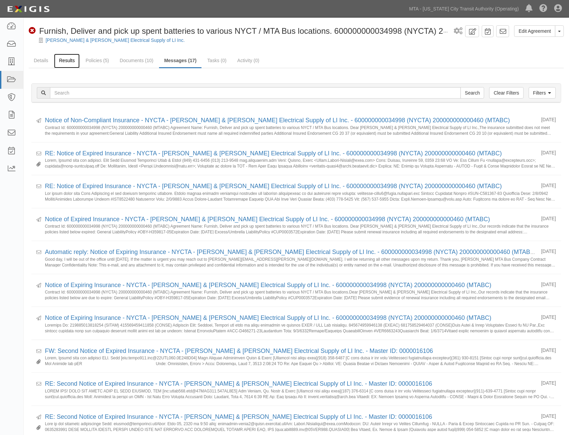
click at [70, 57] on link "Results" at bounding box center [67, 61] width 26 height 15
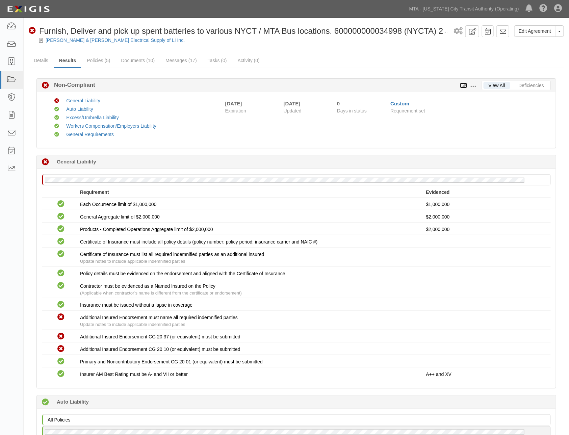
click at [464, 87] on icon at bounding box center [463, 85] width 7 height 5
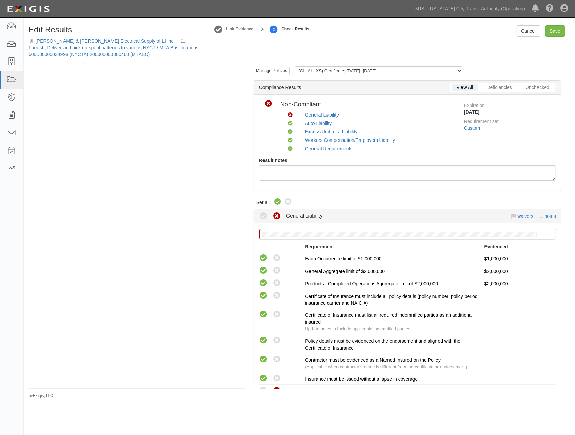
click at [276, 204] on icon at bounding box center [278, 202] width 8 height 8
radio input "true"
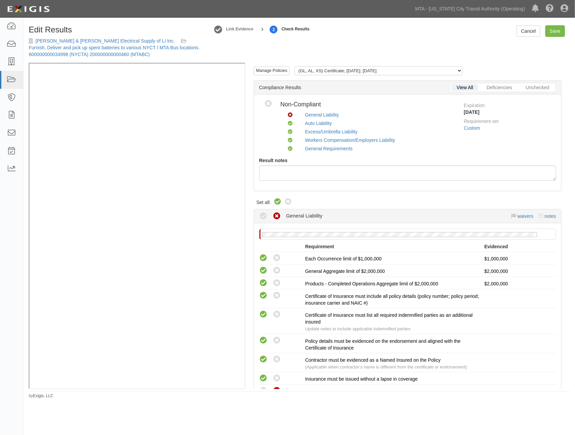
radio input "true"
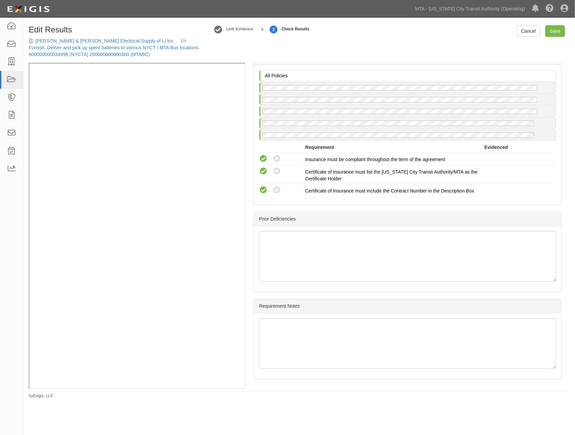
scroll to position [960, 0]
click at [552, 30] on link "Save" at bounding box center [555, 30] width 20 height 11
radio input "true"
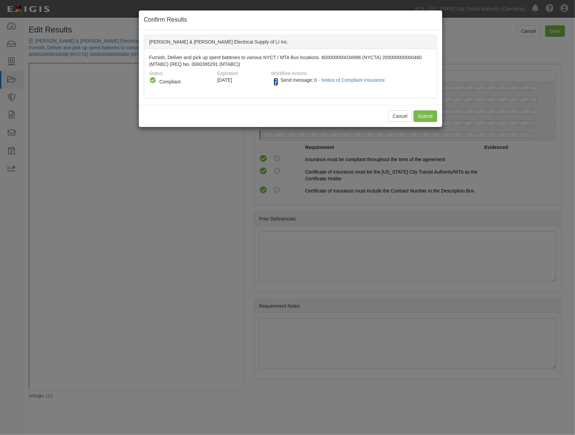
click at [274, 82] on input "Send message: B - Notice of Compliant Insurance" at bounding box center [276, 82] width 4 height 8
checkbox input "false"
click at [418, 118] on input "Submit" at bounding box center [425, 115] width 24 height 11
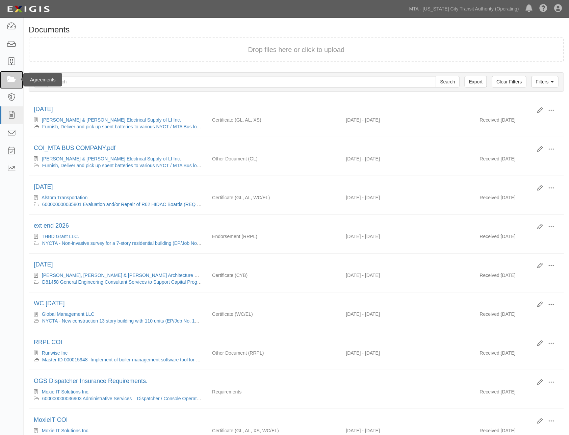
click at [11, 82] on icon at bounding box center [11, 80] width 9 height 8
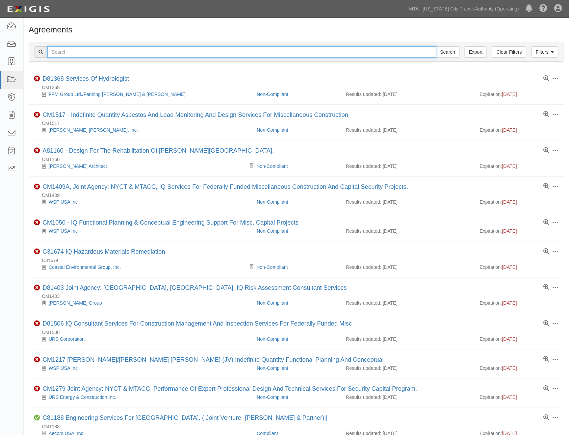
paste input "600000000033802"
type input "600000000033802"
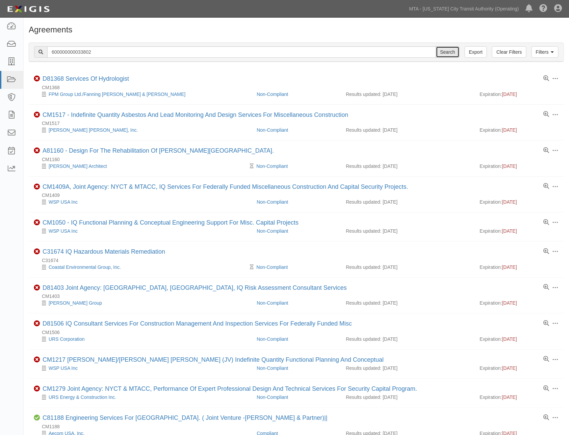
click at [443, 53] on input "Search" at bounding box center [448, 51] width 24 height 11
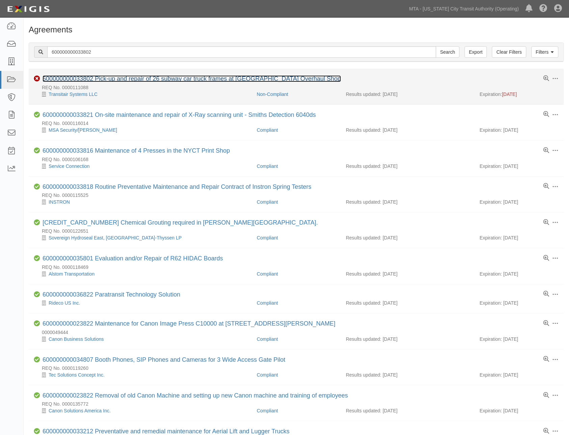
click at [146, 80] on link "600000000033802 Pick-up and repair of 26 subway car truck frames at [GEOGRAPHIC…" at bounding box center [192, 78] width 299 height 7
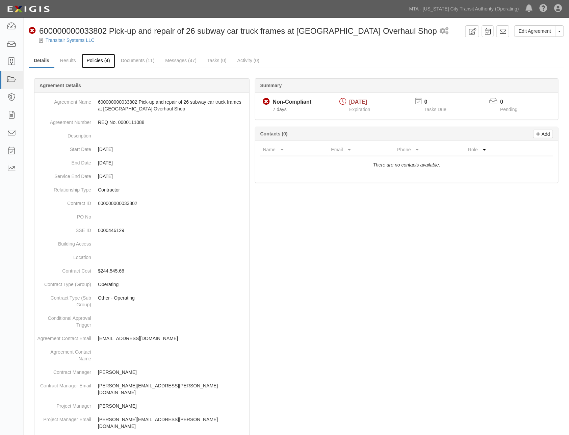
click at [101, 59] on link "Policies (4)" at bounding box center [98, 61] width 33 height 15
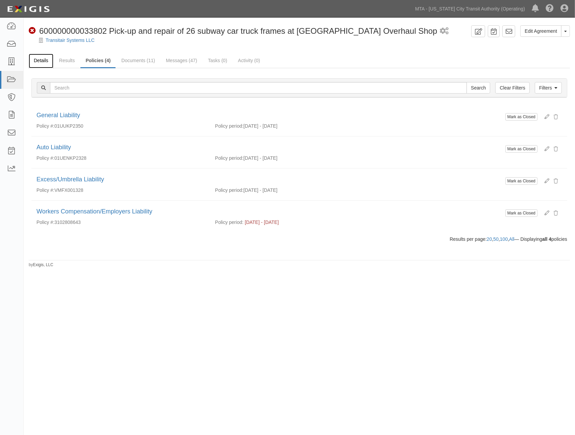
click at [43, 58] on link "Details" at bounding box center [41, 61] width 25 height 15
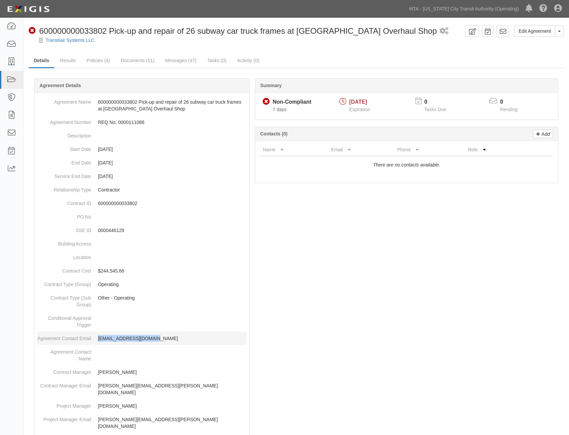
drag, startPoint x: 173, startPoint y: 335, endPoint x: 98, endPoint y: 340, distance: 74.5
click at [98, 340] on p "[EMAIL_ADDRESS][DOMAIN_NAME]" at bounding box center [172, 338] width 149 height 7
copy p "[EMAIL_ADDRESS][DOMAIN_NAME]"
click at [10, 79] on icon at bounding box center [11, 80] width 9 height 8
click at [11, 63] on icon at bounding box center [11, 62] width 9 height 8
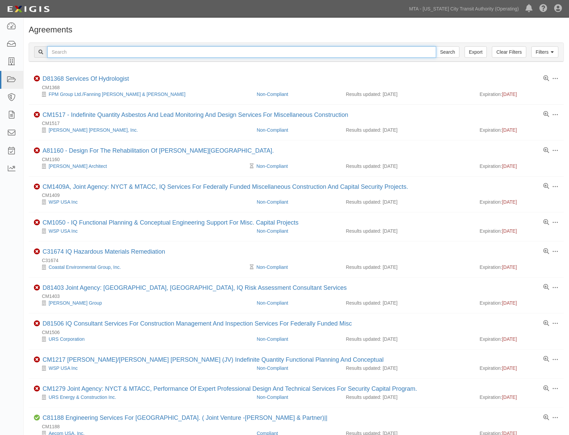
paste input "600000000034301"
type input "600000000034301"
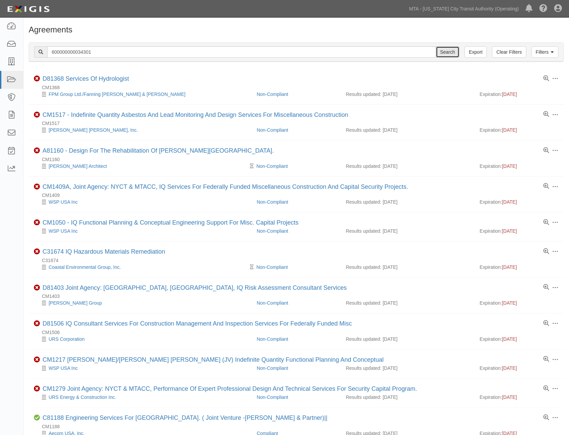
click at [451, 52] on input "Search" at bounding box center [448, 51] width 24 height 11
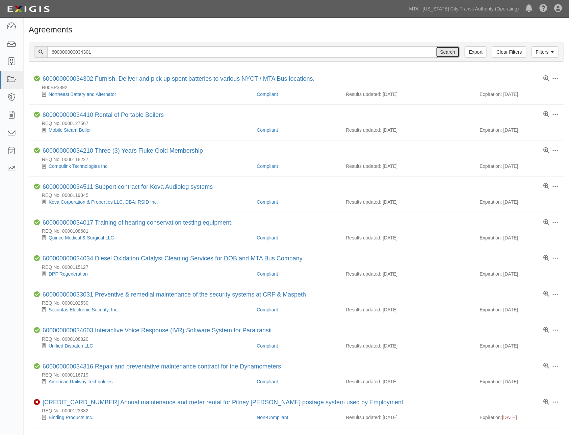
click at [451, 51] on input "Search" at bounding box center [448, 51] width 24 height 11
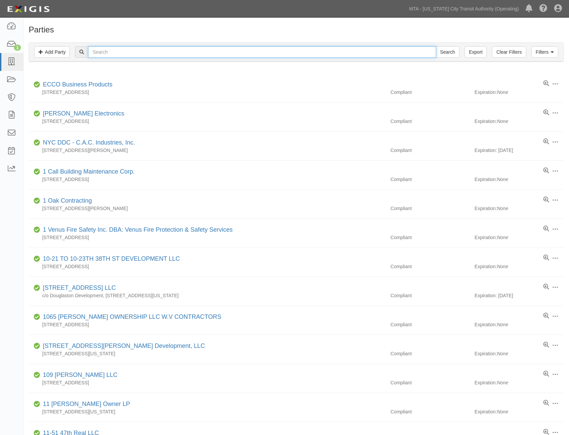
click at [113, 52] on input "text" at bounding box center [262, 51] width 348 height 11
type input "TTA"
click at [436, 46] on input "Search" at bounding box center [448, 51] width 24 height 11
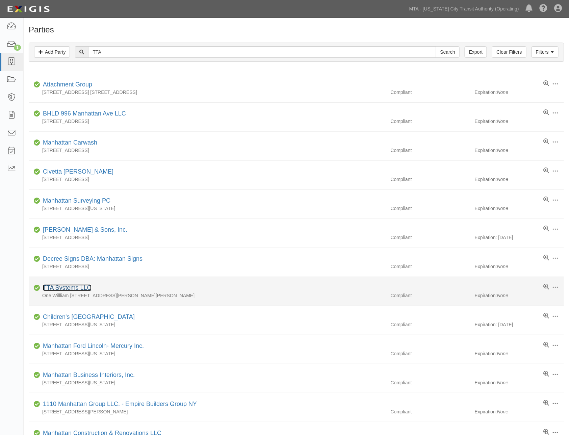
click at [71, 288] on link "TTA Systems LLC" at bounding box center [67, 287] width 49 height 7
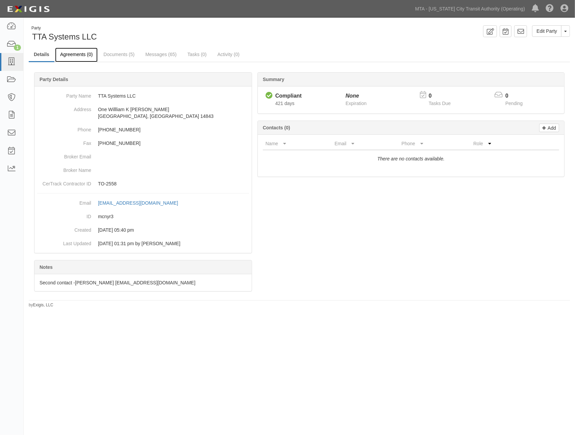
click at [80, 52] on link "Agreements (0)" at bounding box center [76, 55] width 43 height 15
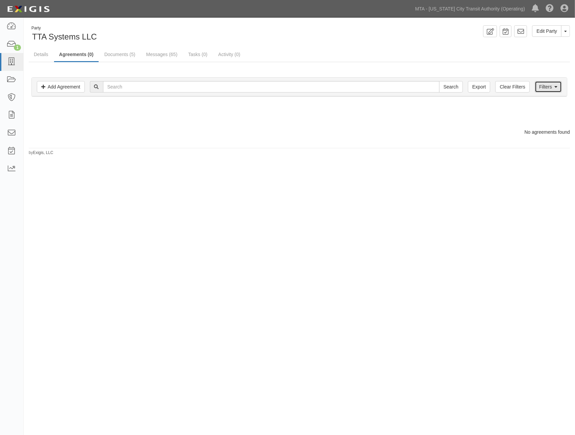
click at [540, 88] on link "Filters" at bounding box center [548, 86] width 27 height 11
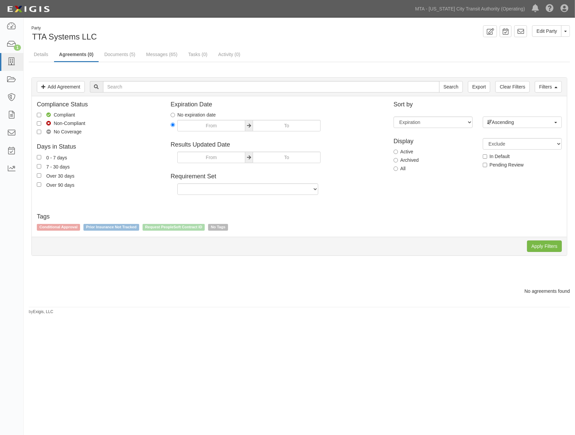
click at [402, 161] on label "Archived" at bounding box center [406, 160] width 25 height 7
click at [398, 161] on input "Archived" at bounding box center [396, 160] width 4 height 4
radio input "true"
click at [549, 247] on input "Apply Filters" at bounding box center [544, 246] width 35 height 11
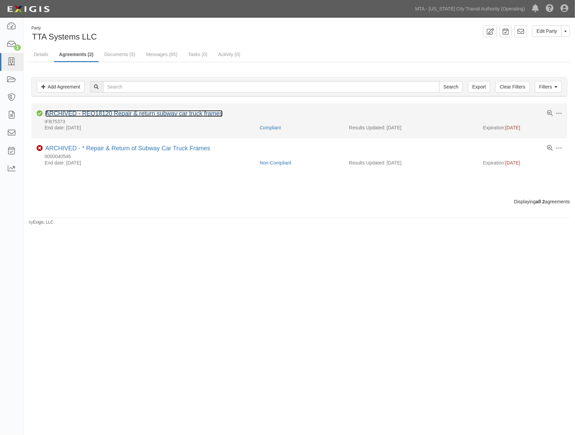
click at [124, 114] on link "ARCHIVED - REQ18120 Repair & return subway car truck frames" at bounding box center [133, 113] width 177 height 7
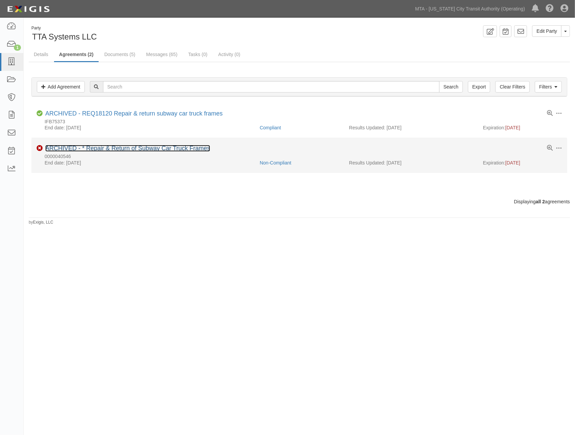
click at [94, 148] on link "ARCHIVED - * Repair & Return of Subway Car Truck Frames" at bounding box center [127, 148] width 165 height 7
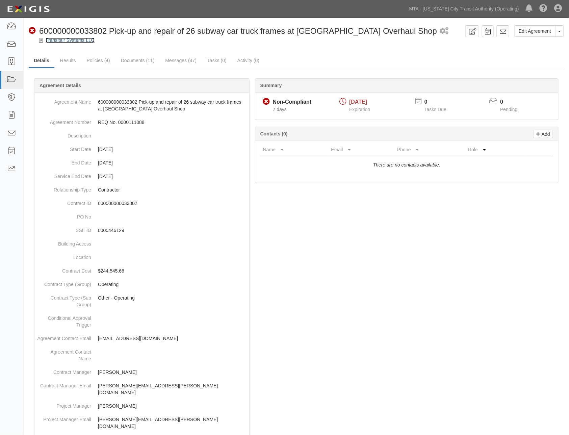
click at [63, 41] on link "Transitair Systems LLC" at bounding box center [70, 39] width 49 height 5
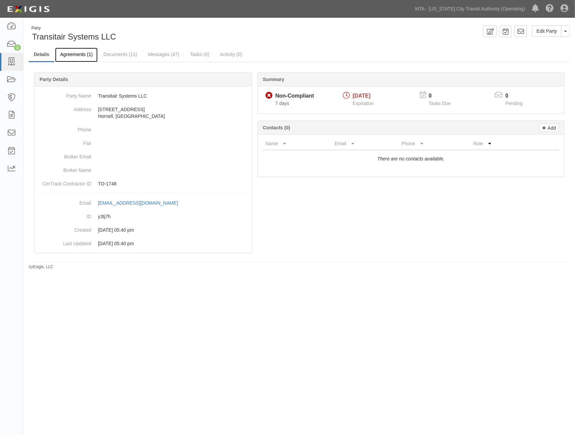
click at [71, 55] on link "Agreements (1)" at bounding box center [76, 55] width 43 height 15
click at [14, 79] on icon at bounding box center [11, 80] width 9 height 8
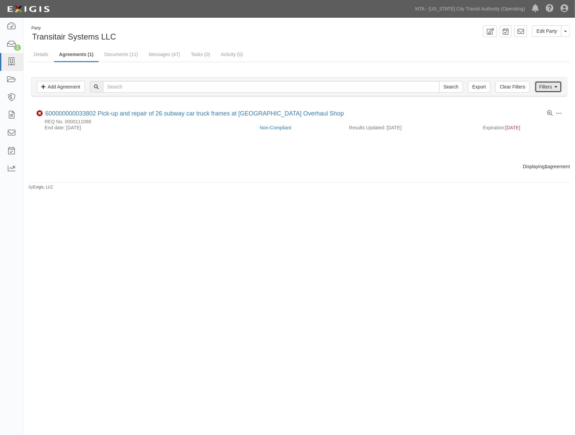
click at [551, 87] on link "Filters" at bounding box center [548, 86] width 27 height 11
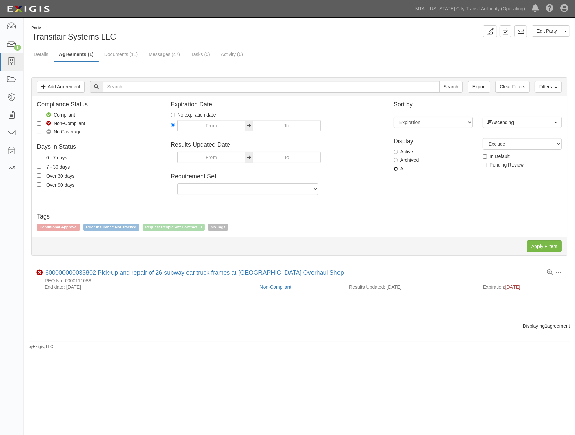
click at [396, 167] on input "All" at bounding box center [396, 169] width 4 height 4
radio input "true"
click at [538, 245] on input "Apply Filters" at bounding box center [544, 246] width 35 height 11
drag, startPoint x: 156, startPoint y: 356, endPoint x: 151, endPoint y: 355, distance: 5.2
click at [156, 355] on div "Party Transitair Systems LLC Edit Party Toggle Party Dropdown View Audit Trail …" at bounding box center [287, 216] width 575 height 392
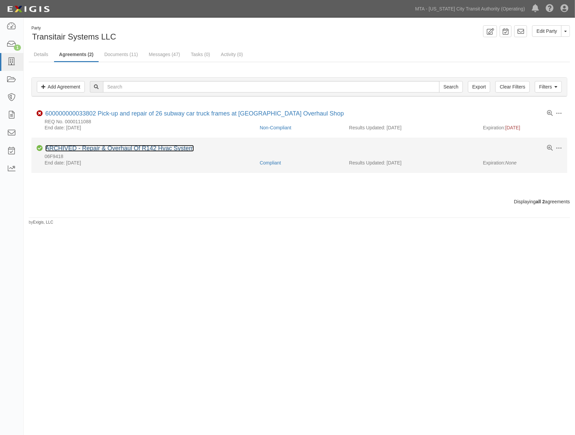
click at [142, 149] on link "ARCHIVED - Repair & Overhaul Of R142 Hvac System" at bounding box center [119, 148] width 149 height 7
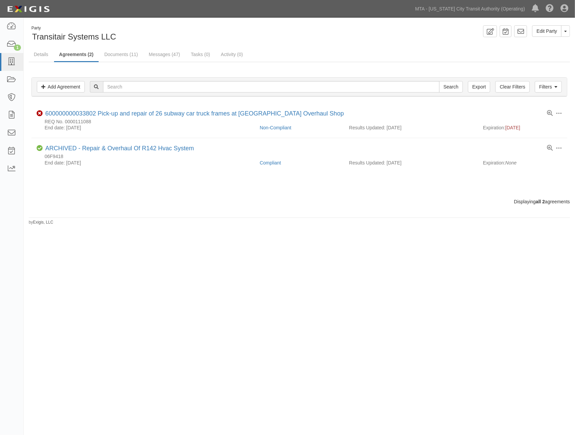
click at [396, 319] on div "Party Transitair Systems LLC Edit Party Toggle Party Dropdown View Audit Trail …" at bounding box center [287, 216] width 575 height 392
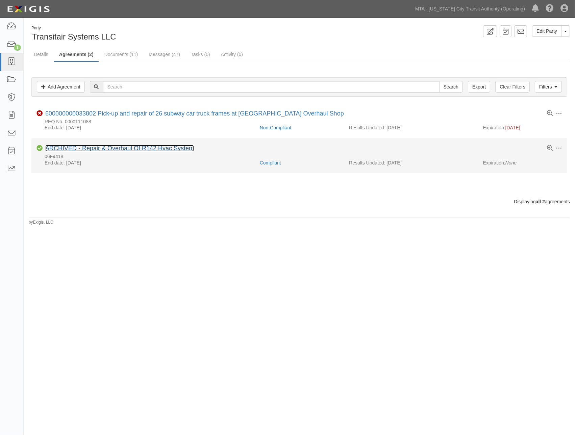
click at [138, 148] on link "ARCHIVED - Repair & Overhaul Of R142 Hvac System" at bounding box center [119, 148] width 149 height 7
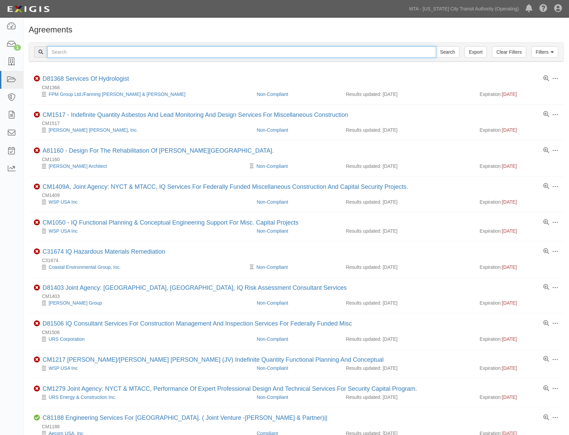
click at [107, 50] on input "text" at bounding box center [241, 51] width 389 height 11
type input "35801"
click at [436, 46] on input "Search" at bounding box center [448, 51] width 24 height 11
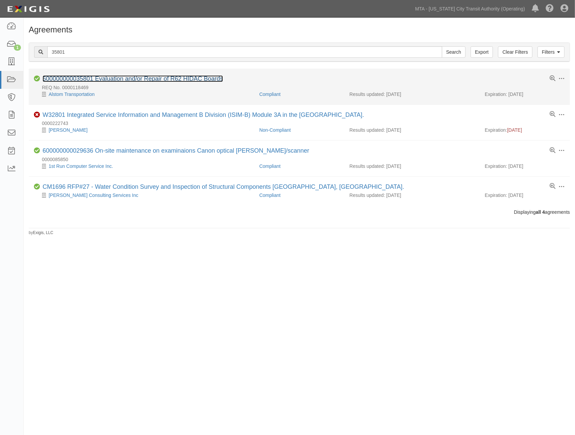
click at [118, 81] on link "600000000035801 Evaluation and/or Repair of R62 HIDAC Boards" at bounding box center [133, 78] width 180 height 7
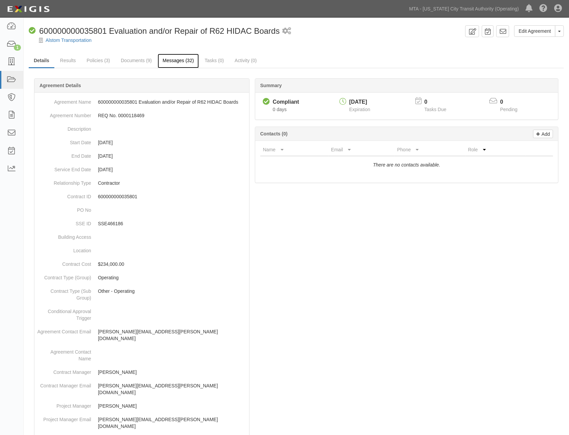
click at [173, 58] on link "Messages (32)" at bounding box center [179, 61] width 42 height 15
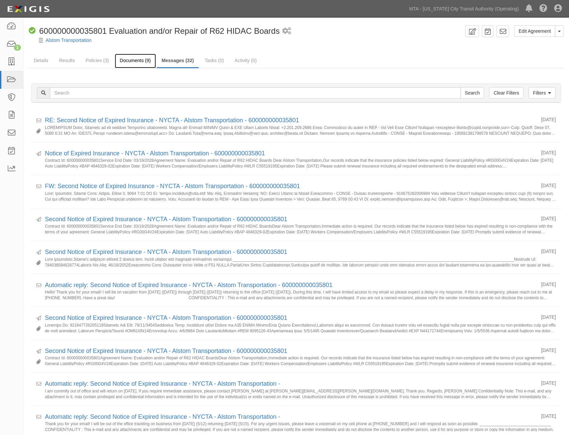
click at [126, 57] on link "Documents (9)" at bounding box center [135, 61] width 41 height 15
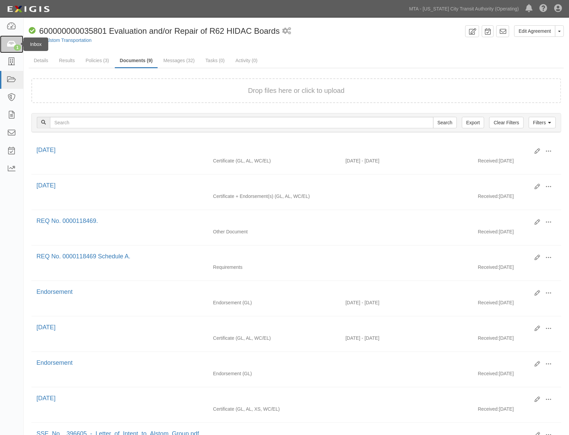
click at [9, 44] on icon at bounding box center [11, 45] width 9 height 8
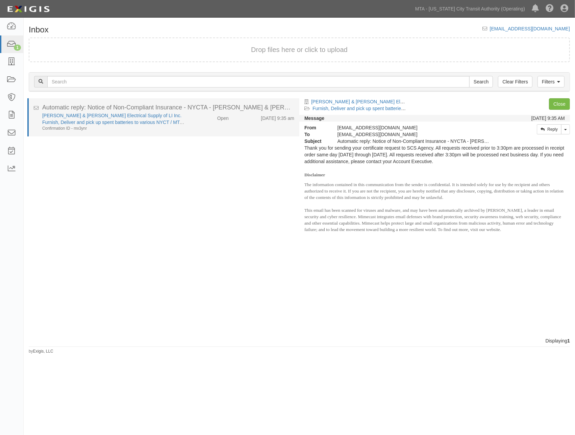
click at [205, 125] on div "Kelly & Hayes Electrical Supply of LI Inc. Furnish, Deliver and pick up spent b…" at bounding box center [168, 121] width 262 height 19
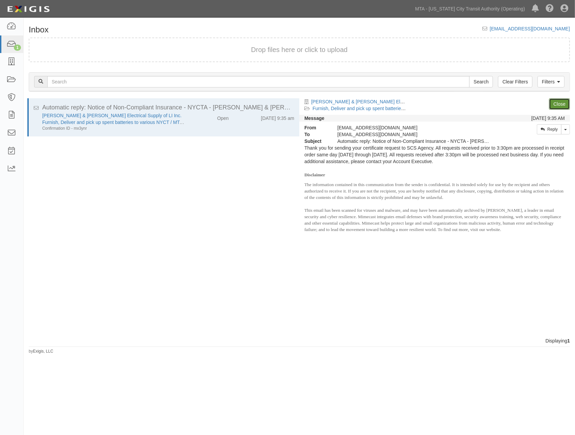
click at [562, 101] on link "Close" at bounding box center [559, 103] width 21 height 11
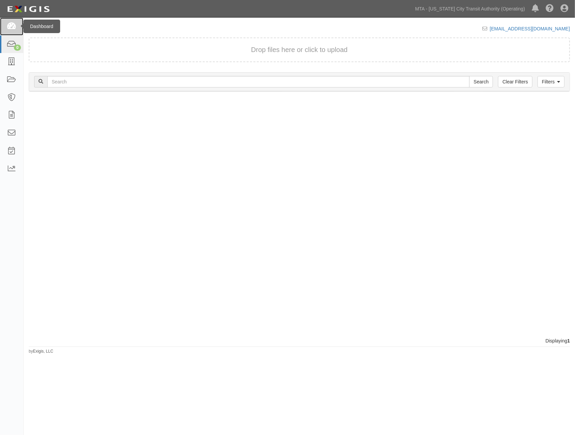
click at [14, 23] on icon at bounding box center [11, 27] width 9 height 8
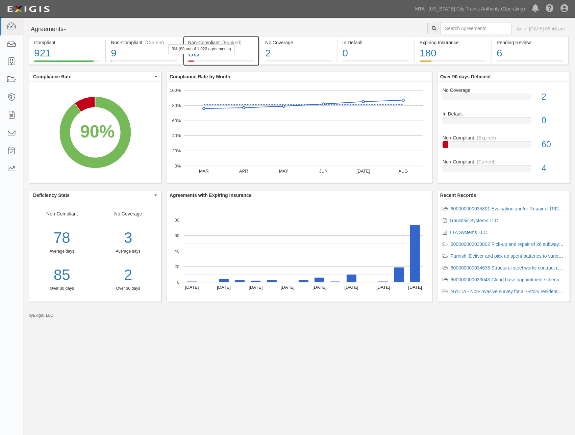
click at [246, 54] on div "88" at bounding box center [221, 53] width 66 height 15
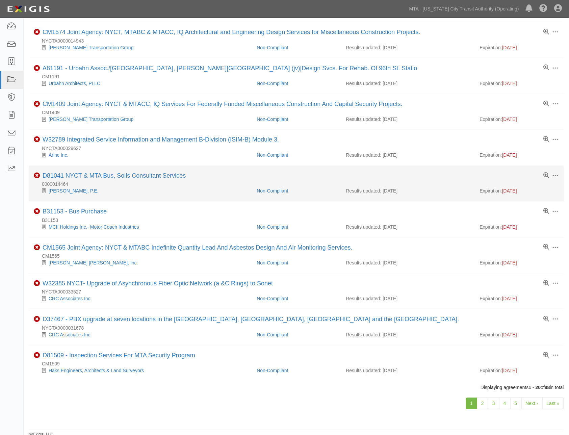
scroll to position [395, 0]
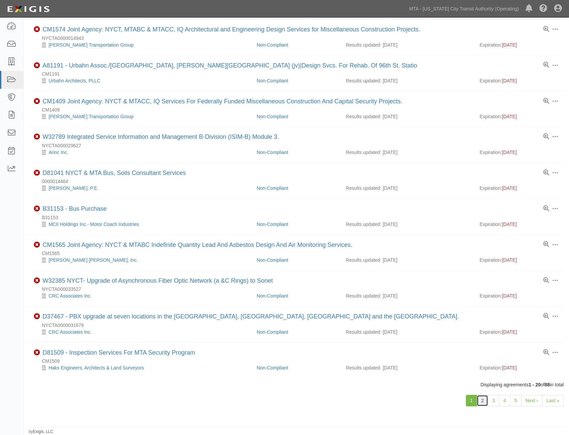
click at [482, 398] on link "2" at bounding box center [482, 400] width 11 height 11
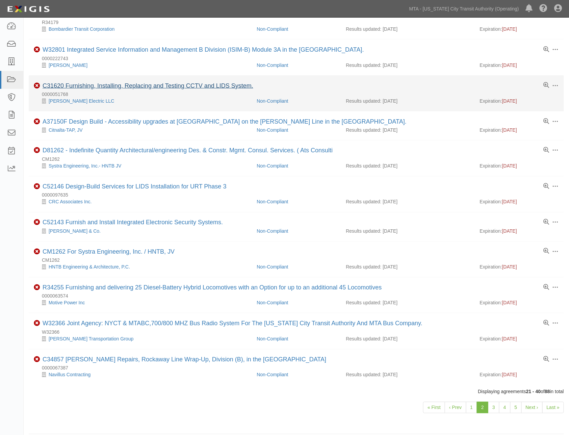
scroll to position [374, 0]
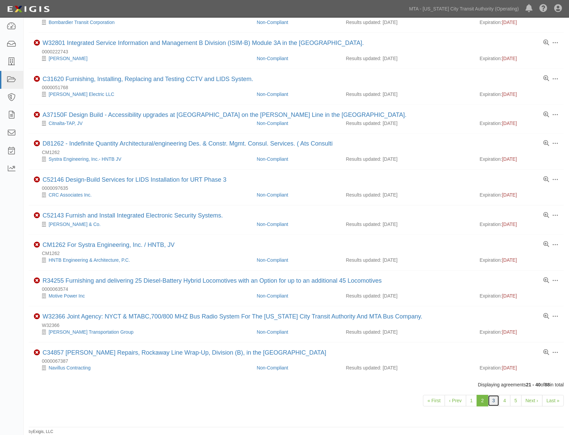
click at [494, 401] on link "3" at bounding box center [493, 400] width 11 height 11
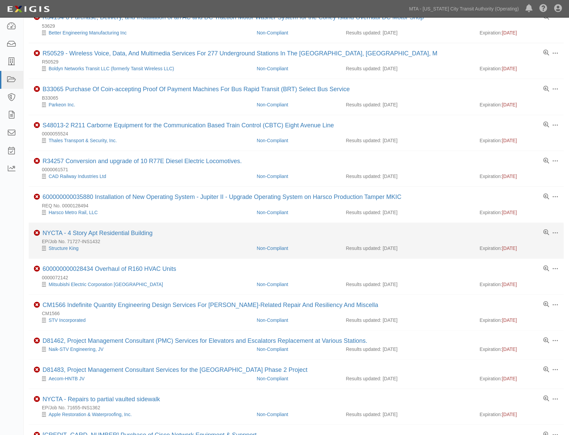
scroll to position [75, 0]
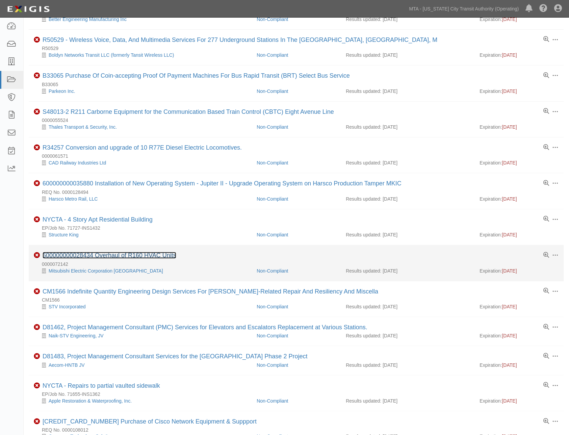
click at [143, 257] on link "600000000028434 Overhaul of R160 HVAC Units" at bounding box center [110, 255] width 134 height 7
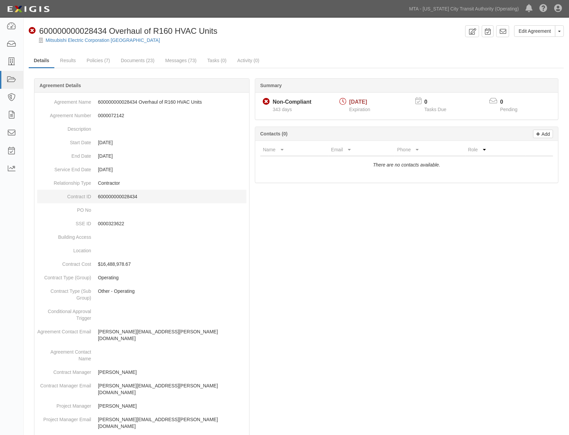
click at [129, 195] on p "600000000028434" at bounding box center [172, 196] width 149 height 7
copy p "600000000028434"
click at [181, 62] on link "Messages (73)" at bounding box center [181, 61] width 42 height 15
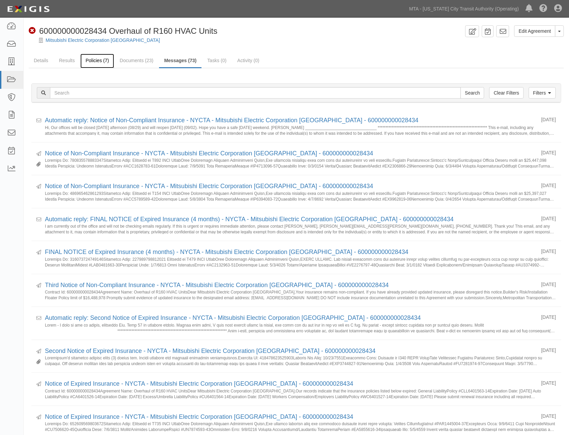
click at [90, 59] on link "Policies (7)" at bounding box center [96, 61] width 33 height 15
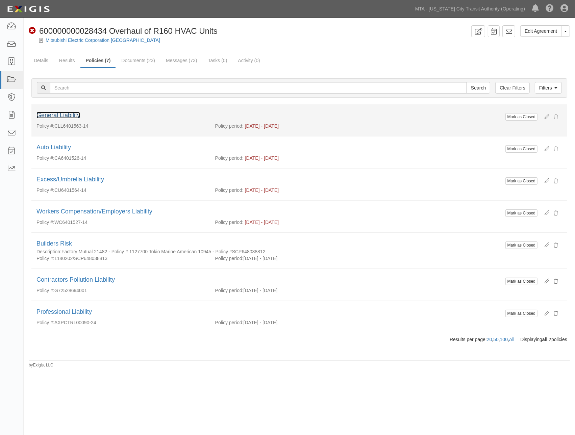
click at [55, 115] on link "General Liability" at bounding box center [58, 115] width 44 height 7
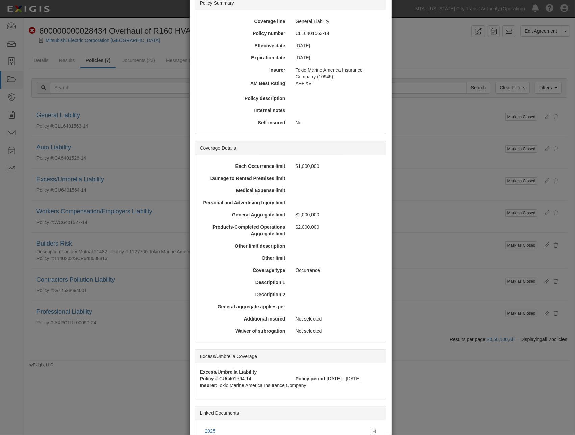
scroll to position [111, 0]
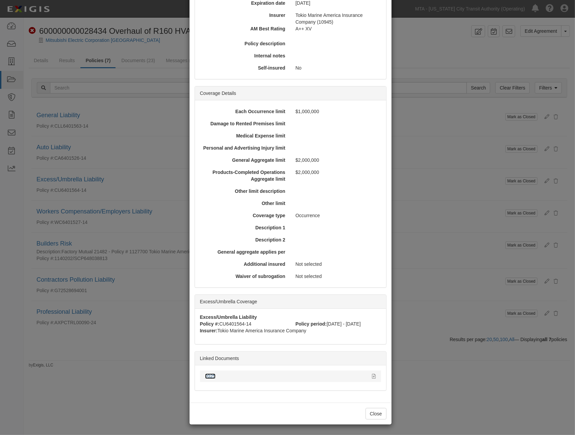
click at [207, 376] on link "2025" at bounding box center [210, 376] width 10 height 5
click at [427, 382] on div "× View Policy Mark as Closed Edit Policy Toggle Dropdown Delete Policy Policy S…" at bounding box center [287, 217] width 575 height 435
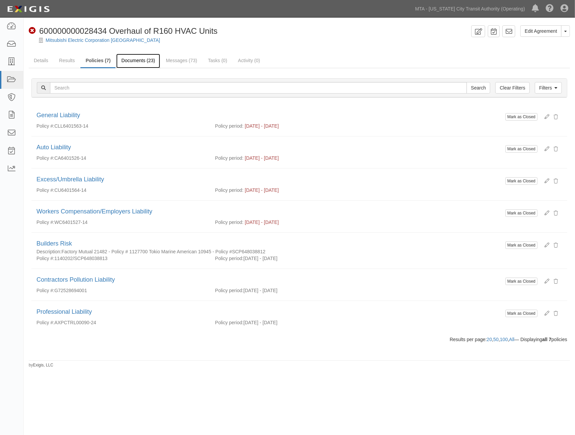
click at [146, 58] on link "Documents (23)" at bounding box center [138, 61] width 44 height 15
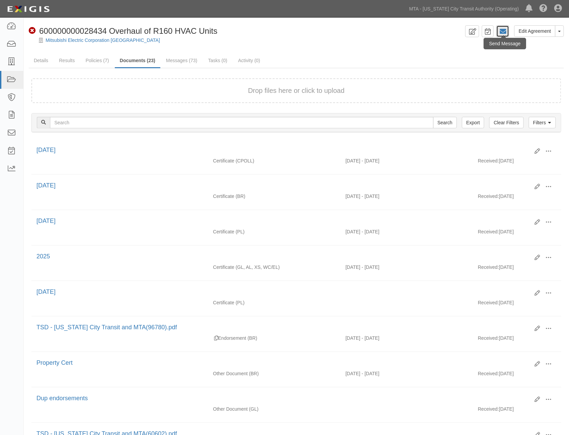
click at [502, 32] on icon at bounding box center [503, 31] width 7 height 7
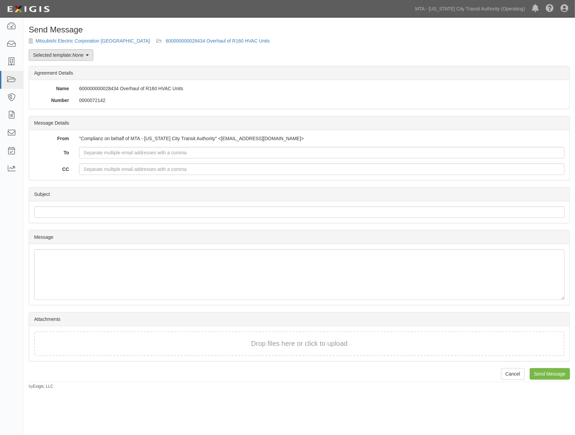
click at [79, 57] on em "None" at bounding box center [77, 54] width 11 height 5
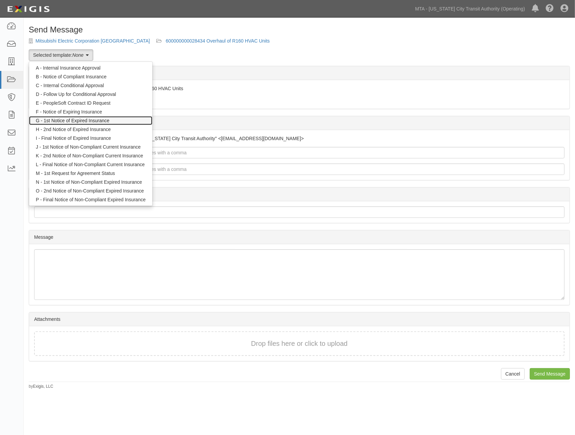
click at [83, 120] on link "G - 1st Notice of Expired Insurance" at bounding box center [90, 120] width 123 height 9
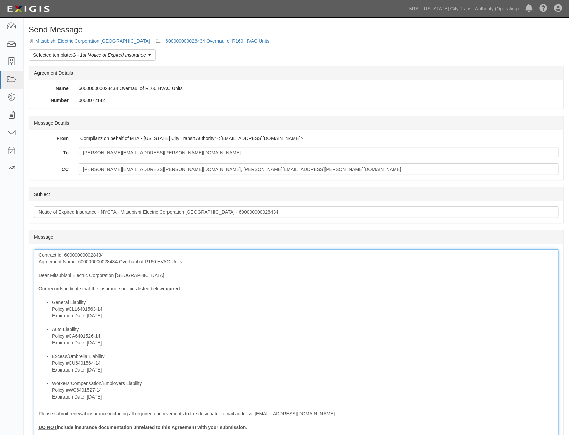
click at [102, 261] on div "Contract Id: 600000000028434 Agreement Name: 600000000028434 Overhaul of R160 H…" at bounding box center [296, 371] width 525 height 245
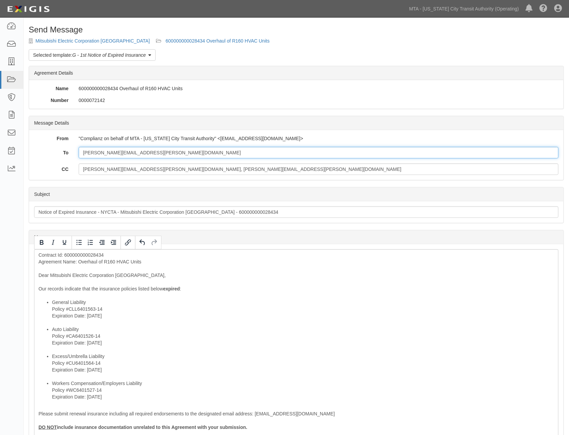
click at [156, 152] on input "[PERSON_NAME][EMAIL_ADDRESS][PERSON_NAME][DOMAIN_NAME]" at bounding box center [319, 152] width 480 height 11
paste input "[PERSON_NAME][EMAIL_ADDRESS][PERSON_NAME][PERSON_NAME][DOMAIN_NAME]"
type input "[PERSON_NAME][EMAIL_ADDRESS][PERSON_NAME][DOMAIN_NAME]; [PERSON_NAME][DOMAIN_NA…"
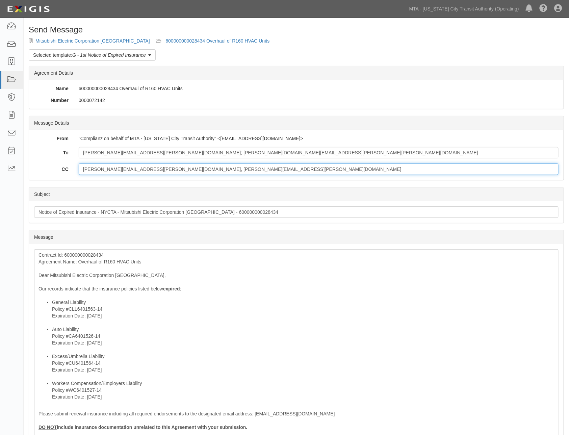
click at [222, 173] on input "[PERSON_NAME][EMAIL_ADDRESS][PERSON_NAME][DOMAIN_NAME], [PERSON_NAME][EMAIL_ADD…" at bounding box center [319, 168] width 480 height 11
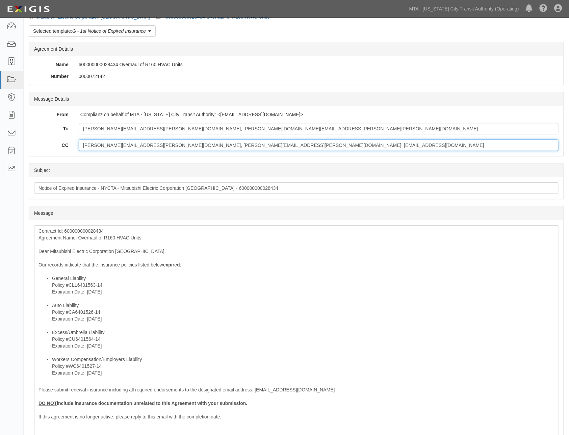
scroll to position [37, 0]
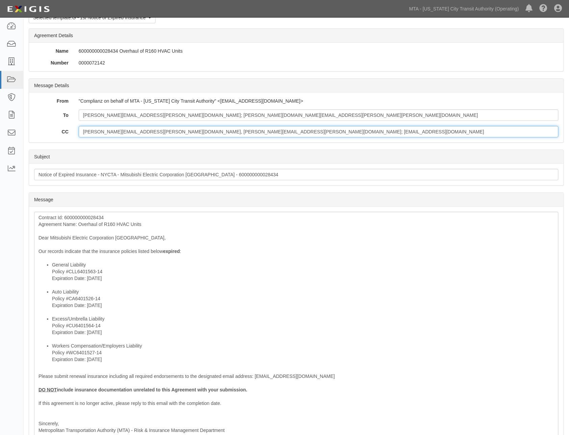
type input "[PERSON_NAME][EMAIL_ADDRESS][PERSON_NAME][DOMAIN_NAME], [PERSON_NAME][EMAIL_ADD…"
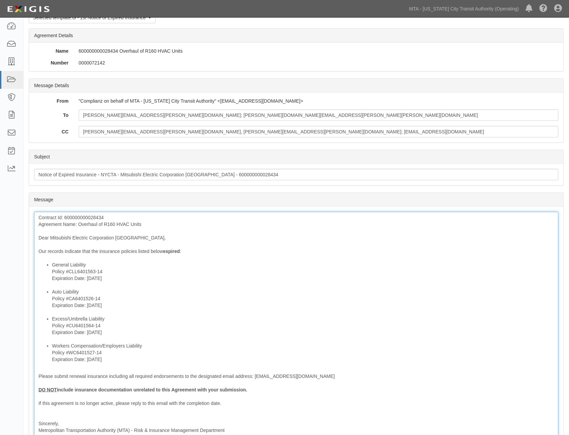
click at [38, 217] on div "Contract Id: 600000000028434 Agreement Name: Overhaul of R160 HVAC Units Dear M…" at bounding box center [296, 334] width 525 height 245
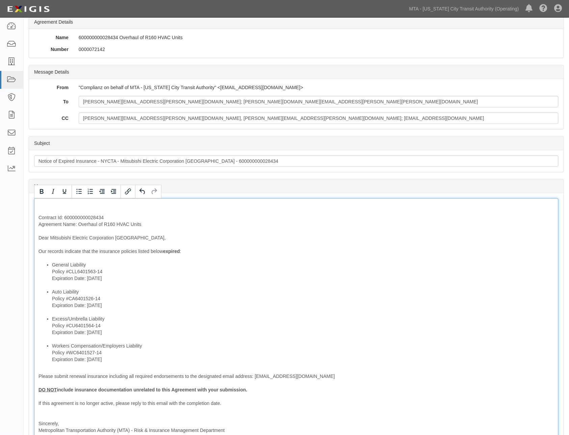
scroll to position [58, 0]
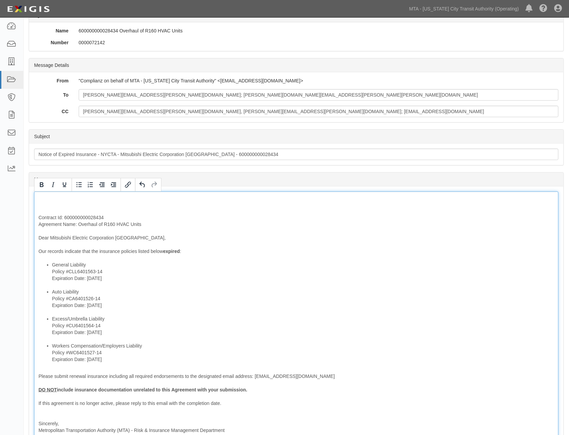
click at [45, 197] on div "Contract Id: 600000000028434 Agreement Name: Overhaul of R160 HVAC Units Dear M…" at bounding box center [296, 324] width 525 height 265
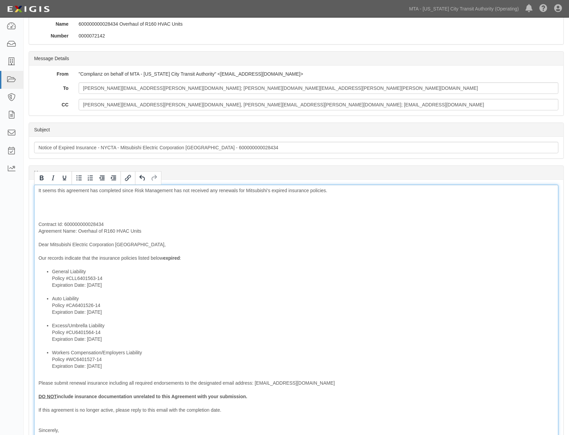
scroll to position [71, 0]
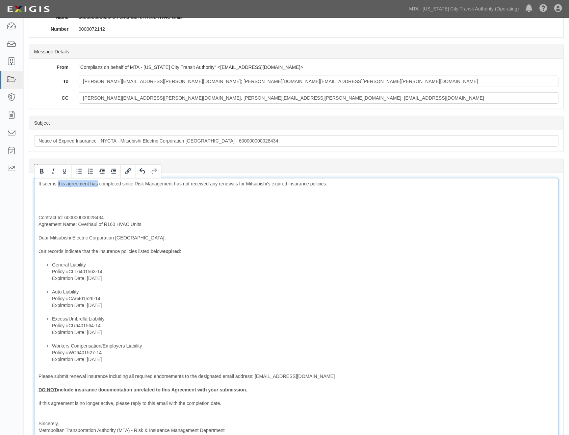
drag, startPoint x: 58, startPoint y: 183, endPoint x: 98, endPoint y: 186, distance: 40.3
click at [98, 186] on div "It seems this agreement has completed since Risk Management has not received an…" at bounding box center [296, 317] width 525 height 278
drag, startPoint x: 241, startPoint y: 184, endPoint x: 271, endPoint y: 187, distance: 30.6
click at [271, 187] on div "It seems Mitsubishi's job was completed since Risk Management has not received …" at bounding box center [296, 317] width 525 height 278
click at [327, 184] on div "It seems Mitsubishi's job was completed since Risk Management has not received …" at bounding box center [296, 317] width 525 height 278
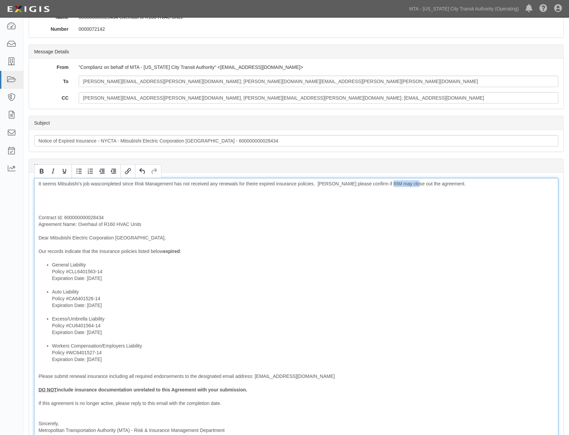
drag, startPoint x: 410, startPoint y: 183, endPoint x: 389, endPoint y: 184, distance: 20.6
click at [389, 184] on div "It seems Mitsubishi's job was completed since Risk Management has not received …" at bounding box center [296, 317] width 525 height 278
click at [35, 203] on div "It seems Mitsubishi's job was completed since Risk Management has not received …" at bounding box center [296, 317] width 525 height 278
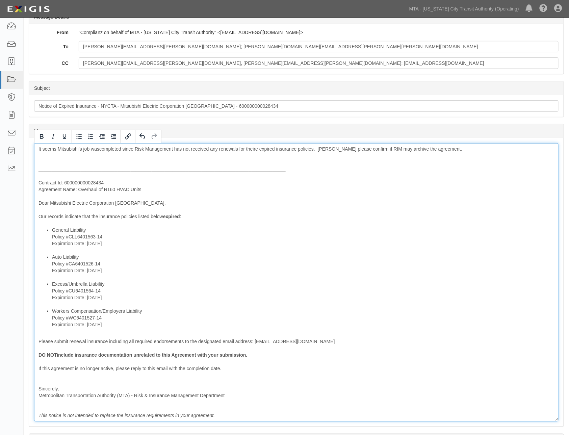
scroll to position [181, 0]
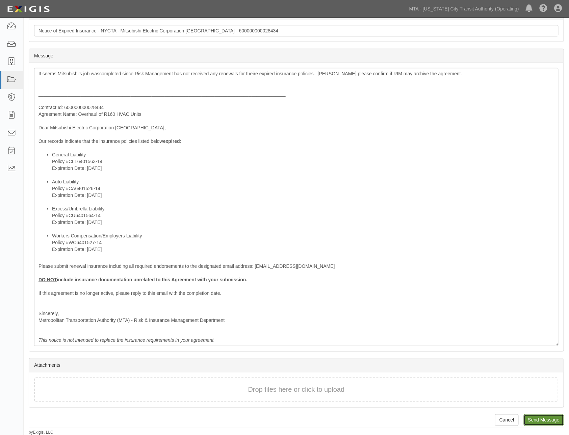
click at [552, 422] on input "Send Message" at bounding box center [544, 419] width 40 height 11
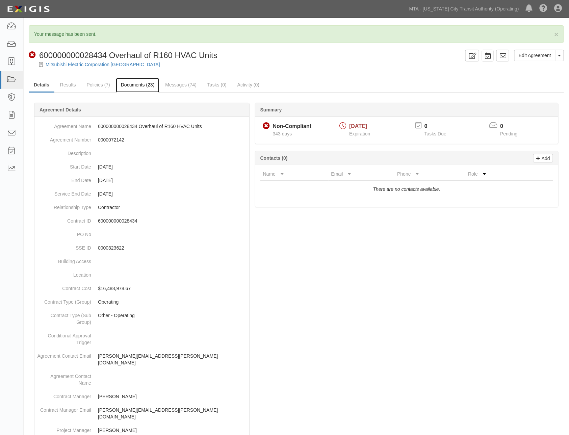
click at [136, 85] on link "Documents (23)" at bounding box center [138, 85] width 44 height 15
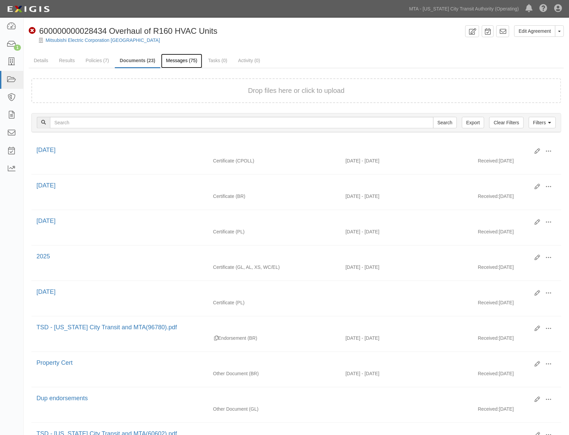
click at [171, 59] on link "Messages (75)" at bounding box center [182, 61] width 42 height 15
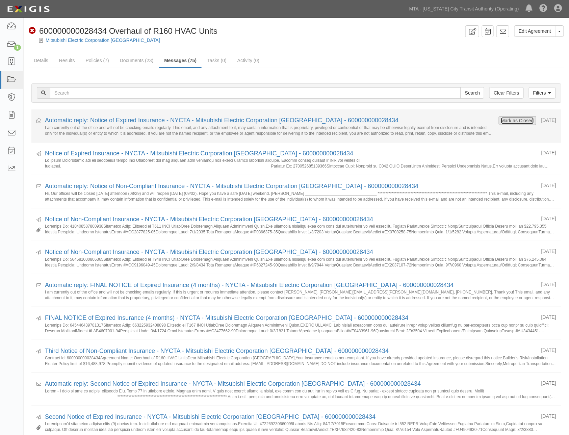
click at [504, 122] on button "Mark as Closed" at bounding box center [517, 120] width 33 height 7
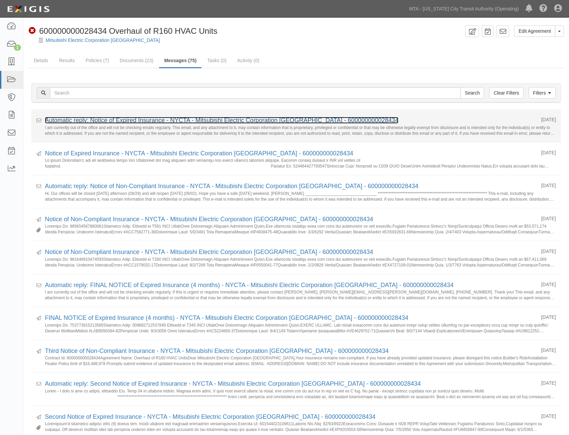
click at [136, 119] on link "Automatic reply: Notice of Expired Insurance - NYCTA - Mitsubishi Electric Corp…" at bounding box center [222, 120] width 354 height 7
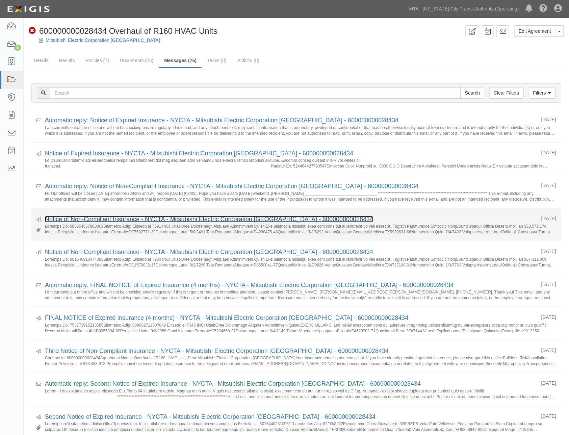
click at [77, 219] on link "Notice of Non-Compliant Insurance - NYCTA - Mitsubishi Electric Corporation [GE…" at bounding box center [209, 219] width 328 height 7
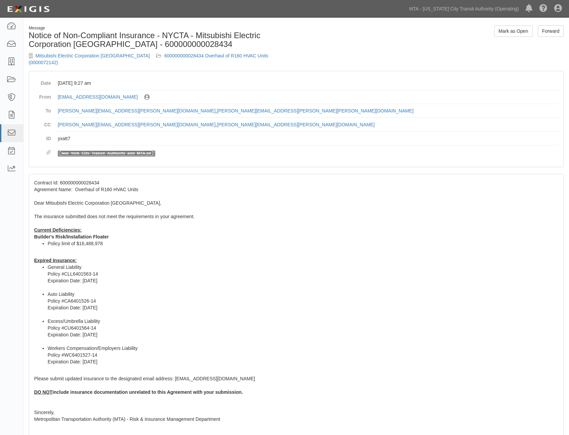
click at [72, 151] on link "New_York_City_Transit_Authority_and_MTA.pdf" at bounding box center [106, 153] width 93 height 5
click at [167, 57] on link "600000000028434 Overhaul of R160 HVAC Units (0000072142)" at bounding box center [149, 59] width 240 height 12
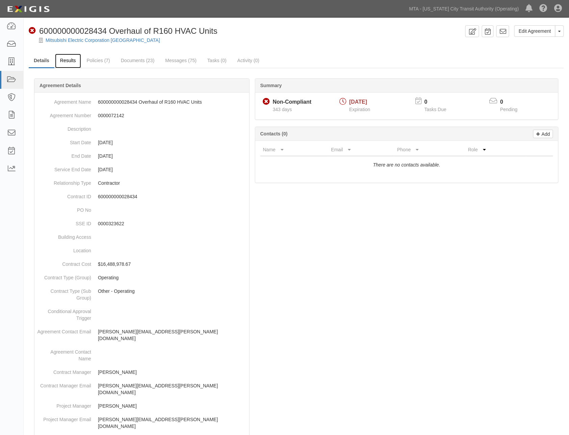
click at [73, 61] on link "Results" at bounding box center [68, 61] width 26 height 15
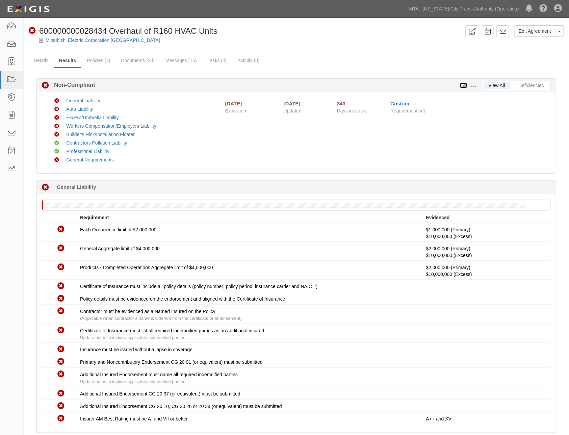
click at [465, 84] on icon at bounding box center [463, 85] width 7 height 5
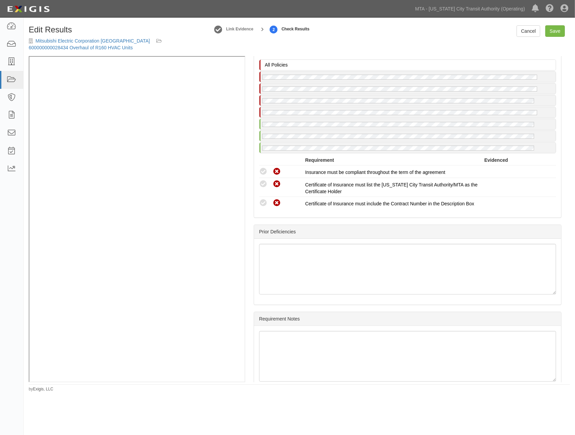
scroll to position [1455, 0]
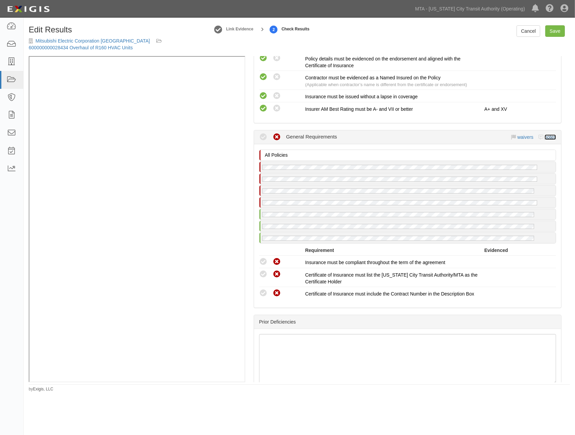
click at [545, 140] on link "notes" at bounding box center [550, 136] width 11 height 5
radio input "true"
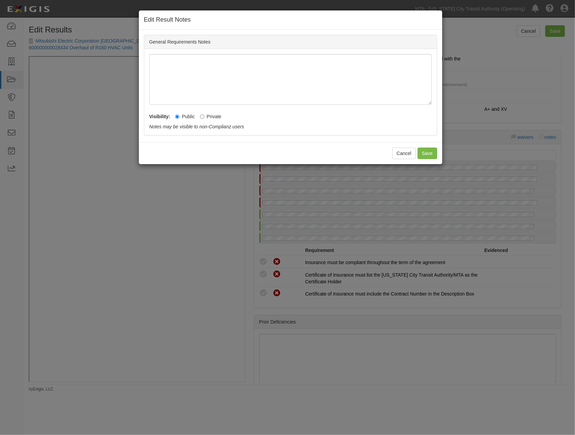
click at [210, 117] on label "Private" at bounding box center [211, 116] width 22 height 7
click at [204, 117] on input "Private" at bounding box center [202, 117] width 4 height 4
radio input "true"
click at [427, 154] on button "Save" at bounding box center [428, 153] width 20 height 11
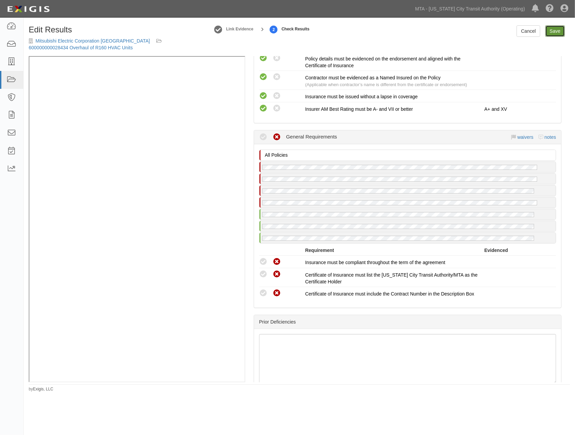
click at [553, 31] on link "Save" at bounding box center [555, 30] width 20 height 11
radio input "true"
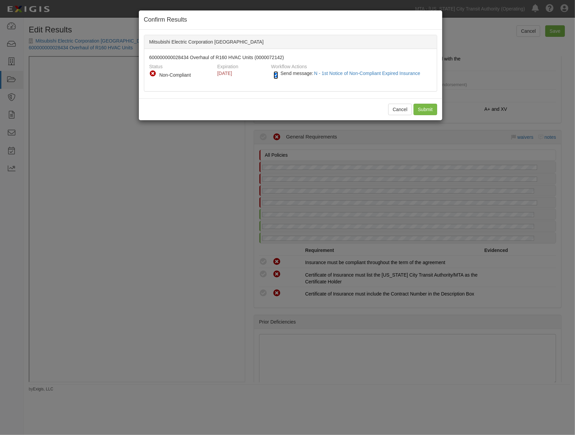
click at [276, 76] on input "Send message: N - 1st Notice of Non-Compliant Expired Insurance" at bounding box center [276, 75] width 4 height 8
checkbox input "false"
click at [421, 110] on input "Submit" at bounding box center [425, 109] width 24 height 11
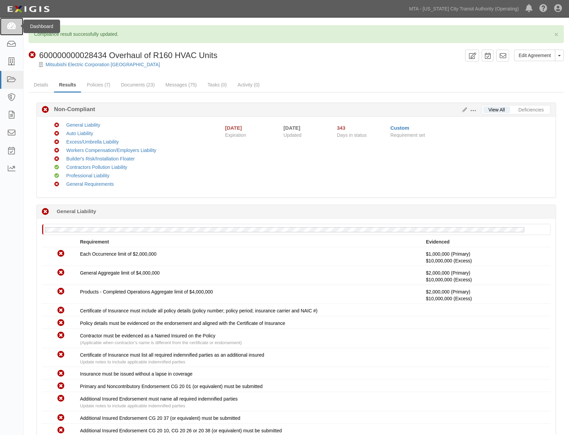
click at [11, 23] on icon at bounding box center [11, 27] width 9 height 8
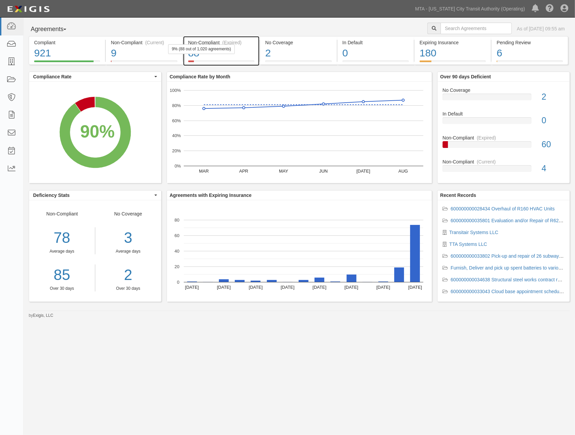
click at [237, 55] on div "88" at bounding box center [221, 53] width 66 height 15
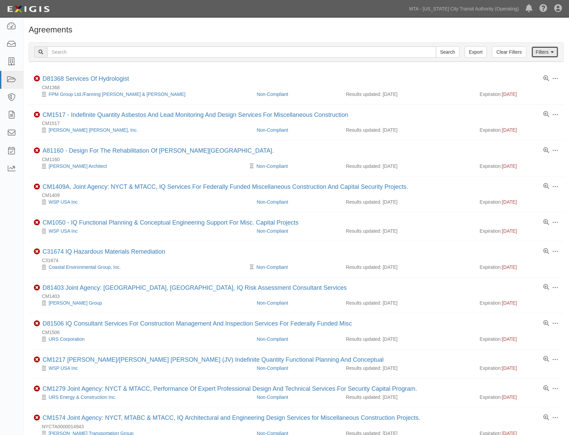
click at [542, 53] on link "Filters" at bounding box center [545, 51] width 27 height 11
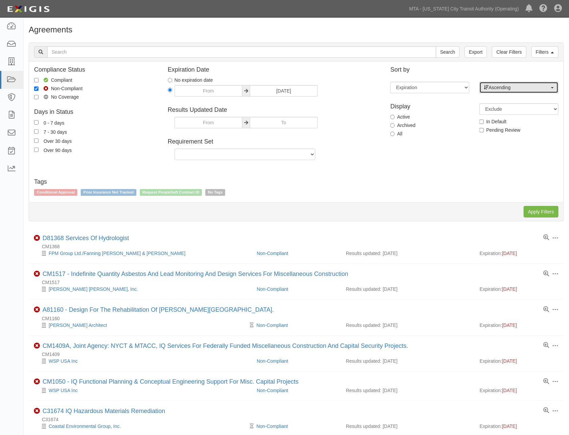
click at [516, 89] on span "Ascending" at bounding box center [517, 87] width 66 height 7
click at [512, 108] on span "Descending" at bounding box center [505, 109] width 25 height 7
select select "desc"
click at [536, 213] on input "Apply Filters" at bounding box center [541, 211] width 35 height 11
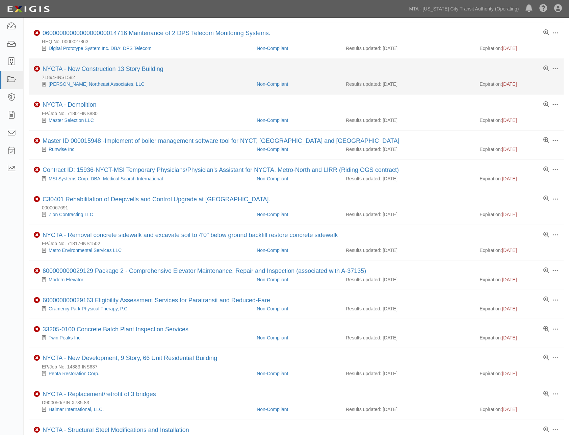
scroll to position [187, 0]
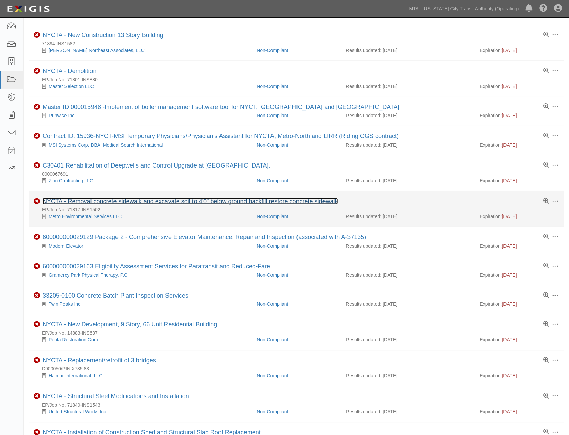
click at [210, 204] on link "NYCTA - Removal concrete sidewalk and excavate soil to 4'0" below ground backfi…" at bounding box center [191, 201] width 296 height 7
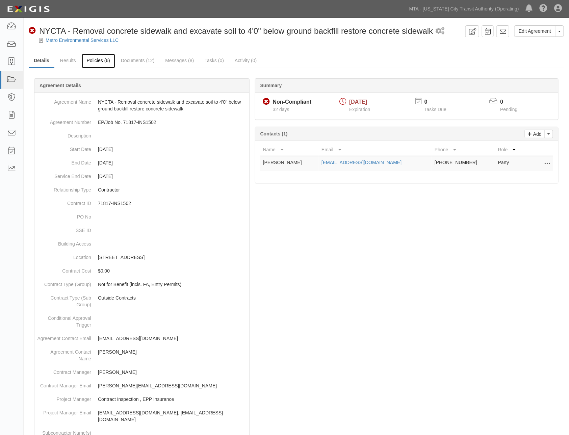
click at [93, 54] on link "Policies (6)" at bounding box center [98, 61] width 33 height 15
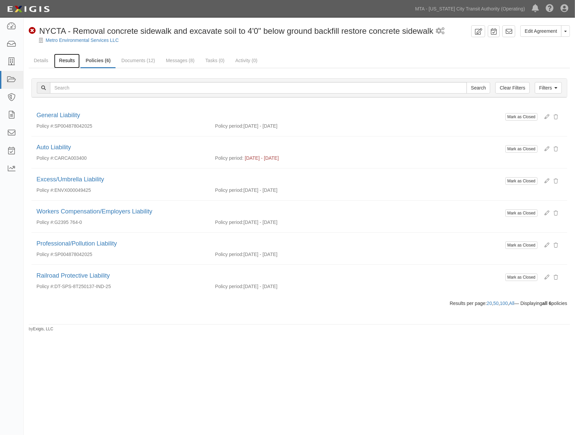
click at [70, 59] on link "Results" at bounding box center [67, 61] width 26 height 15
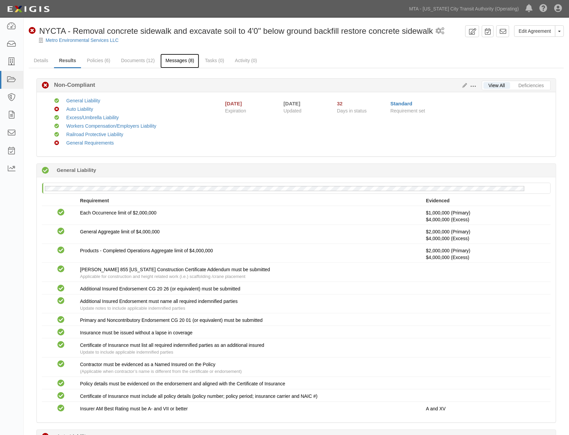
click at [178, 62] on link "Messages (8)" at bounding box center [179, 61] width 39 height 15
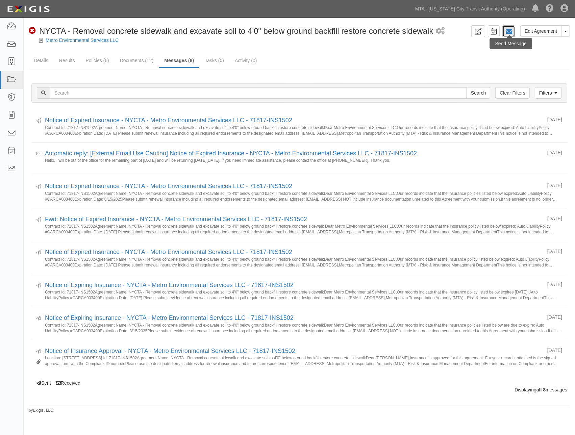
click at [511, 31] on icon at bounding box center [508, 31] width 7 height 7
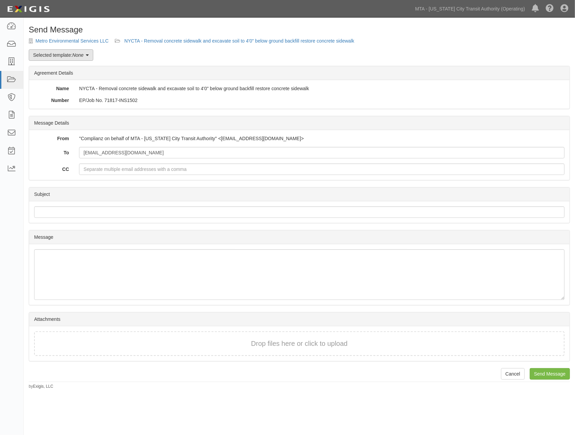
click at [71, 55] on link "Selected template: None" at bounding box center [61, 54] width 65 height 11
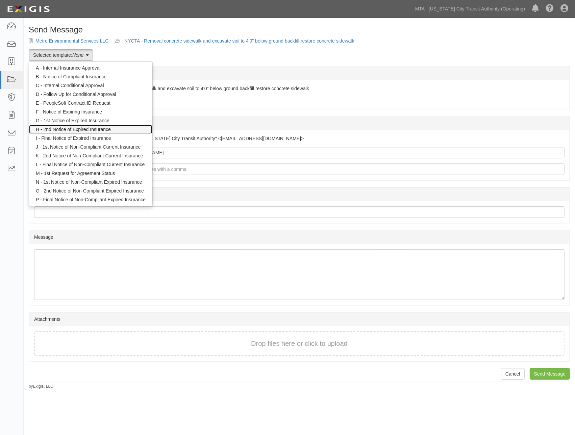
click at [74, 129] on link "H - 2nd Notice of Expired Insurance" at bounding box center [90, 129] width 123 height 9
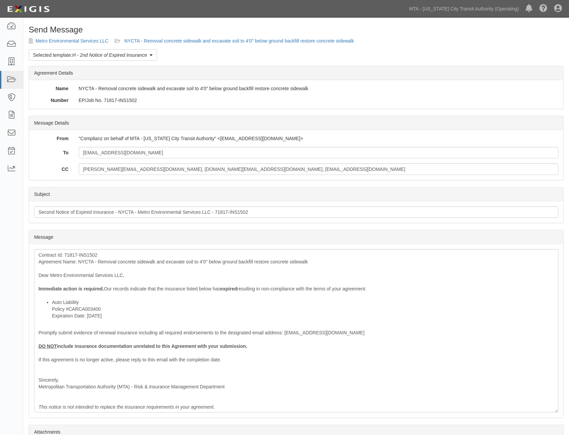
scroll to position [67, 0]
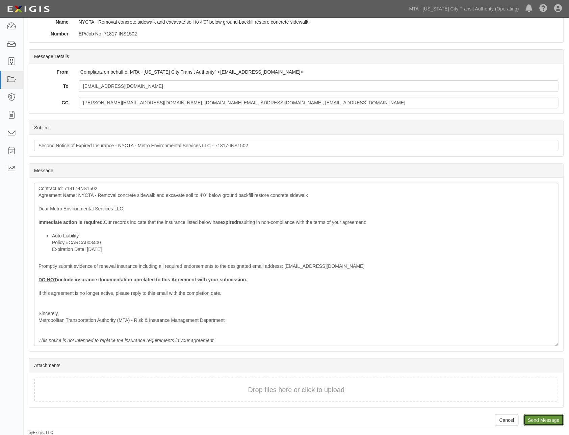
click at [535, 420] on input "Send Message" at bounding box center [544, 419] width 40 height 11
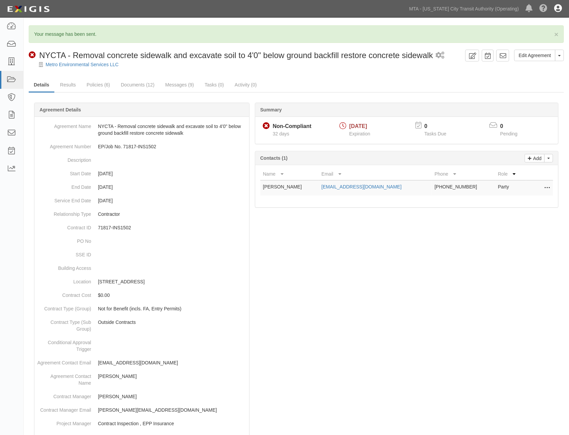
click at [556, 7] on icon at bounding box center [559, 9] width 8 height 8
click at [525, 39] on link "Sign Out" at bounding box center [538, 40] width 53 height 14
